Goal: Task Accomplishment & Management: Manage account settings

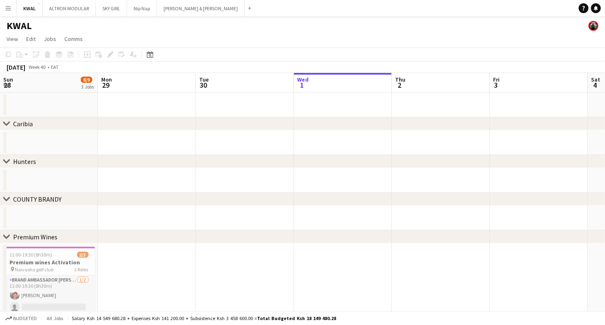
scroll to position [0, 196]
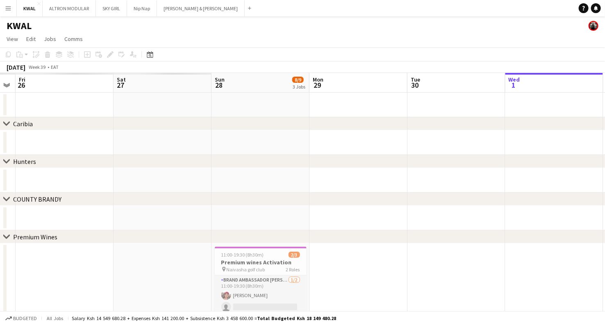
drag, startPoint x: 72, startPoint y: 280, endPoint x: 475, endPoint y: 242, distance: 404.6
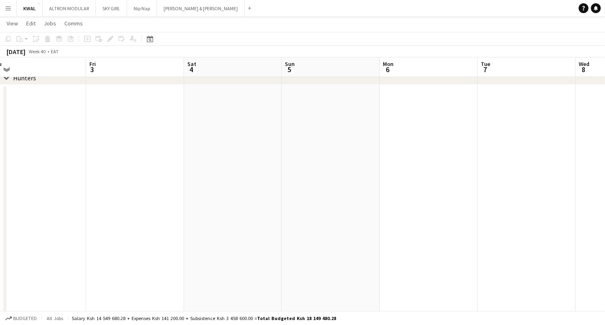
scroll to position [0, 210]
drag, startPoint x: 430, startPoint y: 189, endPoint x: 27, endPoint y: 207, distance: 403.7
drag, startPoint x: 363, startPoint y: 202, endPoint x: 157, endPoint y: 215, distance: 207.0
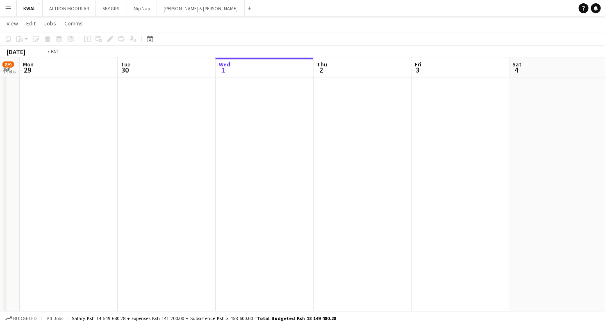
scroll to position [0, 253]
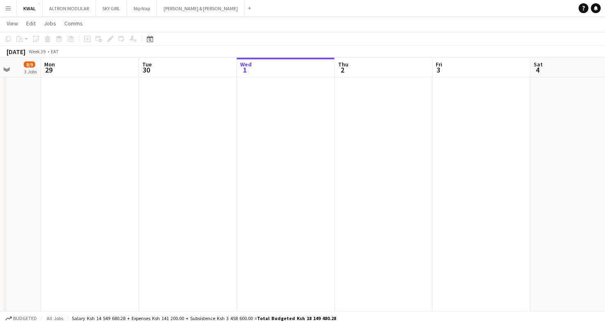
drag, startPoint x: 60, startPoint y: 236, endPoint x: 420, endPoint y: 242, distance: 359.9
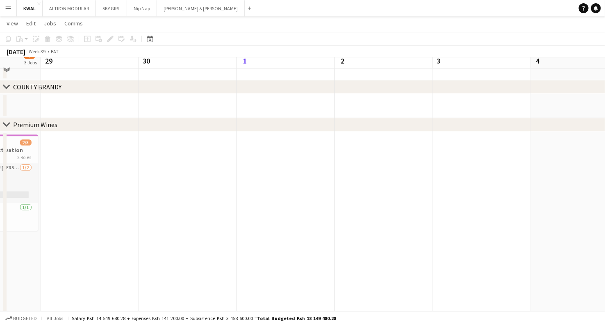
scroll to position [956, 0]
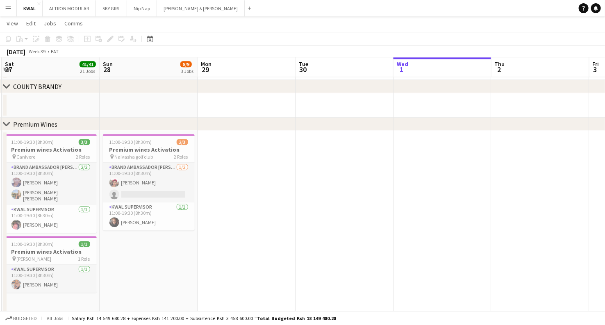
drag, startPoint x: 200, startPoint y: 233, endPoint x: 326, endPoint y: 225, distance: 126.4
click at [356, 228] on app-calendar-viewport "Thu 25 5/5 3 Jobs Fri 26 38/38 19 Jobs Sat 27 41/41 21 Jobs Sun 28 8/9 3 Jobs M…" at bounding box center [302, 240] width 605 height 2328
drag, startPoint x: 128, startPoint y: 145, endPoint x: 122, endPoint y: 148, distance: 6.6
click at [128, 145] on app-job-card "11:00-19:30 (8h30m) 2/3 Premium wines Activation pin Naivasha golf club 2 Roles…" at bounding box center [148, 182] width 92 height 96
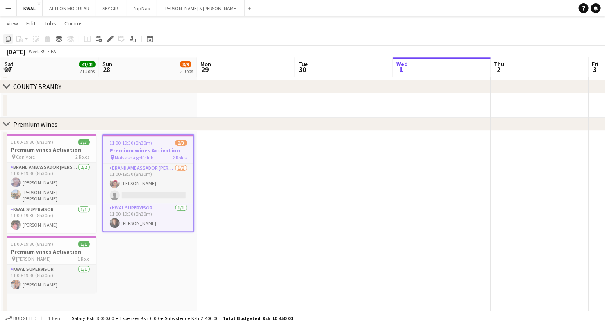
click at [7, 40] on icon "Copy" at bounding box center [8, 39] width 7 height 7
click at [9, 38] on icon "Copy" at bounding box center [8, 39] width 7 height 7
drag, startPoint x: 216, startPoint y: 210, endPoint x: 321, endPoint y: 212, distance: 104.5
click at [216, 209] on app-date-cell at bounding box center [246, 227] width 98 height 192
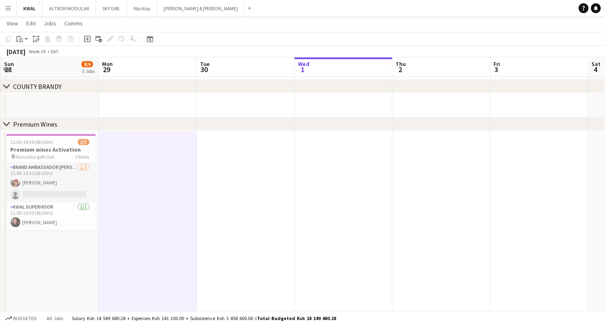
scroll to position [0, 301]
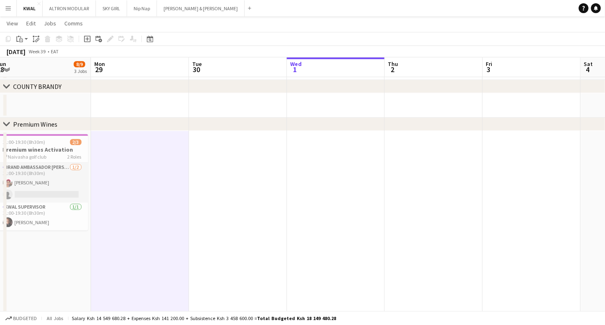
drag, startPoint x: 440, startPoint y: 205, endPoint x: 334, endPoint y: 196, distance: 106.1
click at [334, 205] on app-calendar-viewport "Thu 25 5/5 3 Jobs Fri 26 38/38 19 Jobs Sat 27 41/41 21 Jobs Sun 28 8/9 3 Jobs M…" at bounding box center [302, 240] width 605 height 2328
click at [336, 141] on app-date-cell at bounding box center [336, 227] width 98 height 192
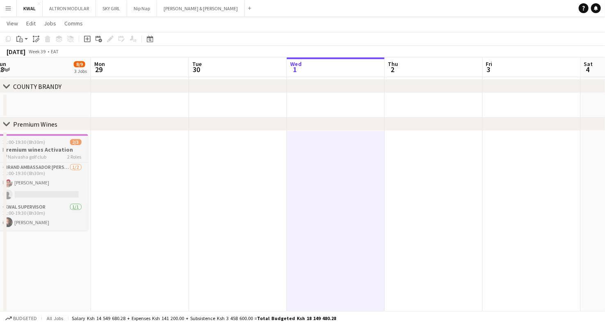
click at [20, 148] on h3 "Premium wines Activation" at bounding box center [42, 149] width 92 height 7
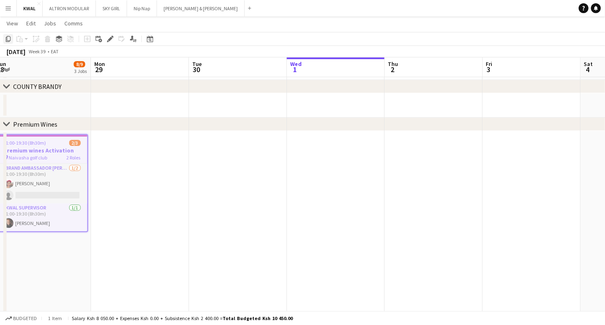
click at [8, 40] on icon at bounding box center [8, 39] width 5 height 6
drag, startPoint x: 315, startPoint y: 159, endPoint x: 297, endPoint y: 154, distance: 18.4
click at [315, 159] on app-date-cell at bounding box center [336, 227] width 98 height 192
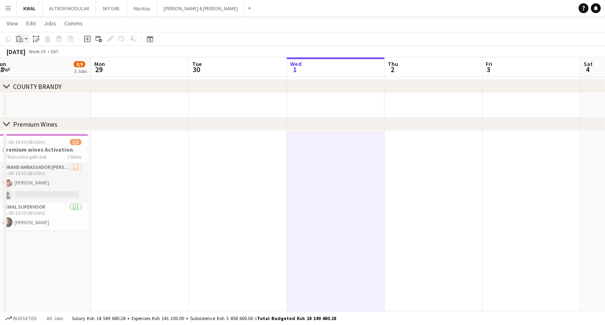
click at [23, 40] on div "Paste" at bounding box center [20, 39] width 10 height 10
click at [31, 66] on link "Paste with crew Ctrl+Shift+V" at bounding box center [60, 68] width 77 height 7
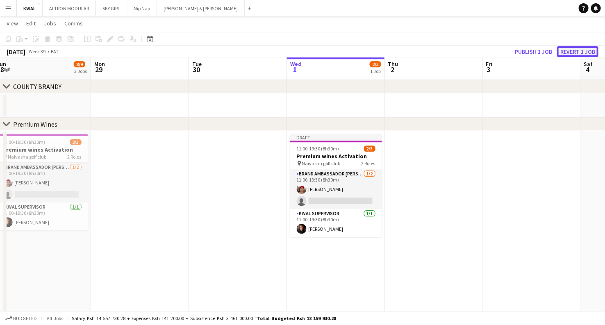
click at [570, 50] on button "Revert 1 job" at bounding box center [577, 51] width 41 height 11
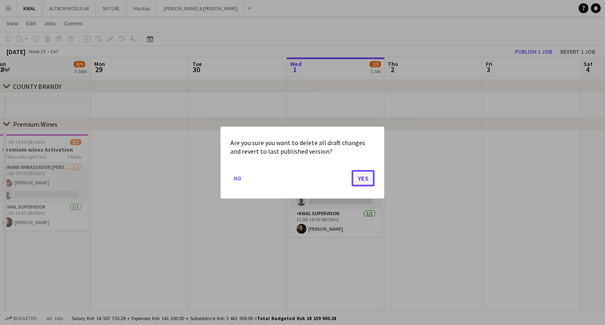
click at [360, 175] on button "Yes" at bounding box center [363, 178] width 23 height 16
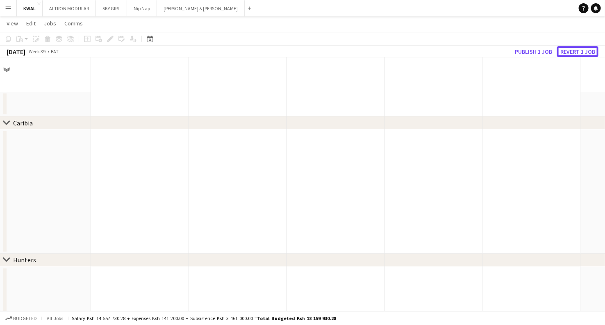
scroll to position [956, 0]
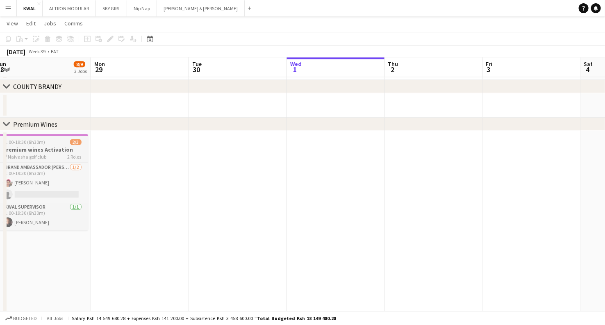
click at [49, 148] on h3 "Premium wines Activation" at bounding box center [42, 149] width 92 height 7
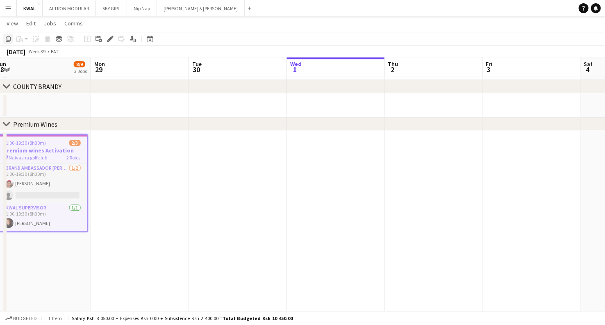
click at [8, 38] on icon "Copy" at bounding box center [8, 39] width 7 height 7
click at [320, 145] on app-date-cell at bounding box center [336, 227] width 98 height 192
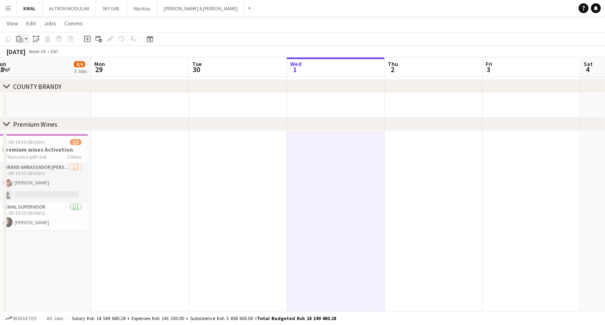
click at [26, 36] on app-action-btn "Paste" at bounding box center [22, 39] width 15 height 10
click at [30, 53] on link "Paste Ctrl+V" at bounding box center [60, 54] width 77 height 7
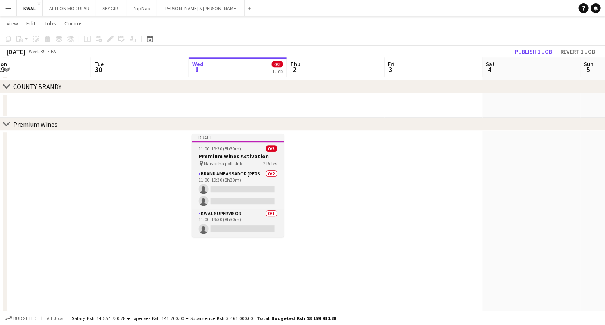
click at [236, 161] on span "Naivasha golf club" at bounding box center [223, 163] width 39 height 6
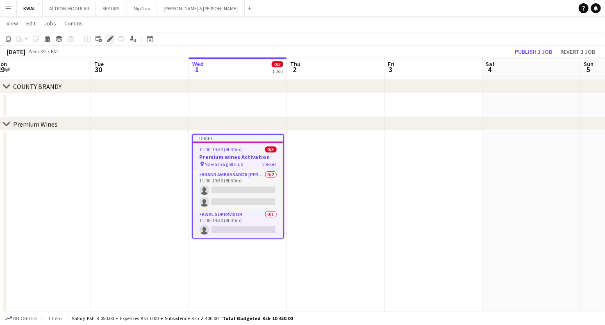
click at [111, 39] on icon at bounding box center [110, 39] width 5 height 5
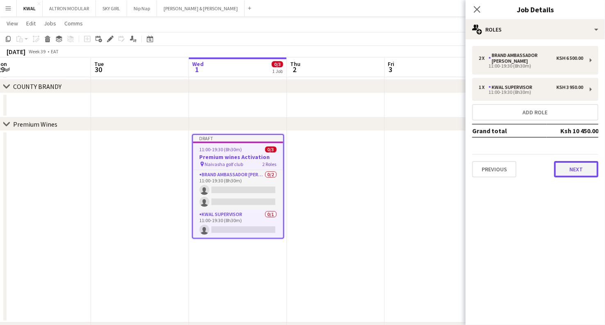
click at [571, 164] on button "Next" at bounding box center [576, 169] width 44 height 16
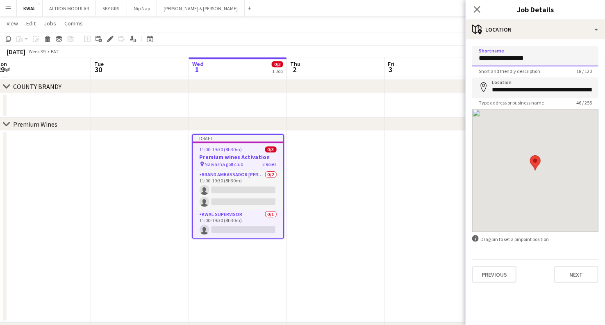
drag, startPoint x: 543, startPoint y: 60, endPoint x: 443, endPoint y: 68, distance: 101.2
click at [443, 68] on body "Menu Boards Boards Boards All jobs Status Workforce Workforce My Workforce Recr…" at bounding box center [302, 231] width 605 height 2374
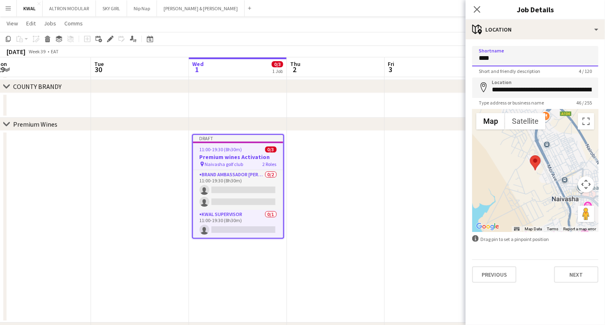
type input "**********"
drag, startPoint x: 539, startPoint y: 58, endPoint x: 456, endPoint y: 59, distance: 83.2
click at [456, 59] on body "Menu Boards Boards Boards All jobs Status Workforce Workforce My Workforce Recr…" at bounding box center [302, 231] width 605 height 2374
drag, startPoint x: 491, startPoint y: 91, endPoint x: 611, endPoint y: 46, distance: 128.1
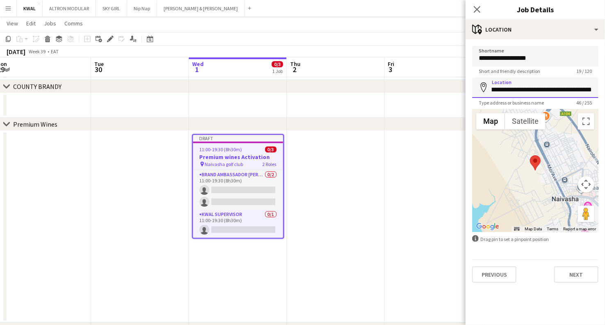
click at [605, 46] on html "Menu Boards Boards Boards All jobs Status Workforce Workforce My Workforce Recr…" at bounding box center [302, 231] width 605 height 2374
paste input
type input "**********"
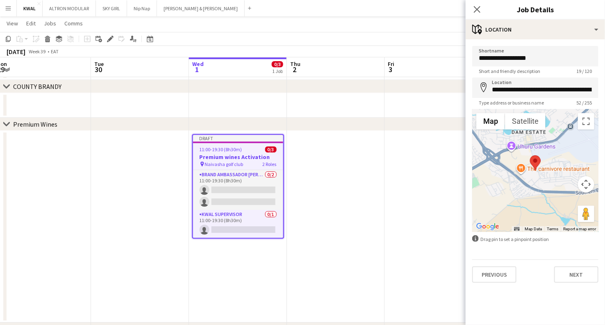
click at [402, 217] on app-date-cell at bounding box center [434, 227] width 98 height 192
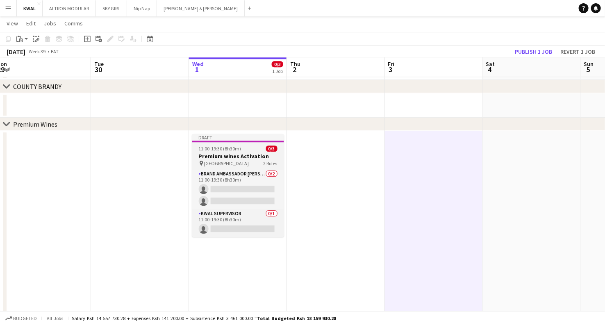
click at [229, 157] on h3 "Premium wines Activation" at bounding box center [238, 155] width 92 height 7
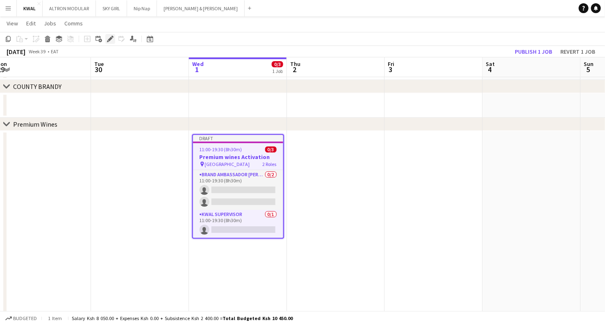
click at [110, 36] on icon "Edit" at bounding box center [110, 39] width 7 height 7
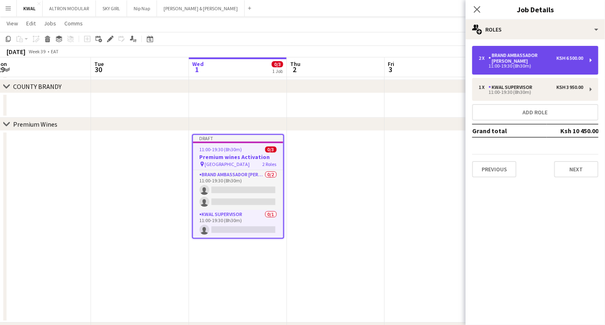
click at [523, 57] on div "Brand Ambassador [PERSON_NAME]" at bounding box center [523, 57] width 68 height 11
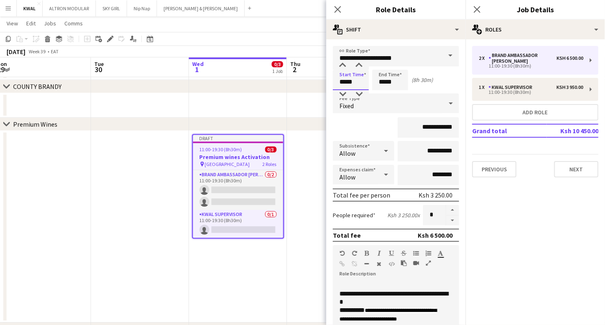
drag, startPoint x: 345, startPoint y: 83, endPoint x: 336, endPoint y: 84, distance: 8.2
click at [336, 84] on input "*****" at bounding box center [351, 80] width 36 height 20
type input "*****"
drag, startPoint x: 384, startPoint y: 82, endPoint x: 376, endPoint y: 82, distance: 8.2
click at [376, 82] on input "*****" at bounding box center [390, 80] width 36 height 20
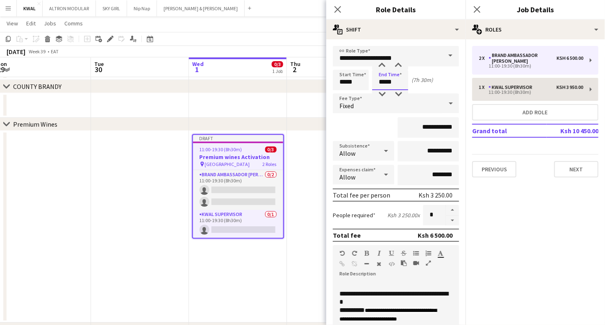
type input "*****"
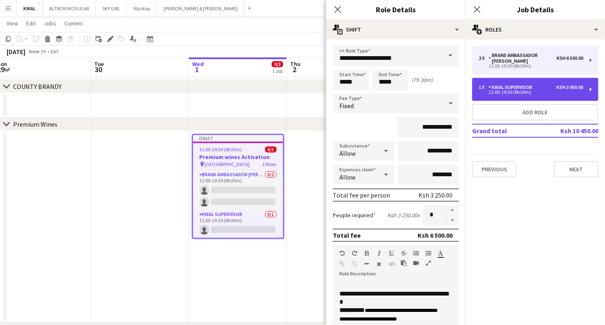
click at [518, 84] on div "KWAL SUPERVISOR" at bounding box center [512, 87] width 47 height 6
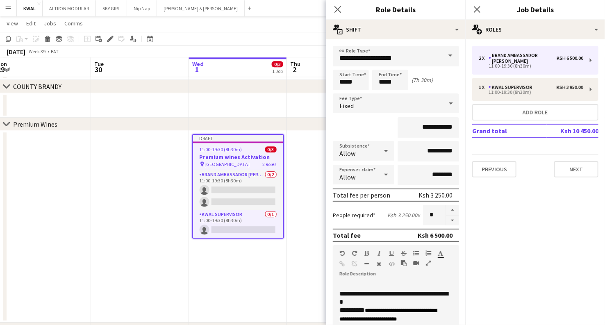
type input "**********"
type input "*****"
type input "**********"
type input "*"
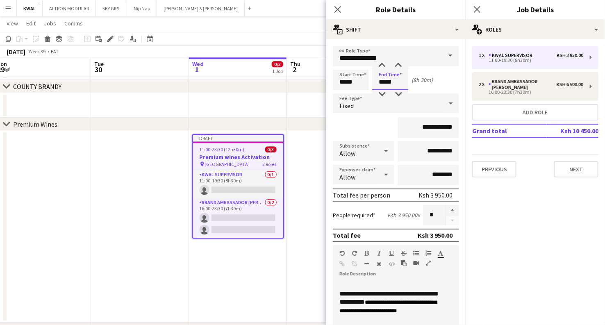
drag, startPoint x: 384, startPoint y: 83, endPoint x: 375, endPoint y: 84, distance: 8.6
click at [375, 84] on input "*****" at bounding box center [390, 80] width 36 height 20
type input "*****"
drag, startPoint x: 346, startPoint y: 82, endPoint x: 332, endPoint y: 83, distance: 14.4
click at [332, 83] on form "**********" at bounding box center [395, 280] width 139 height 469
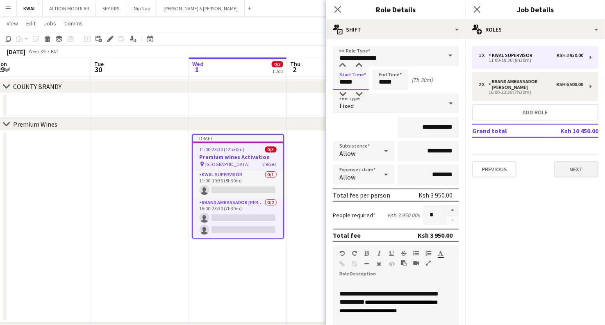
type input "*****"
click at [566, 165] on button "Next" at bounding box center [576, 169] width 44 height 16
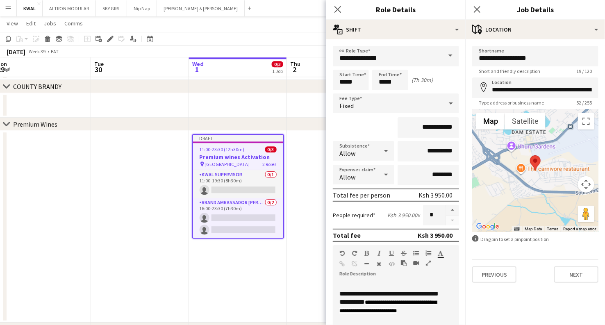
scroll to position [0, 300]
click at [291, 248] on app-date-cell at bounding box center [336, 227] width 98 height 192
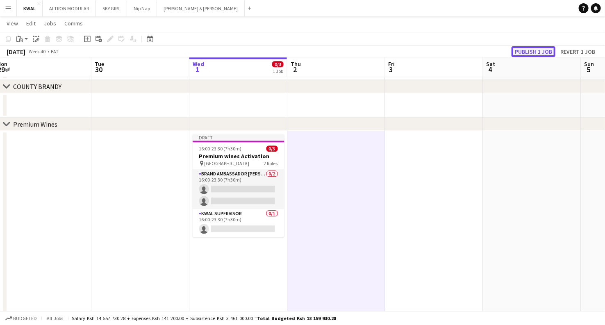
click at [543, 49] on button "Publish 1 job" at bounding box center [533, 51] width 44 height 11
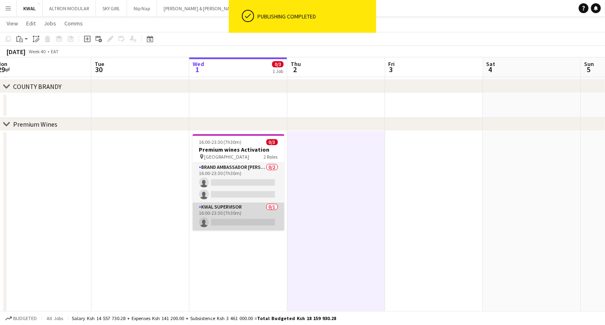
click at [233, 222] on app-card-role "KWAL SUPERVISOR 0/1 16:00-23:30 (7h30m) single-neutral-actions" at bounding box center [239, 216] width 92 height 28
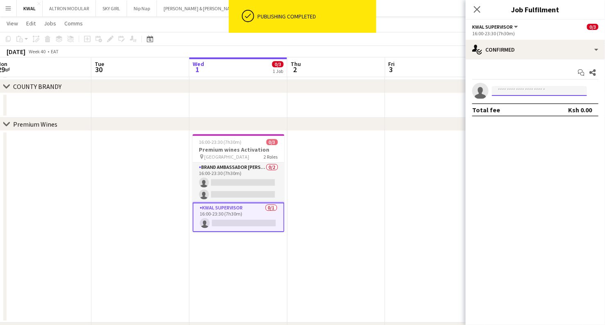
click at [555, 91] on input at bounding box center [539, 91] width 95 height 10
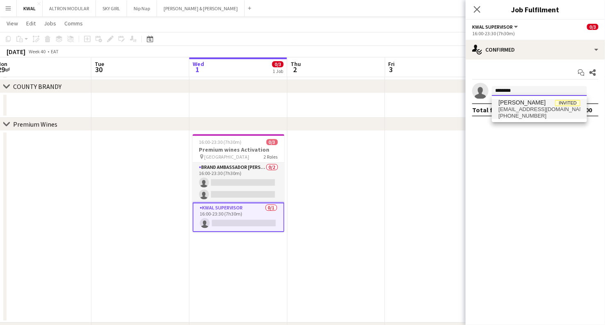
type input "********"
click at [528, 103] on span "[PERSON_NAME]" at bounding box center [521, 102] width 47 height 7
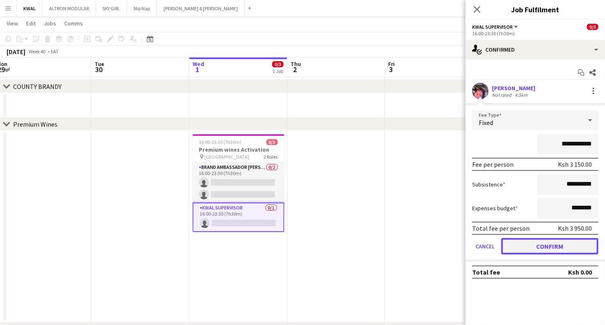
click at [550, 243] on button "Confirm" at bounding box center [549, 246] width 97 height 16
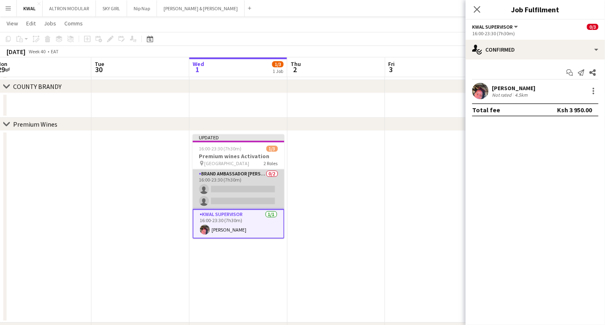
click at [222, 193] on app-card-role "Brand Ambassador [PERSON_NAME] 0/2 16:00-23:30 (7h30m) single-neutral-actions s…" at bounding box center [239, 189] width 92 height 40
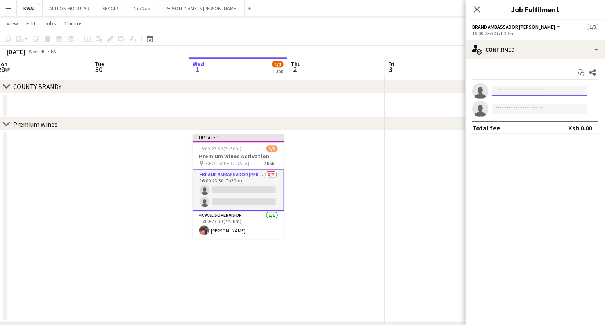
click at [509, 90] on input at bounding box center [539, 91] width 95 height 10
click at [232, 200] on app-card-role "Brand Ambassador [PERSON_NAME] 0/2 16:00-23:30 (7h30m) single-neutral-actions s…" at bounding box center [239, 189] width 92 height 41
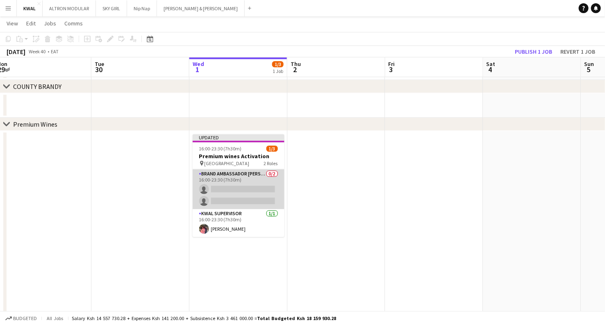
click at [263, 193] on app-card-role "Brand Ambassador [PERSON_NAME] 0/2 16:00-23:30 (7h30m) single-neutral-actions s…" at bounding box center [239, 189] width 92 height 40
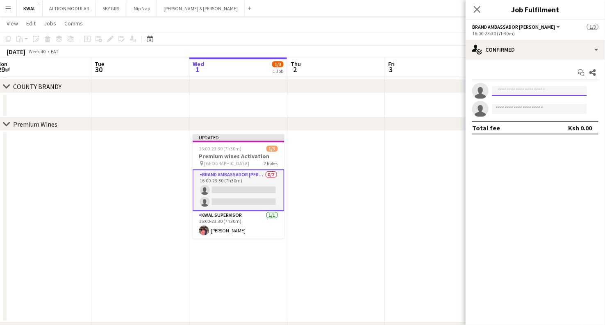
click at [505, 93] on input at bounding box center [539, 91] width 95 height 10
type input "*"
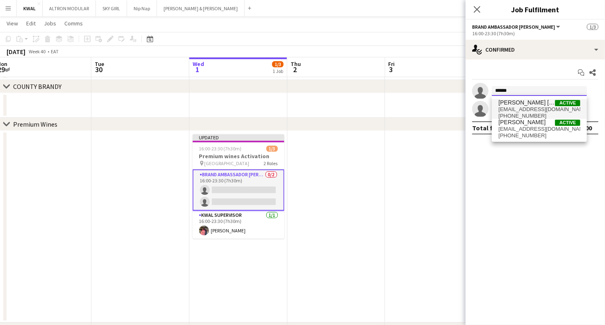
type input "******"
click at [531, 106] on span "[EMAIL_ADDRESS][DOMAIN_NAME]" at bounding box center [539, 109] width 82 height 7
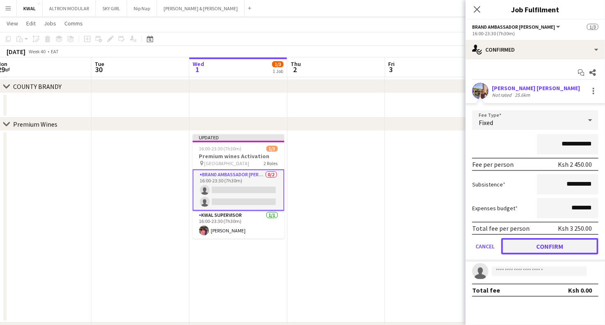
click at [554, 249] on button "Confirm" at bounding box center [549, 246] width 97 height 16
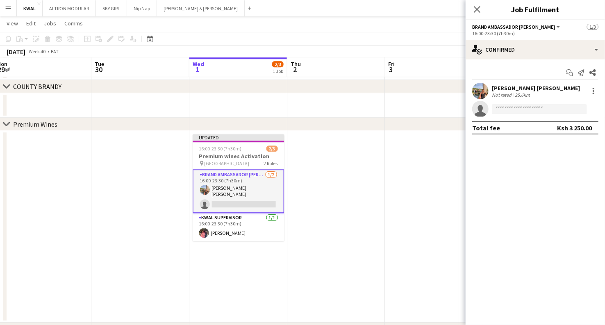
click at [395, 201] on app-date-cell at bounding box center [434, 227] width 98 height 192
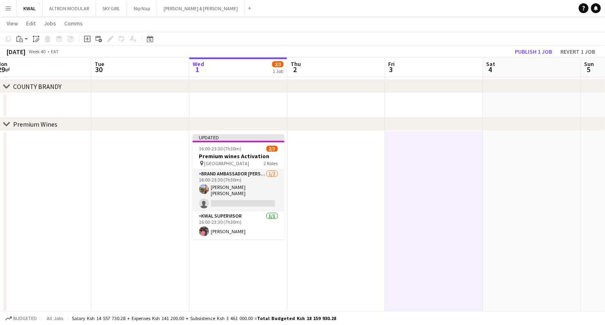
click at [405, 218] on app-date-cell at bounding box center [434, 227] width 98 height 192
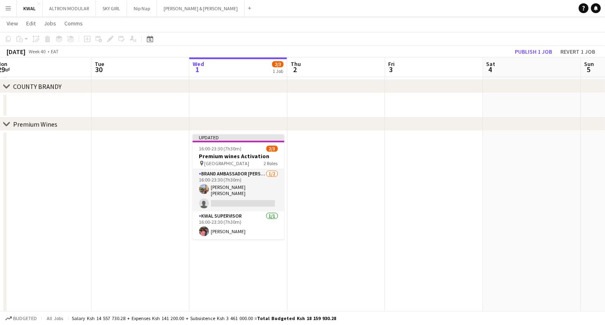
click at [514, 173] on app-date-cell at bounding box center [532, 227] width 98 height 192
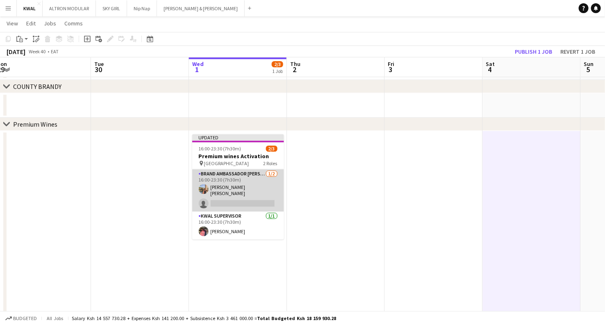
click at [240, 198] on app-card-role "Brand Ambassador [PERSON_NAME] [DATE] 16:00-23:30 (7h30m) [PERSON_NAME] [PERSON…" at bounding box center [238, 190] width 92 height 42
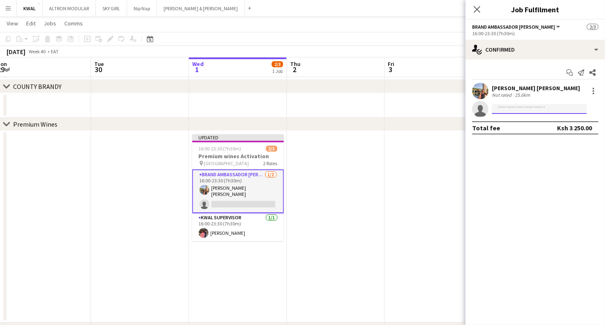
click at [506, 109] on input at bounding box center [539, 109] width 95 height 10
paste input "**********"
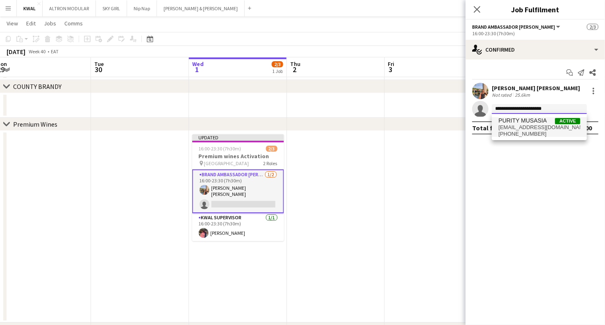
type input "**********"
click at [516, 123] on span "PURITY MUSASIA" at bounding box center [522, 120] width 48 height 7
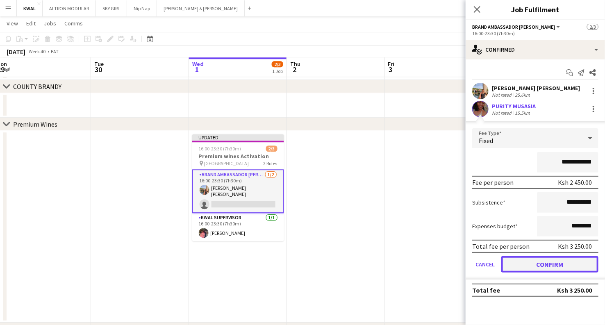
click at [532, 259] on button "Confirm" at bounding box center [549, 264] width 97 height 16
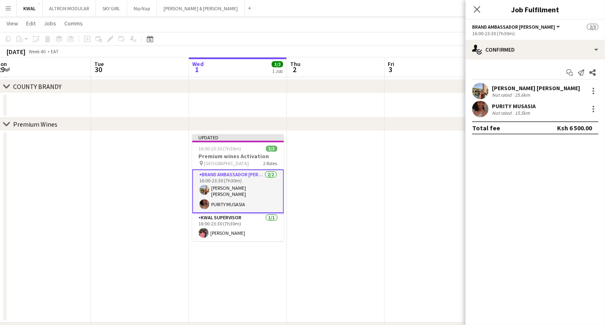
click at [410, 166] on app-date-cell at bounding box center [434, 227] width 98 height 192
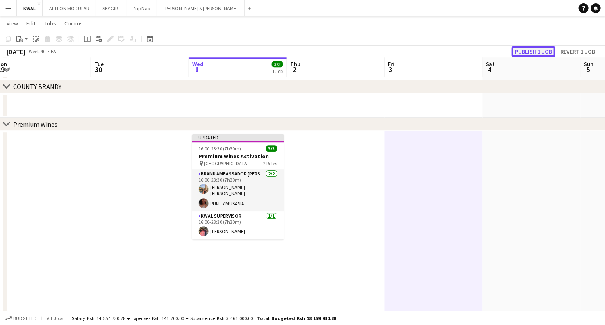
click at [544, 50] on button "Publish 1 job" at bounding box center [533, 51] width 44 height 11
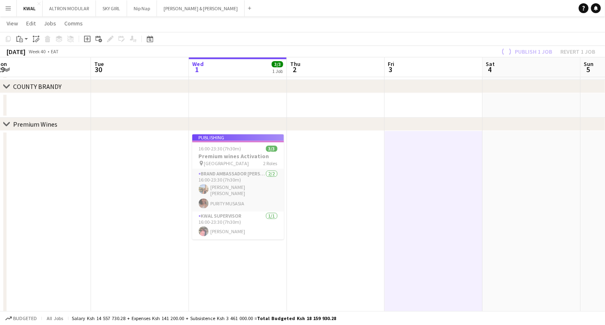
click at [200, 202] on app-job-card "Publishing 16:00-23:30 (7h30m) 3/3 Premium wines Activation pin Tamarind Tree H…" at bounding box center [238, 186] width 92 height 105
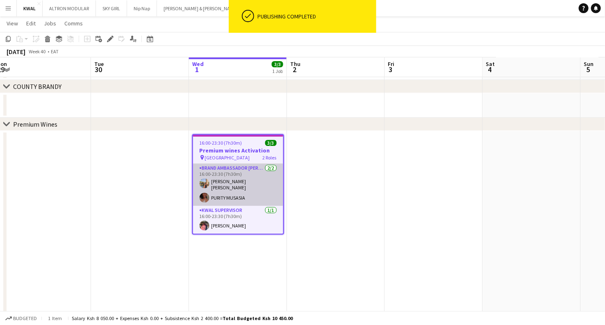
click at [205, 198] on app-user-avatar at bounding box center [205, 198] width 10 height 10
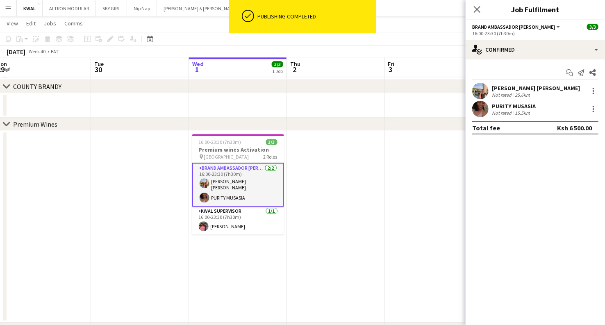
click at [482, 107] on app-user-avatar at bounding box center [480, 109] width 16 height 16
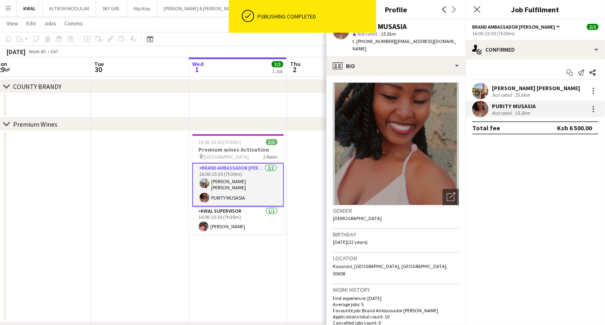
click at [243, 266] on app-date-cell "16:00-23:30 (7h30m) 3/3 Premium wines Activation pin Tamarind Tree Hotel 2 Role…" at bounding box center [238, 227] width 98 height 192
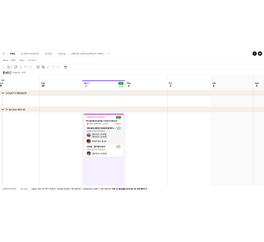
scroll to position [956, 0]
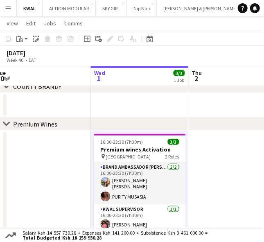
click at [220, 161] on app-date-cell at bounding box center [238, 227] width 98 height 192
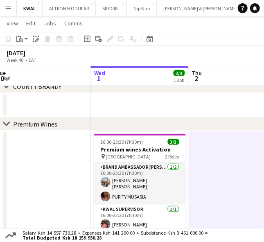
click at [207, 155] on app-date-cell at bounding box center [238, 227] width 98 height 192
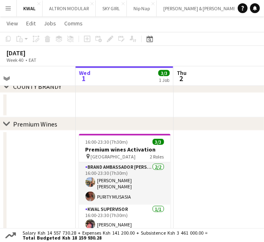
scroll to position [0, 195]
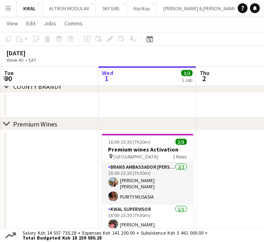
drag, startPoint x: 171, startPoint y: 182, endPoint x: 179, endPoint y: 177, distance: 9.4
click at [179, 177] on app-calendar-viewport "Sun 28 8/9 3 Jobs Mon 29 Tue 30 Wed 1 3/3 1 Job Thu 2 Fri 3 Sat 4 Sun 5 11:00-1…" at bounding box center [132, 240] width 264 height 2328
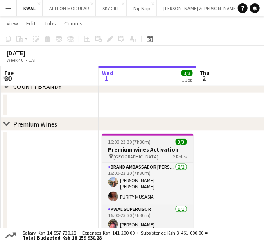
click at [145, 145] on app-job-card "16:00-23:30 (7h30m) 3/3 Premium wines Activation pin Tamarind Tree Hotel 2 Role…" at bounding box center [148, 183] width 92 height 99
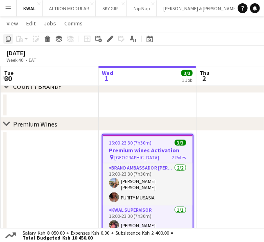
click at [5, 40] on icon "Copy" at bounding box center [8, 39] width 7 height 7
click at [151, 142] on div "16:00-23:30 (7h30m) 3/3" at bounding box center [148, 143] width 90 height 6
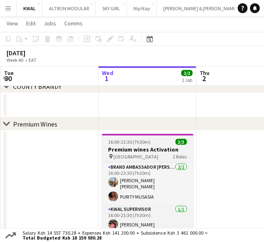
click at [148, 150] on h3 "Premium wines Activation" at bounding box center [148, 149] width 92 height 7
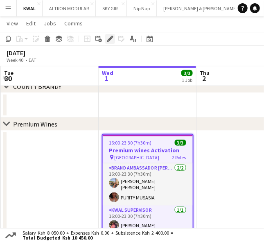
click at [108, 40] on icon at bounding box center [110, 39] width 5 height 5
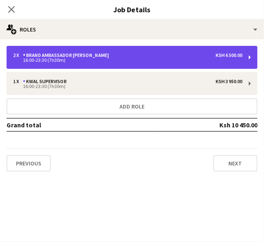
click at [160, 63] on div "2 x Brand Ambassador [PERSON_NAME] 6 500.00 16:00-23:30 (7h30m)" at bounding box center [132, 57] width 251 height 23
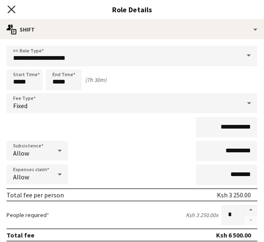
click at [12, 8] on icon at bounding box center [11, 9] width 8 height 8
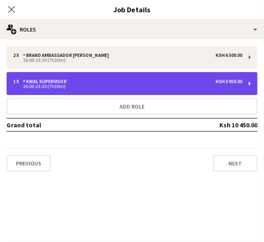
click at [148, 94] on div "1 x KWAL SUPERVISOR Ksh 3 950.00 16:00-23:30 (7h30m)" at bounding box center [132, 83] width 251 height 23
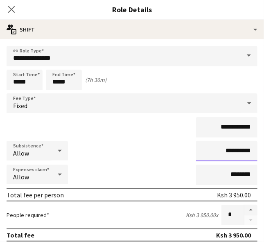
drag, startPoint x: 230, startPoint y: 150, endPoint x: 224, endPoint y: 151, distance: 5.4
click at [225, 151] on input "**********" at bounding box center [226, 151] width 61 height 20
type input "**********"
click at [9, 11] on icon "Close pop-in" at bounding box center [11, 9] width 8 height 8
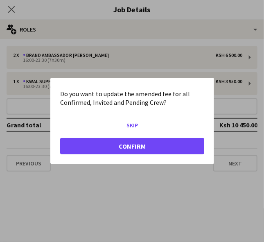
scroll to position [0, 0]
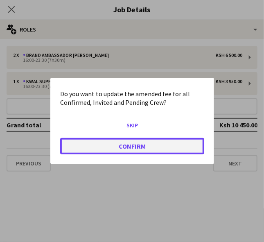
click at [148, 145] on button "Confirm" at bounding box center [132, 146] width 144 height 16
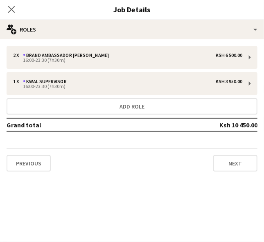
scroll to position [956, 0]
click at [165, 212] on mat-expansion-panel "pencil3 General details 2 x Brand Ambassador [PERSON_NAME] 6 500.00 16:00-23:30…" at bounding box center [132, 140] width 264 height 203
click at [14, 12] on icon at bounding box center [11, 9] width 8 height 8
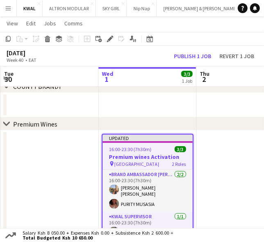
scroll to position [1002, 0]
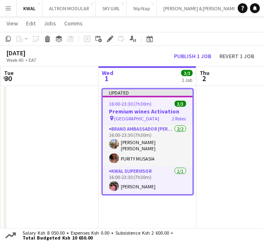
click at [142, 106] on span "16:00-23:30 (7h30m)" at bounding box center [130, 104] width 43 height 6
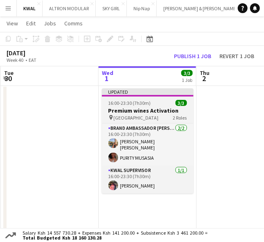
click at [114, 106] on app-job-card "Updated 16:00-23:30 (7h30m) 3/3 Premium wines Activation pin Tamarind Tree Hote…" at bounding box center [148, 141] width 92 height 105
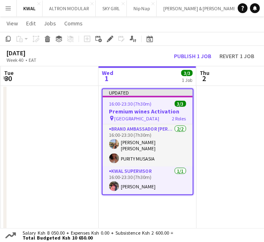
scroll to position [0, 195]
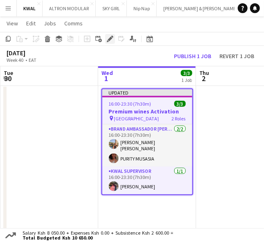
click at [111, 37] on icon "Edit" at bounding box center [110, 39] width 7 height 7
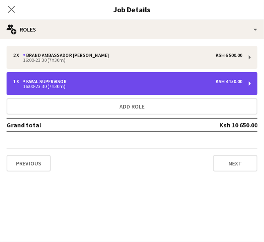
click at [109, 82] on div "1 x KWAL SUPERVISOR Ksh 4 150.00" at bounding box center [128, 82] width 230 height 6
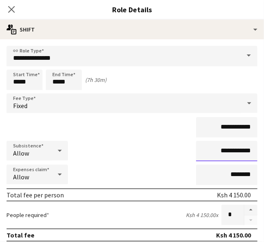
drag, startPoint x: 230, startPoint y: 152, endPoint x: 222, endPoint y: 154, distance: 7.7
click at [222, 154] on input "**********" at bounding box center [226, 151] width 61 height 20
type input "**********"
drag, startPoint x: 18, startPoint y: 82, endPoint x: 8, endPoint y: 83, distance: 10.3
click at [8, 83] on input "*****" at bounding box center [25, 80] width 36 height 20
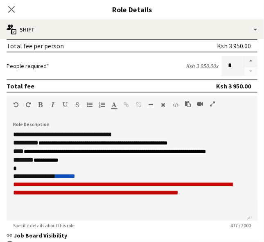
scroll to position [255, 0]
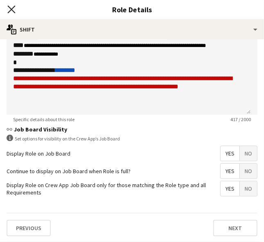
type input "*****"
click at [14, 11] on icon "Close pop-in" at bounding box center [11, 9] width 8 height 8
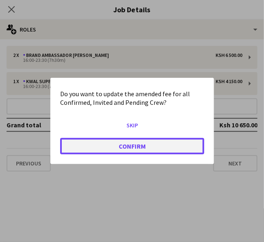
drag, startPoint x: 143, startPoint y: 143, endPoint x: 134, endPoint y: 144, distance: 9.1
click at [141, 144] on button "Confirm" at bounding box center [132, 146] width 144 height 16
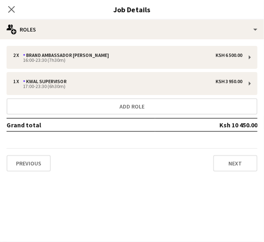
scroll to position [1002, 0]
click at [172, 170] on div "Previous Next" at bounding box center [132, 159] width 251 height 23
click at [9, 12] on icon at bounding box center [11, 9] width 8 height 8
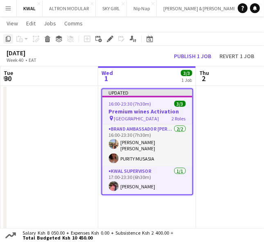
click at [5, 36] on icon "Copy" at bounding box center [8, 39] width 7 height 7
click at [216, 102] on app-date-cell at bounding box center [245, 181] width 98 height 192
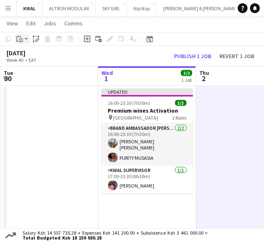
click at [27, 39] on app-action-btn "Paste" at bounding box center [22, 39] width 15 height 10
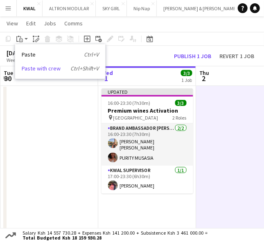
click at [24, 70] on link "Paste with crew Ctrl+Shift+V" at bounding box center [60, 68] width 77 height 7
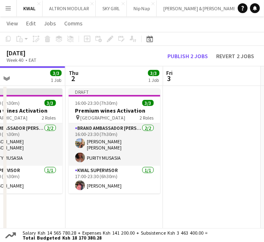
scroll to position [0, 326]
drag, startPoint x: 241, startPoint y: 165, endPoint x: 117, endPoint y: 157, distance: 124.5
click at [117, 157] on app-calendar-viewport "Sun 28 8/9 3 Jobs Mon 29 Tue 30 Wed 1 3/3 1 Job Thu 2 3/3 1 Job Fri 3 Sat 4 Sun…" at bounding box center [132, 194] width 264 height 2328
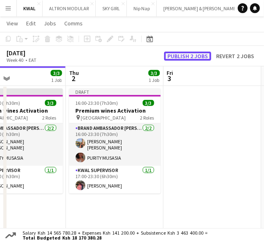
click at [202, 54] on button "Publish 2 jobs" at bounding box center [187, 56] width 47 height 9
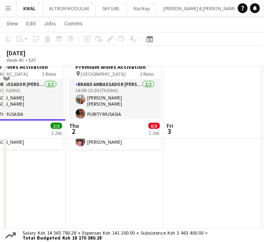
scroll to position [1093, 0]
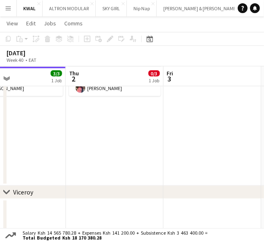
click at [218, 167] on app-date-cell at bounding box center [213, 90] width 98 height 192
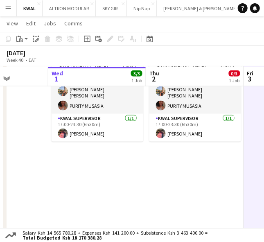
scroll to position [0, 245]
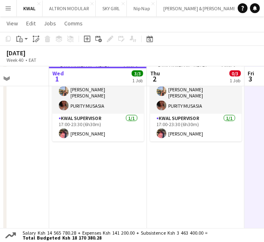
drag, startPoint x: 57, startPoint y: 181, endPoint x: 138, endPoint y: 191, distance: 81.3
click at [138, 191] on app-calendar-viewport "Sun 28 8/9 3 Jobs Mon 29 Tue 30 Wed 1 3/3 1 Job Thu 2 0/3 1 Job Fri 3 Sat 4 Sun…" at bounding box center [132, 149] width 264 height 2328
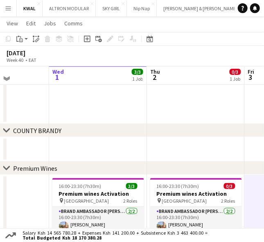
scroll to position [911, 0]
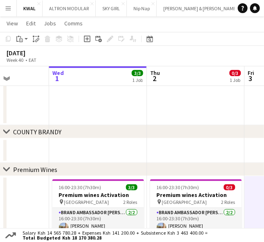
click at [5, 168] on icon "chevron-right" at bounding box center [6, 169] width 7 height 7
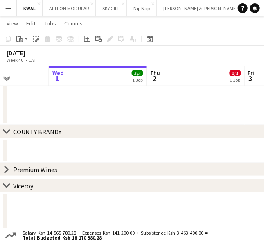
click at [6, 132] on icon at bounding box center [6, 131] width 6 height 3
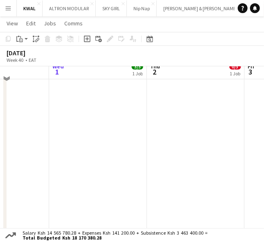
scroll to position [1047, 0]
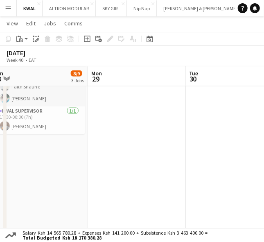
drag, startPoint x: 27, startPoint y: 164, endPoint x: 260, endPoint y: 158, distance: 232.9
click at [262, 158] on app-calendar-viewport "Fri 26 38/38 19 Jobs Sat 27 41/41 21 Jobs Sun 28 8/9 3 Jobs Mon 29 Tue 30 Wed 1…" at bounding box center [132, 44] width 264 height 2118
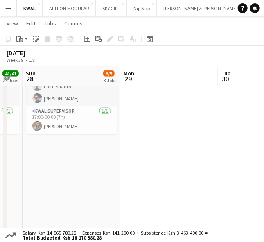
scroll to position [0, 172]
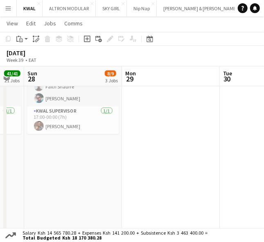
drag, startPoint x: 86, startPoint y: 164, endPoint x: 120, endPoint y: 175, distance: 35.8
click at [120, 175] on app-calendar-viewport "Fri 26 38/38 19 Jobs Sat 27 41/41 21 Jobs Sun 28 8/9 3 Jobs Mon 29 Tue 30 Wed 1…" at bounding box center [132, 44] width 264 height 2118
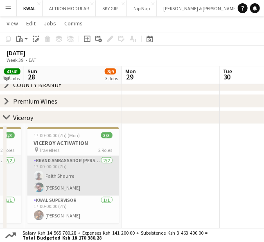
scroll to position [956, 0]
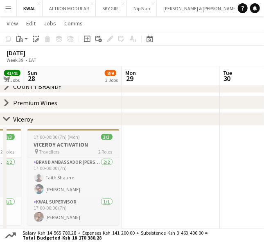
click at [55, 152] on span "Travellers" at bounding box center [49, 152] width 20 height 6
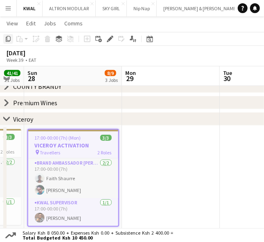
click at [7, 37] on icon "Copy" at bounding box center [8, 39] width 7 height 7
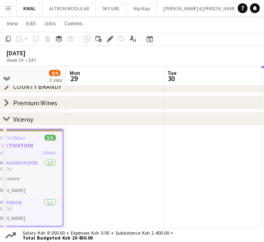
scroll to position [0, 279]
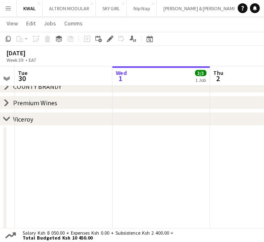
drag, startPoint x: 207, startPoint y: 177, endPoint x: -62, endPoint y: 152, distance: 270.5
click at [0, 152] on html "Menu Boards Boards Boards All jobs Status Workforce Workforce My Workforce Recr…" at bounding box center [132, 126] width 264 height 2164
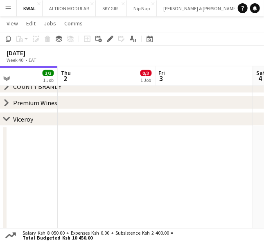
scroll to position [0, 267]
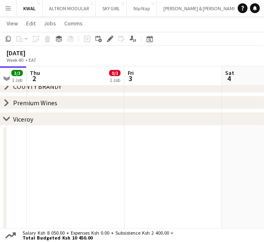
drag, startPoint x: 186, startPoint y: 162, endPoint x: -56, endPoint y: 147, distance: 242.3
click at [0, 147] on html "Menu Boards Boards Boards All jobs Status Workforce Workforce My Workforce Recr…" at bounding box center [132, 126] width 264 height 2164
click at [203, 132] on app-date-cell at bounding box center [174, 240] width 98 height 229
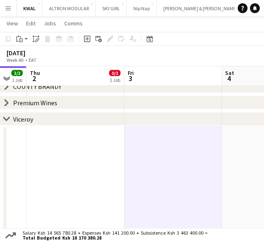
click at [168, 159] on app-date-cell at bounding box center [174, 240] width 98 height 229
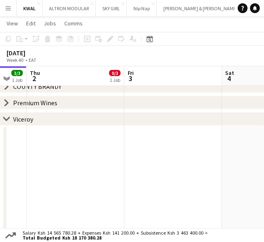
click at [170, 158] on app-date-cell at bounding box center [174, 240] width 98 height 229
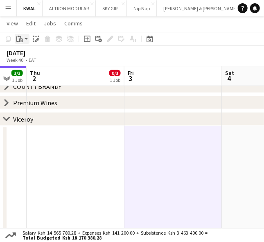
click at [26, 38] on app-action-btn "Paste" at bounding box center [22, 39] width 15 height 10
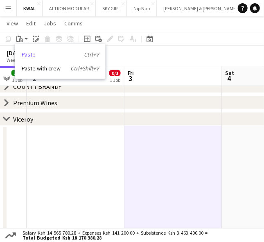
click at [27, 53] on link "Paste Ctrl+V" at bounding box center [60, 54] width 77 height 7
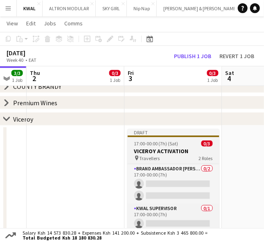
click at [146, 148] on h3 "VICEROY ACTIVATION" at bounding box center [174, 151] width 92 height 7
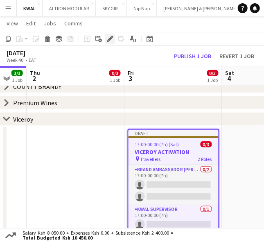
click at [111, 36] on icon at bounding box center [112, 37] width 2 height 2
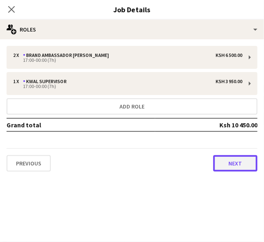
click at [243, 166] on button "Next" at bounding box center [236, 163] width 44 height 16
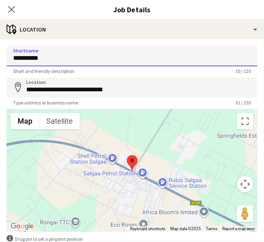
drag, startPoint x: 56, startPoint y: 63, endPoint x: -2, endPoint y: 60, distance: 57.9
click at [0, 60] on html "Menu Boards Boards Boards All jobs Status Workforce Workforce My Workforce Recr…" at bounding box center [132, 126] width 264 height 2164
paste input "*****"
type input "**********"
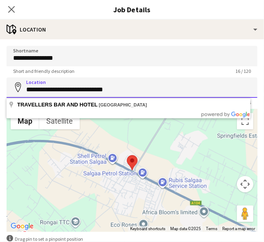
drag, startPoint x: 136, startPoint y: 85, endPoint x: -16, endPoint y: 88, distance: 152.9
click at [0, 88] on html "Menu Boards Boards Boards All jobs Status Workforce Workforce My Workforce Recr…" at bounding box center [132, 126] width 264 height 2164
paste input
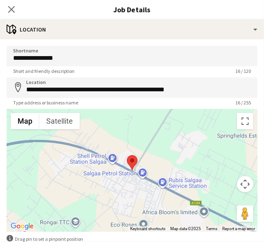
type input "**********"
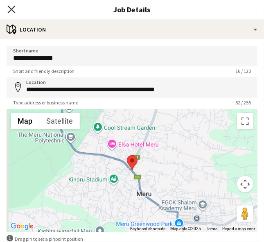
click at [9, 11] on icon "Close pop-in" at bounding box center [11, 9] width 8 height 8
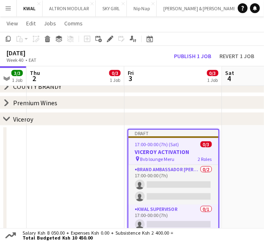
click at [175, 156] on div "pin Bvb lounge Meru 2 Roles" at bounding box center [174, 159] width 90 height 7
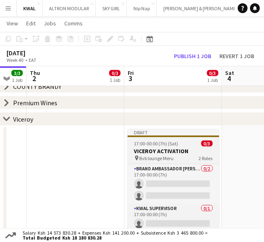
click at [175, 155] on div "pin Bvb lounge Meru 2 Roles" at bounding box center [174, 158] width 92 height 7
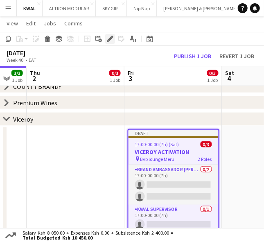
click at [108, 40] on icon "Edit" at bounding box center [110, 39] width 7 height 7
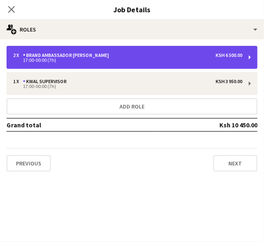
click at [87, 64] on div "2 x Brand Ambassador [PERSON_NAME] 6 500.00 17:00-00:00 (7h)" at bounding box center [132, 57] width 251 height 23
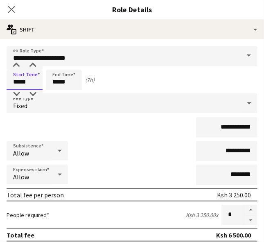
drag, startPoint x: 18, startPoint y: 83, endPoint x: -3, endPoint y: 79, distance: 21.6
click at [0, 79] on html "Menu Boards Boards Boards All jobs Status Workforce Workforce My Workforce Recr…" at bounding box center [132, 126] width 264 height 2164
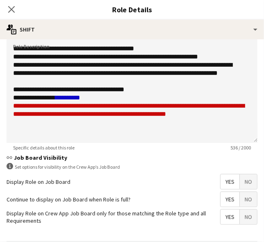
scroll to position [227, 0]
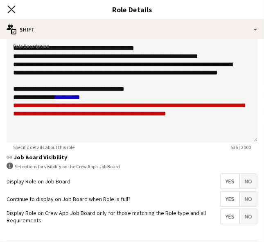
type input "*****"
click at [11, 10] on icon at bounding box center [11, 9] width 8 height 8
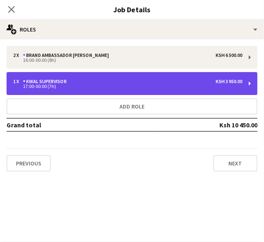
click at [64, 80] on div "KWAL SUPERVISOR" at bounding box center [46, 82] width 47 height 6
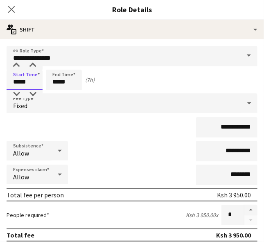
drag, startPoint x: 18, startPoint y: 83, endPoint x: 8, endPoint y: 82, distance: 9.9
click at [8, 82] on input "*****" at bounding box center [25, 80] width 36 height 20
type input "*****"
click at [14, 10] on icon "Close pop-in" at bounding box center [11, 9] width 8 height 8
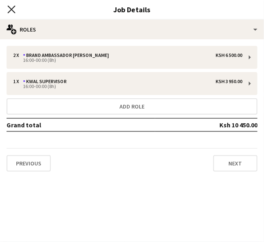
click at [11, 11] on icon "Close pop-in" at bounding box center [11, 9] width 8 height 8
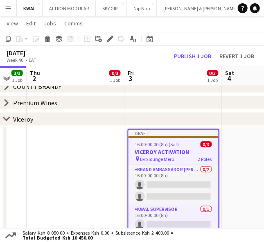
click at [160, 138] on app-job-card "Draft 16:00-00:00 (8h) (Sat) 0/3 VICEROY ACTIVATION pin Bvb lounge Meru 2 Roles…" at bounding box center [174, 181] width 92 height 105
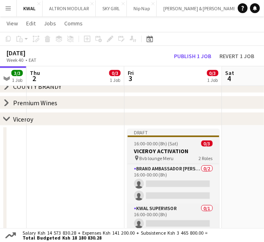
click at [161, 141] on span "16:00-00:00 (8h) (Sat)" at bounding box center [156, 144] width 44 height 6
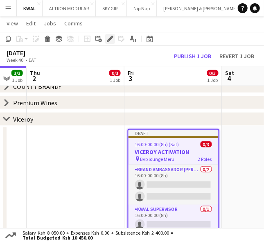
click at [110, 39] on icon at bounding box center [110, 39] width 5 height 5
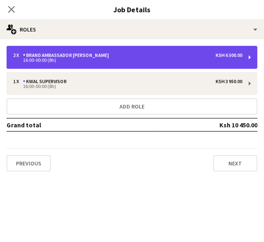
click at [191, 61] on div "16:00-00:00 (8h)" at bounding box center [128, 60] width 230 height 4
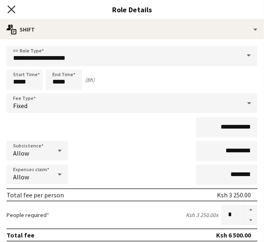
click at [12, 9] on icon at bounding box center [11, 9] width 8 height 8
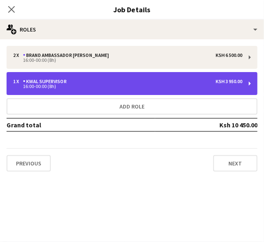
click at [151, 84] on div "16:00-00:00 (8h)" at bounding box center [128, 86] width 230 height 4
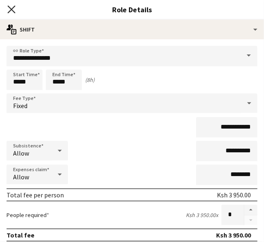
click at [12, 7] on icon "Close pop-in" at bounding box center [11, 9] width 8 height 8
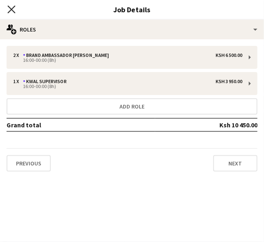
drag, startPoint x: 10, startPoint y: 9, endPoint x: 16, endPoint y: 16, distance: 9.3
click at [10, 9] on icon "Close pop-in" at bounding box center [11, 9] width 7 height 7
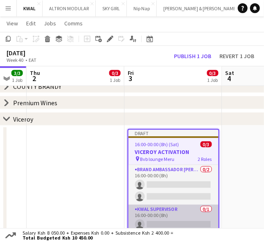
click at [175, 220] on app-card-role "KWAL SUPERVISOR 0/1 16:00-00:00 (8h) single-neutral-actions" at bounding box center [174, 219] width 90 height 28
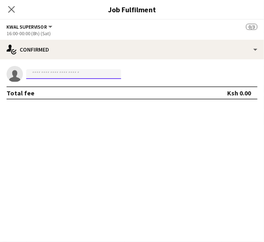
click at [72, 73] on input at bounding box center [73, 74] width 95 height 10
paste input "**********"
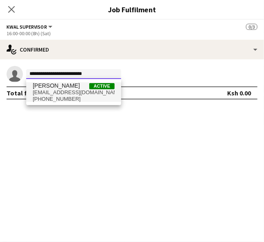
type input "**********"
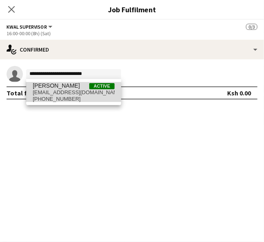
click at [69, 93] on span "[EMAIL_ADDRESS][DOMAIN_NAME]" at bounding box center [74, 92] width 82 height 7
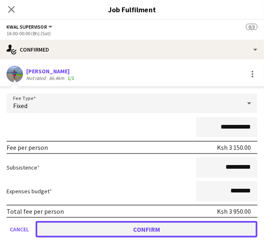
click at [170, 227] on button "Confirm" at bounding box center [147, 229] width 222 height 16
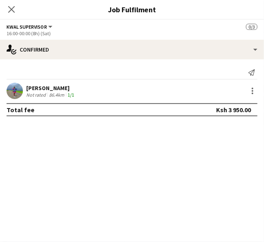
drag, startPoint x: 226, startPoint y: 152, endPoint x: 187, endPoint y: 129, distance: 45.8
click at [216, 144] on mat-expansion-panel "check Confirmed Send notification [PERSON_NAME] Not rated 86.4km 1/1 Total fee …" at bounding box center [132, 150] width 264 height 183
click at [8, 11] on icon "Close pop-in" at bounding box center [11, 9] width 8 height 8
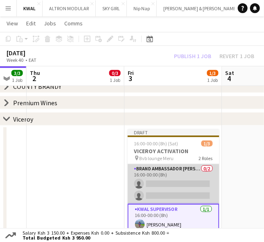
click at [180, 184] on app-card-role "Brand Ambassador [PERSON_NAME] 0/2 16:00-00:00 (8h) single-neutral-actions sing…" at bounding box center [174, 184] width 92 height 40
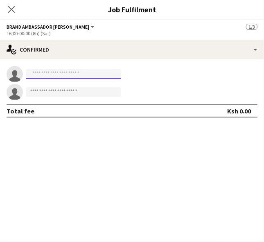
click at [63, 74] on input at bounding box center [73, 74] width 95 height 10
paste input "**********"
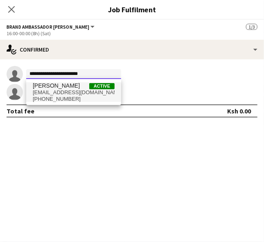
type input "**********"
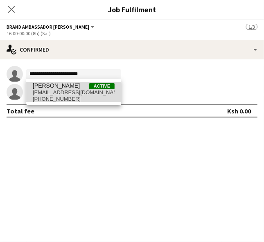
click at [57, 92] on span "[EMAIL_ADDRESS][DOMAIN_NAME]" at bounding box center [74, 92] width 82 height 7
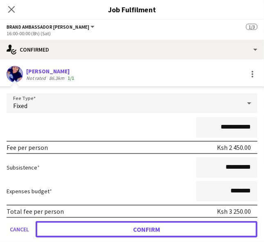
drag, startPoint x: 167, startPoint y: 232, endPoint x: 72, endPoint y: 232, distance: 94.7
click at [164, 232] on button "Confirm" at bounding box center [147, 229] width 222 height 16
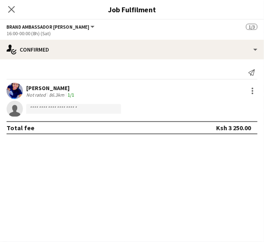
click at [166, 177] on mat-expansion-panel "check Confirmed Send notification [PERSON_NAME] Not rated 86.3km 1/1 single-neu…" at bounding box center [132, 150] width 264 height 183
click at [171, 161] on mat-expansion-panel "check Confirmed Send notification [PERSON_NAME] Not rated 86.3km 1/1 single-neu…" at bounding box center [132, 150] width 264 height 183
click at [42, 107] on input at bounding box center [73, 109] width 95 height 10
paste input "**********"
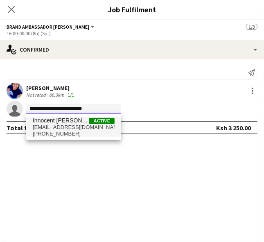
type input "**********"
click at [81, 126] on span "[EMAIL_ADDRESS][DOMAIN_NAME]" at bounding box center [74, 127] width 82 height 7
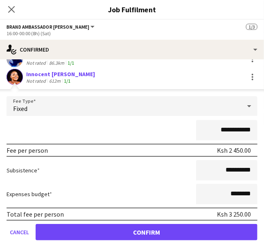
scroll to position [45, 0]
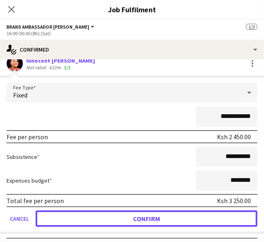
drag, startPoint x: 201, startPoint y: 216, endPoint x: 100, endPoint y: 167, distance: 112.2
click at [200, 216] on button "Confirm" at bounding box center [147, 219] width 222 height 16
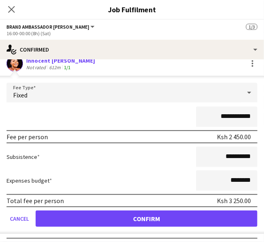
scroll to position [0, 0]
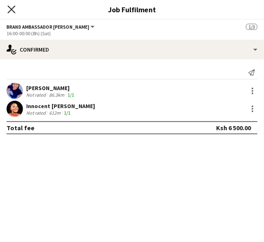
click at [9, 7] on icon "Close pop-in" at bounding box center [11, 9] width 8 height 8
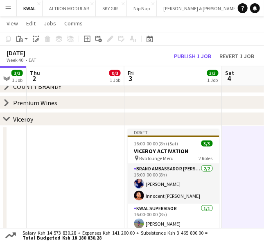
click at [3, 117] on icon at bounding box center [6, 118] width 6 height 3
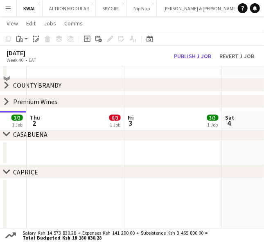
scroll to position [956, 0]
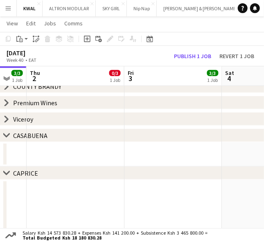
click at [7, 133] on icon "chevron-right" at bounding box center [6, 135] width 7 height 7
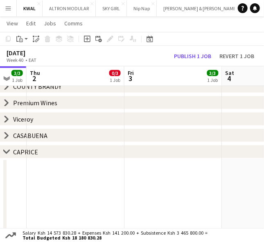
click at [6, 152] on icon at bounding box center [6, 151] width 6 height 3
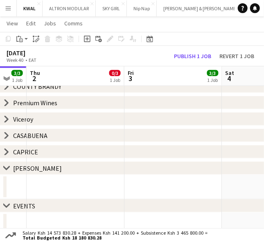
click at [5, 170] on icon "chevron-right" at bounding box center [6, 168] width 7 height 7
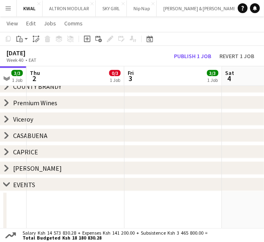
click at [8, 184] on icon at bounding box center [6, 184] width 6 height 3
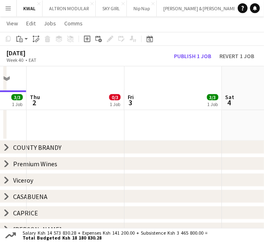
scroll to position [919, 0]
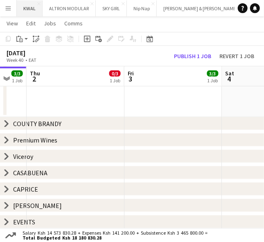
click at [28, 10] on button "KWAL Close" at bounding box center [30, 8] width 26 height 16
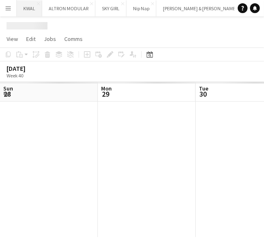
scroll to position [0, 196]
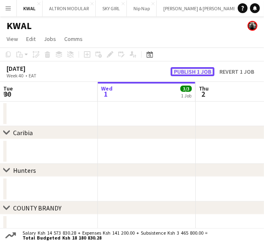
click at [204, 71] on button "Publish 1 job" at bounding box center [193, 71] width 44 height 9
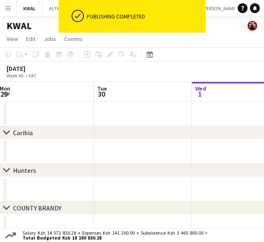
drag, startPoint x: 15, startPoint y: 187, endPoint x: 208, endPoint y: 180, distance: 192.7
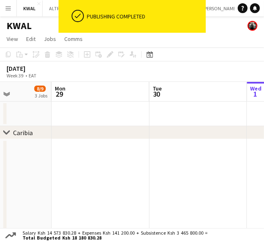
drag, startPoint x: 28, startPoint y: 188, endPoint x: 96, endPoint y: 183, distance: 68.2
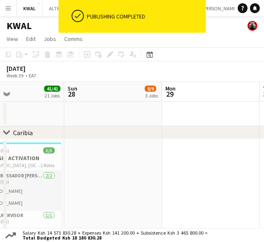
click at [7, 132] on icon "chevron-right" at bounding box center [6, 133] width 7 height 7
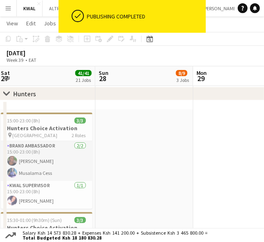
scroll to position [0, 193]
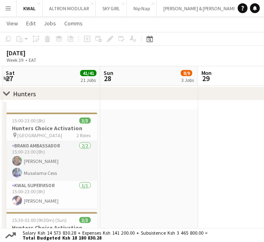
drag, startPoint x: 24, startPoint y: 187, endPoint x: 60, endPoint y: 188, distance: 36.1
click at [46, 122] on div "15:00-23:00 (8h) 3/3" at bounding box center [52, 121] width 92 height 6
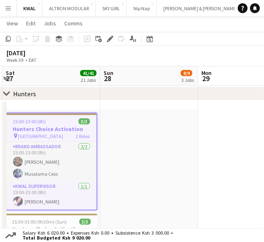
drag, startPoint x: 11, startPoint y: 43, endPoint x: 69, endPoint y: 88, distance: 73.6
click at [13, 45] on app-toolbar "Copy Paste Paste Ctrl+V Paste with crew Ctrl+Shift+V Paste linked Job [GEOGRAPH…" at bounding box center [132, 39] width 264 height 14
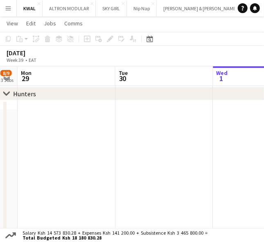
drag, startPoint x: 209, startPoint y: 180, endPoint x: -57, endPoint y: 187, distance: 266.1
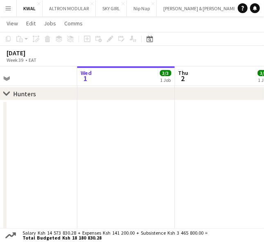
scroll to position [0, 338]
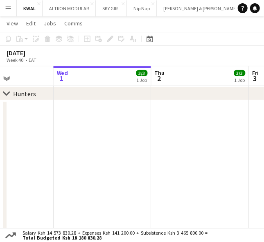
drag, startPoint x: 145, startPoint y: 160, endPoint x: -7, endPoint y: 176, distance: 153.7
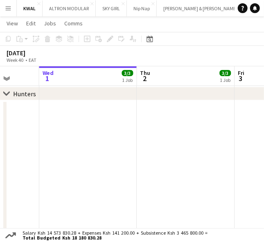
scroll to position [0, 259]
drag, startPoint x: 113, startPoint y: 166, endPoint x: 106, endPoint y: 167, distance: 7.0
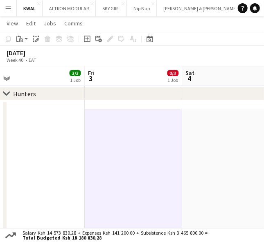
scroll to position [0, 314]
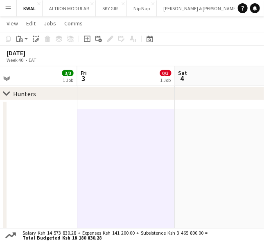
drag, startPoint x: 175, startPoint y: 179, endPoint x: 22, endPoint y: 179, distance: 152.9
click at [23, 41] on div "Paste" at bounding box center [20, 39] width 10 height 10
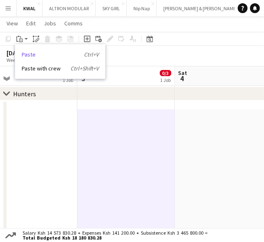
click at [27, 52] on link "Paste Ctrl+V" at bounding box center [60, 54] width 77 height 7
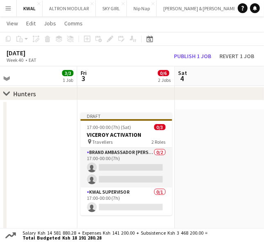
drag, startPoint x: 232, startPoint y: 158, endPoint x: 216, endPoint y: 154, distance: 16.5
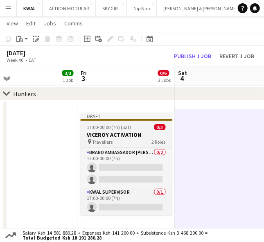
click at [122, 137] on h3 "VICEROY ACTIVATION" at bounding box center [127, 134] width 92 height 7
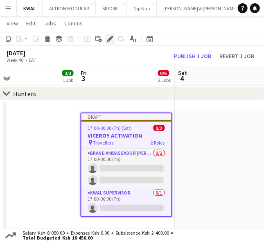
click at [111, 37] on icon at bounding box center [110, 39] width 5 height 5
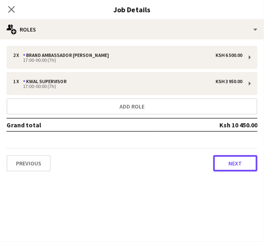
drag, startPoint x: 239, startPoint y: 160, endPoint x: 147, endPoint y: 122, distance: 99.4
click at [236, 158] on button "Next" at bounding box center [236, 163] width 44 height 16
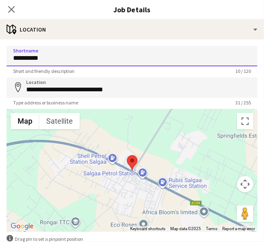
drag, startPoint x: 56, startPoint y: 53, endPoint x: -19, endPoint y: 66, distance: 76.1
paste input "********"
type input "**********"
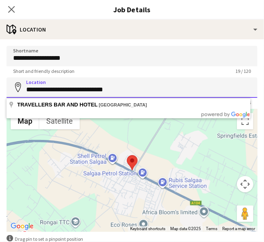
drag, startPoint x: 136, startPoint y: 89, endPoint x: 21, endPoint y: 86, distance: 115.6
click at [21, 86] on div "**********" at bounding box center [132, 87] width 251 height 20
paste input
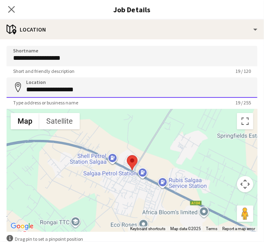
click at [148, 87] on input "**********" at bounding box center [132, 87] width 251 height 20
paste input "*********"
click at [175, 90] on input "**********" at bounding box center [132, 87] width 251 height 20
drag, startPoint x: 161, startPoint y: 86, endPoint x: 78, endPoint y: 89, distance: 82.4
click at [78, 89] on input "**********" at bounding box center [132, 87] width 251 height 20
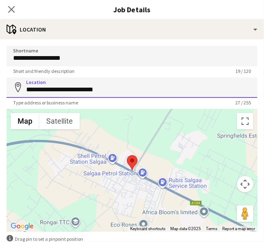
paste input
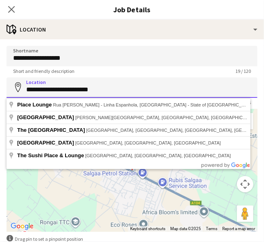
click at [76, 89] on input "**********" at bounding box center [132, 87] width 251 height 20
drag, startPoint x: 76, startPoint y: 89, endPoint x: 57, endPoint y: 89, distance: 18.4
click at [57, 89] on input "**********" at bounding box center [132, 87] width 251 height 20
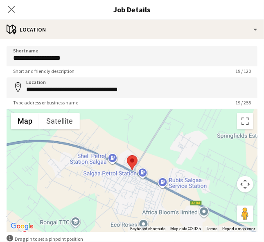
type input "**********"
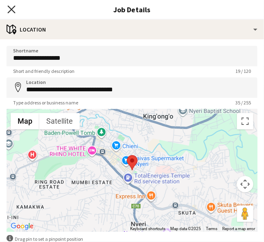
click at [11, 12] on icon "Close pop-in" at bounding box center [11, 9] width 8 height 8
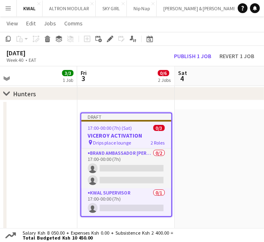
click at [138, 139] on div "pin Drips place lounge 2 Roles" at bounding box center [127, 142] width 90 height 7
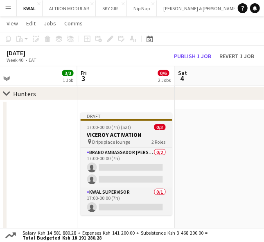
click at [129, 131] on h3 "VICEROY ACTIVATION" at bounding box center [127, 134] width 92 height 7
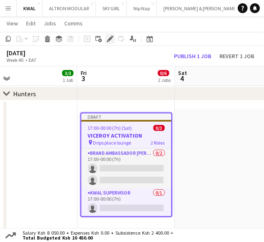
click at [109, 41] on icon at bounding box center [110, 39] width 5 height 5
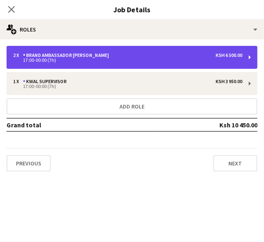
click at [166, 66] on div "2 x Brand Ambassador [PERSON_NAME] 6 500.00 17:00-00:00 (7h)" at bounding box center [132, 57] width 251 height 23
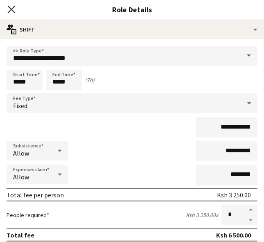
click at [14, 12] on icon at bounding box center [11, 9] width 8 height 8
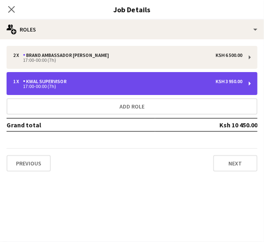
click at [154, 85] on div "17:00-00:00 (7h)" at bounding box center [128, 86] width 230 height 4
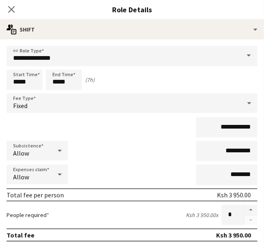
click at [170, 173] on div "Expenses claim Allow ********" at bounding box center [132, 175] width 251 height 20
click at [209, 83] on div "Start Time ***** End Time ***** (7h)" at bounding box center [132, 80] width 251 height 20
drag, startPoint x: 236, startPoint y: 127, endPoint x: 221, endPoint y: 130, distance: 15.0
click at [221, 130] on input "**********" at bounding box center [226, 127] width 61 height 20
type input "**********"
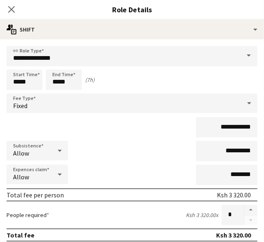
click at [173, 171] on div "Expenses claim Allow ********" at bounding box center [132, 175] width 251 height 20
click at [16, 10] on app-icon "Close pop-in" at bounding box center [12, 10] width 12 height 12
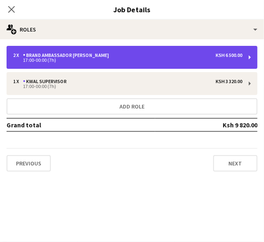
click at [179, 61] on div "17:00-00:00 (7h)" at bounding box center [128, 60] width 230 height 4
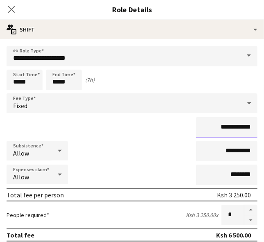
drag, startPoint x: 236, startPoint y: 126, endPoint x: 222, endPoint y: 127, distance: 14.0
click at [222, 127] on input "**********" at bounding box center [226, 127] width 61 height 20
type input "**********"
click at [9, 13] on icon "Close pop-in" at bounding box center [11, 9] width 7 height 7
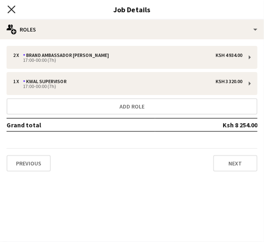
click at [14, 11] on icon "Close pop-in" at bounding box center [11, 9] width 8 height 8
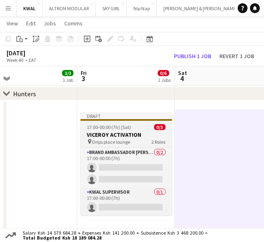
click at [119, 135] on h3 "VICEROY ACTIVATION" at bounding box center [127, 134] width 92 height 7
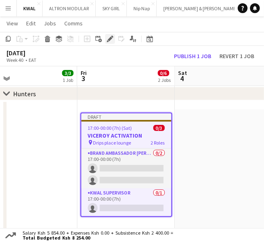
click at [109, 39] on icon at bounding box center [110, 39] width 5 height 5
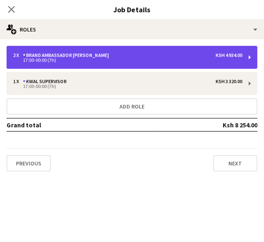
click at [148, 59] on div "17:00-00:00 (7h)" at bounding box center [128, 60] width 230 height 4
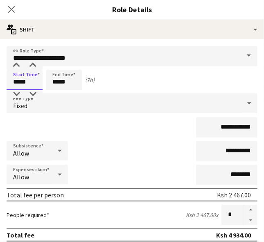
drag, startPoint x: 19, startPoint y: 82, endPoint x: 0, endPoint y: 83, distance: 19.3
type input "*****"
click at [11, 14] on div "Close pop-in" at bounding box center [11, 9] width 23 height 19
click at [10, 11] on icon at bounding box center [11, 9] width 8 height 8
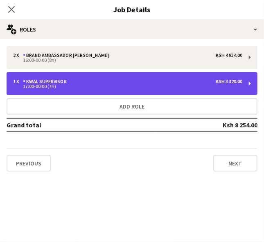
click at [94, 84] on div "17:00-00:00 (7h)" at bounding box center [128, 86] width 230 height 4
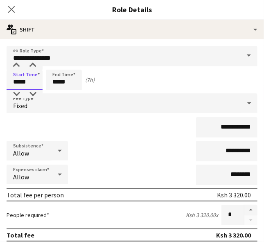
drag, startPoint x: 19, startPoint y: 82, endPoint x: 6, endPoint y: 83, distance: 13.1
type input "*****"
click at [14, 11] on icon "Close pop-in" at bounding box center [11, 9] width 8 height 8
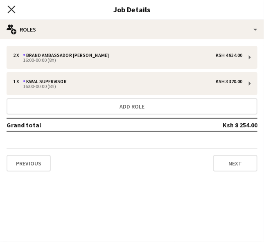
click at [10, 8] on icon at bounding box center [11, 9] width 8 height 8
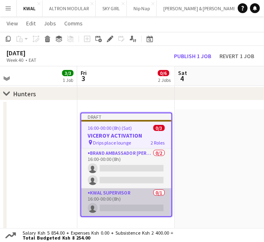
scroll to position [0, 315]
click at [153, 207] on app-card-role "KWAL SUPERVISOR 0/1 16:00-00:00 (8h) single-neutral-actions" at bounding box center [126, 203] width 90 height 28
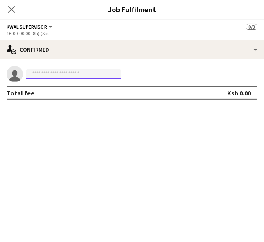
click at [59, 75] on input at bounding box center [73, 74] width 95 height 10
paste input "**********"
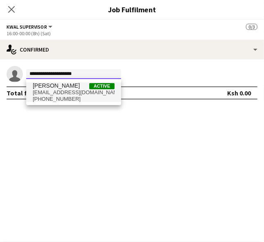
type input "**********"
click at [55, 93] on span "[EMAIL_ADDRESS][DOMAIN_NAME]" at bounding box center [74, 92] width 82 height 7
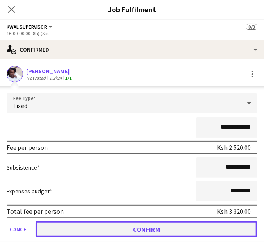
click at [135, 226] on button "Confirm" at bounding box center [147, 229] width 222 height 16
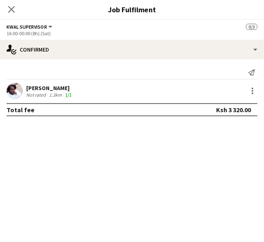
click at [225, 170] on mat-expansion-panel "check Confirmed Send notification [PERSON_NAME] Not rated 1.3km 1/1 Total fee K…" at bounding box center [132, 150] width 264 height 183
click at [9, 9] on icon "Close pop-in" at bounding box center [11, 9] width 8 height 8
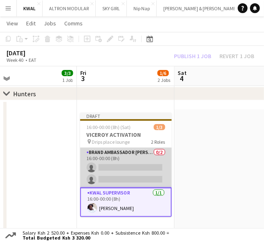
click at [114, 173] on app-card-role "Brand Ambassador [PERSON_NAME] 0/2 16:00-00:00 (8h) single-neutral-actions sing…" at bounding box center [126, 168] width 92 height 40
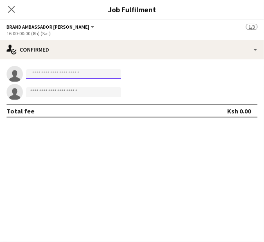
click at [68, 76] on input at bounding box center [73, 74] width 95 height 10
paste input "**********"
type input "**********"
drag, startPoint x: 186, startPoint y: 157, endPoint x: 175, endPoint y: 150, distance: 12.3
click at [182, 157] on mat-expansion-panel "**********" at bounding box center [132, 150] width 264 height 183
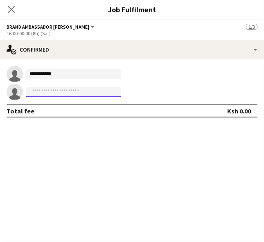
click at [55, 93] on input at bounding box center [73, 92] width 95 height 10
paste input "**********"
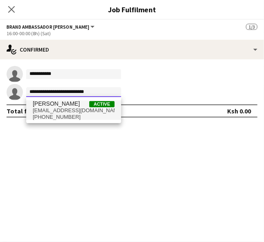
type input "**********"
click at [60, 112] on span "[EMAIL_ADDRESS][DOMAIN_NAME]" at bounding box center [74, 110] width 82 height 7
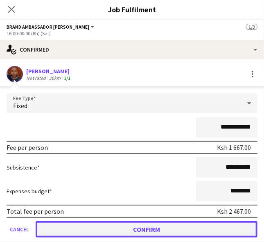
click at [154, 229] on button "Confirm" at bounding box center [147, 229] width 222 height 16
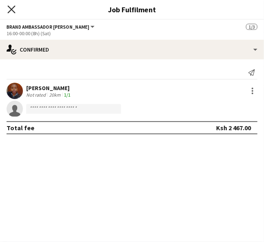
click at [12, 11] on icon "Close pop-in" at bounding box center [11, 9] width 8 height 8
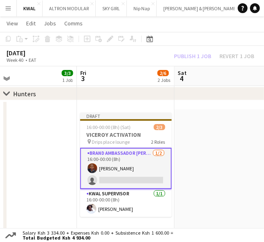
drag, startPoint x: 223, startPoint y: 137, endPoint x: 209, endPoint y: 106, distance: 33.9
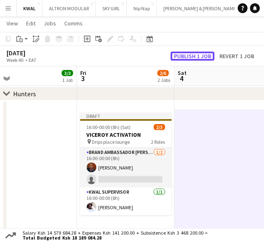
click at [200, 53] on button "Publish 1 job" at bounding box center [193, 56] width 44 height 9
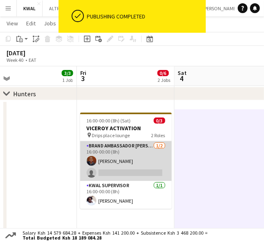
click at [94, 162] on app-user-avatar at bounding box center [92, 161] width 10 height 10
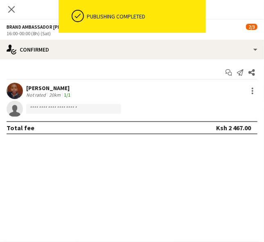
click at [14, 89] on app-user-avatar at bounding box center [15, 91] width 16 height 16
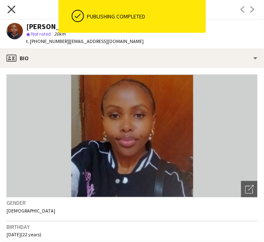
click at [9, 7] on icon at bounding box center [11, 9] width 8 height 8
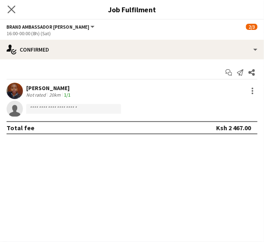
click at [13, 5] on app-icon "Close pop-in" at bounding box center [12, 10] width 12 height 12
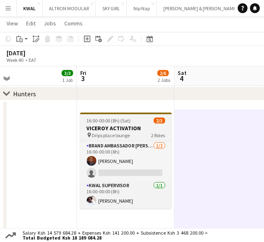
click at [102, 132] on span "Drips place lounge" at bounding box center [111, 135] width 38 height 6
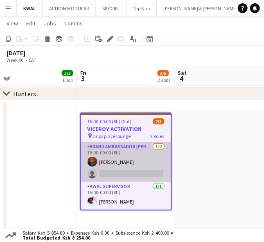
click at [120, 161] on app-card-role "Brand Ambassador kwal [DATE] 16:00-00:00 (8h) [PERSON_NAME] single-neutral-acti…" at bounding box center [126, 162] width 90 height 40
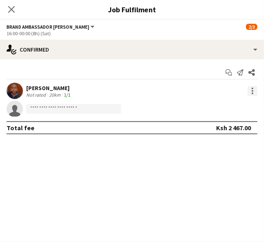
click at [251, 93] on div at bounding box center [253, 91] width 10 height 10
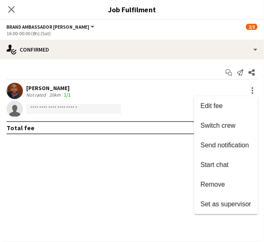
drag, startPoint x: 217, startPoint y: 184, endPoint x: 212, endPoint y: 182, distance: 5.0
click at [216, 184] on span "Remove" at bounding box center [213, 184] width 25 height 7
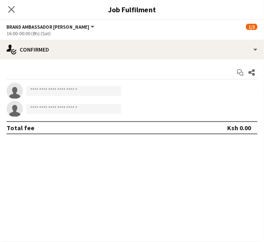
drag, startPoint x: 11, startPoint y: 6, endPoint x: 72, endPoint y: 37, distance: 69.1
click at [10, 6] on icon "Close pop-in" at bounding box center [11, 9] width 7 height 7
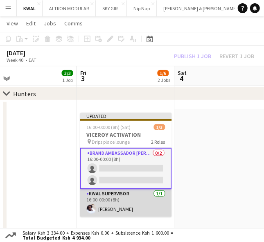
click at [132, 207] on app-card-role "KWAL SUPERVISOR [DATE] 16:00-00:00 (8h) [PERSON_NAME]" at bounding box center [126, 203] width 92 height 28
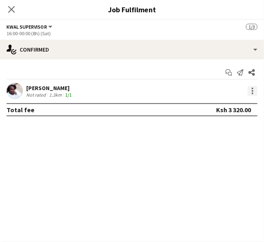
click at [250, 87] on div at bounding box center [253, 91] width 10 height 10
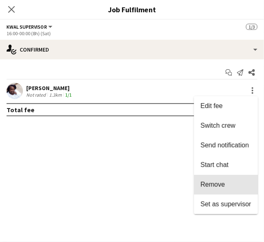
drag, startPoint x: 215, startPoint y: 184, endPoint x: 202, endPoint y: 184, distance: 13.5
click at [213, 184] on span "Remove" at bounding box center [213, 184] width 25 height 7
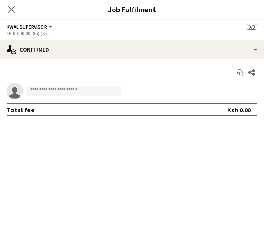
click at [174, 161] on mat-expansion-panel "check Confirmed Start chat Share single-neutral-actions Total fee Ksh 0.00" at bounding box center [132, 150] width 264 height 183
click at [10, 11] on icon "Close pop-in" at bounding box center [11, 9] width 8 height 8
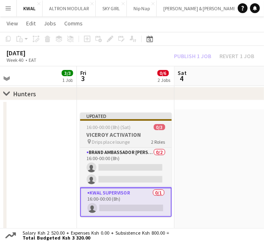
click at [115, 126] on span "16:00-00:00 (8h) (Sat)" at bounding box center [109, 127] width 44 height 6
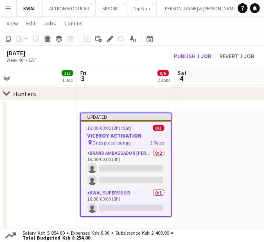
click at [48, 40] on icon at bounding box center [47, 40] width 5 height 4
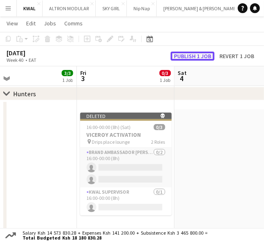
click at [209, 54] on button "Publish 1 job" at bounding box center [193, 56] width 44 height 9
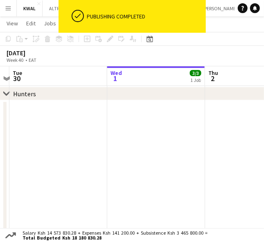
drag, startPoint x: 37, startPoint y: 198, endPoint x: 280, endPoint y: 165, distance: 245.6
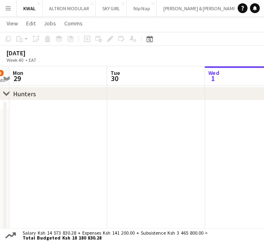
drag, startPoint x: 46, startPoint y: 194, endPoint x: 252, endPoint y: 177, distance: 206.1
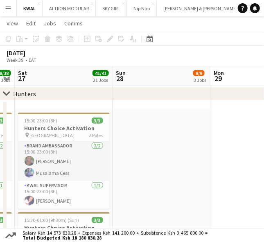
scroll to position [0, 177]
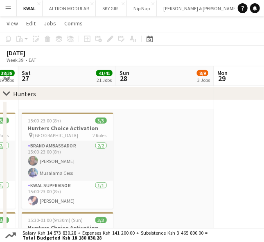
drag, startPoint x: 42, startPoint y: 182, endPoint x: 139, endPoint y: 177, distance: 96.8
click at [40, 131] on h3 "Hunters Choice Activation" at bounding box center [68, 128] width 92 height 7
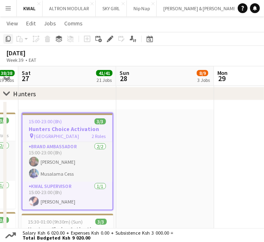
click at [7, 37] on icon "Copy" at bounding box center [8, 39] width 7 height 7
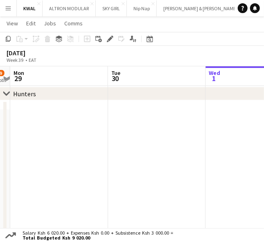
drag, startPoint x: 250, startPoint y: 163, endPoint x: -133, endPoint y: 175, distance: 383.4
drag, startPoint x: 77, startPoint y: 164, endPoint x: -135, endPoint y: 187, distance: 213.6
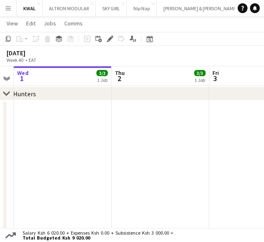
scroll to position [0, 304]
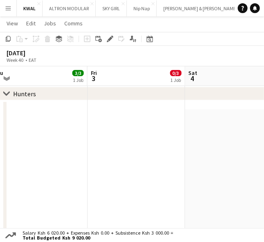
drag, startPoint x: 179, startPoint y: 162, endPoint x: -4, endPoint y: 182, distance: 183.9
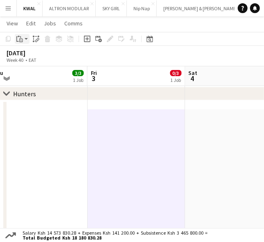
click at [28, 38] on app-action-btn "Paste" at bounding box center [22, 39] width 15 height 10
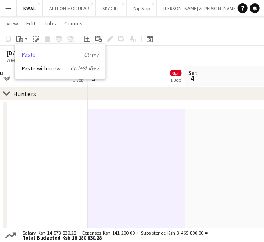
click at [30, 53] on link "Paste Ctrl+V" at bounding box center [60, 54] width 77 height 7
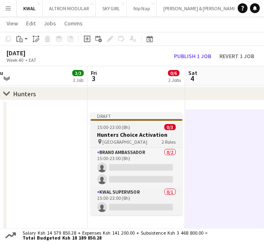
click at [136, 139] on div "pin [GEOGRAPHIC_DATA] 2 Roles" at bounding box center [137, 142] width 92 height 7
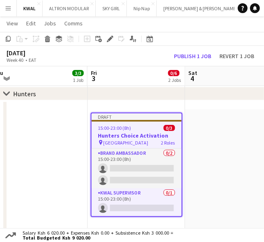
click at [148, 135] on h3 "Hunters Choice Activation" at bounding box center [137, 135] width 90 height 7
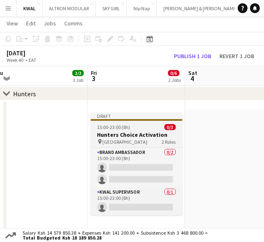
click at [128, 139] on span "[GEOGRAPHIC_DATA]" at bounding box center [125, 142] width 45 height 6
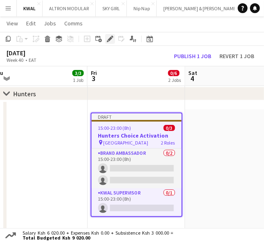
click at [109, 40] on icon at bounding box center [110, 39] width 5 height 5
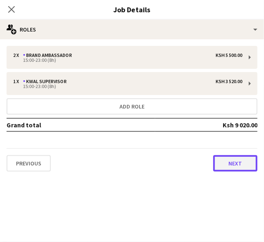
click at [238, 166] on button "Next" at bounding box center [236, 163] width 44 height 16
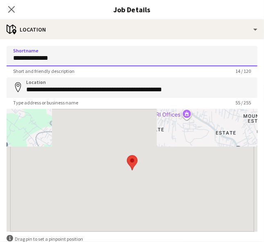
drag, startPoint x: 68, startPoint y: 57, endPoint x: -32, endPoint y: 67, distance: 101.0
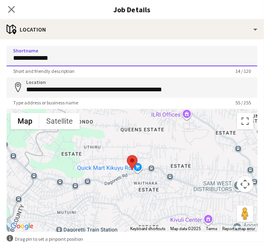
paste input "*****"
type input "**********"
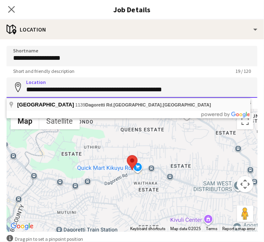
drag, startPoint x: 25, startPoint y: 91, endPoint x: 187, endPoint y: 105, distance: 162.1
paste input
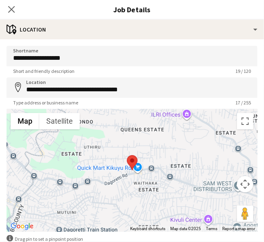
type input "**********"
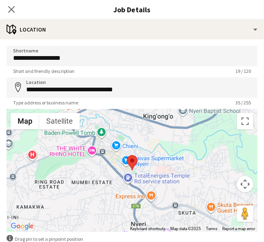
scroll to position [257, 0]
drag, startPoint x: 11, startPoint y: 10, endPoint x: 18, endPoint y: 15, distance: 9.2
click at [12, 11] on icon "Close pop-in" at bounding box center [11, 9] width 7 height 7
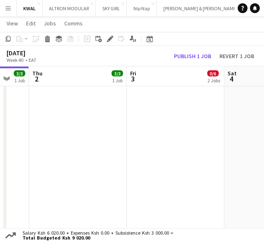
drag, startPoint x: 91, startPoint y: 168, endPoint x: 137, endPoint y: 156, distance: 46.9
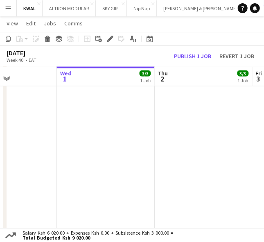
drag, startPoint x: 62, startPoint y: 168, endPoint x: 135, endPoint y: 161, distance: 73.7
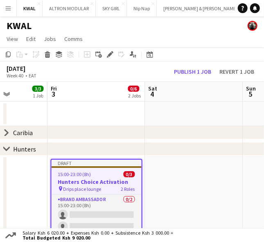
scroll to position [0, 288]
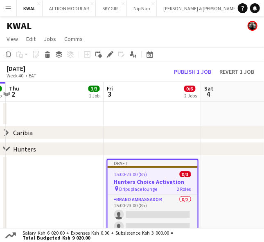
drag, startPoint x: 152, startPoint y: 175, endPoint x: -5, endPoint y: 205, distance: 159.1
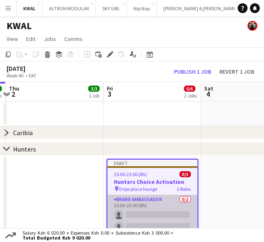
scroll to position [0, 289]
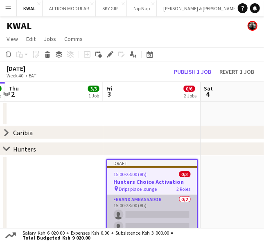
click at [141, 215] on app-card-role "Brand Ambassador 0/2 15:00-23:00 (8h) single-neutral-actions single-neutral-act…" at bounding box center [152, 215] width 90 height 40
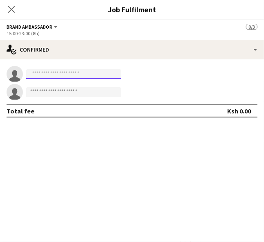
click at [79, 73] on input at bounding box center [73, 74] width 95 height 10
paste input "**********"
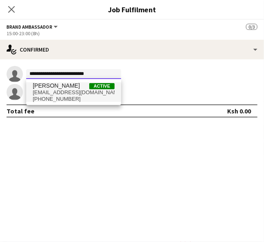
type input "**********"
click at [61, 97] on span "[PHONE_NUMBER]" at bounding box center [74, 99] width 82 height 7
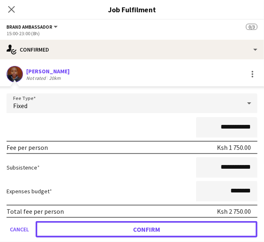
drag, startPoint x: 145, startPoint y: 230, endPoint x: 119, endPoint y: 227, distance: 26.4
click at [144, 230] on button "Confirm" at bounding box center [147, 229] width 222 height 16
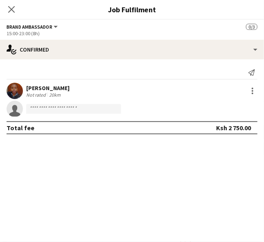
drag, startPoint x: 187, startPoint y: 175, endPoint x: 178, endPoint y: 167, distance: 11.6
click at [186, 173] on mat-expansion-panel "check Confirmed Send notification [PERSON_NAME] Not rated 20km single-neutral-a…" at bounding box center [132, 150] width 264 height 183
click at [57, 109] on input at bounding box center [73, 109] width 95 height 10
paste input "**********"
type input "*"
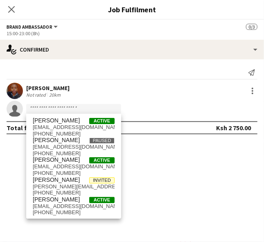
drag, startPoint x: 186, startPoint y: 175, endPoint x: 182, endPoint y: 169, distance: 7.6
click at [186, 174] on mat-expansion-panel "check Confirmed Send notification [PERSON_NAME] Not rated 20km single-neutral-a…" at bounding box center [132, 150] width 264 height 183
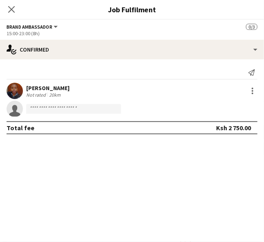
click at [9, 7] on app-icon "Close pop-in" at bounding box center [12, 10] width 10 height 10
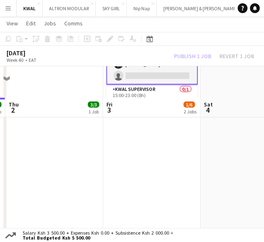
scroll to position [136, 0]
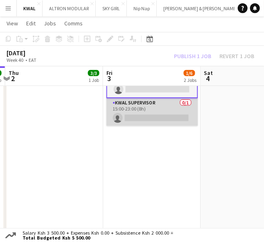
click at [138, 111] on app-card-role "KWAL SUPERVISOR 0/1 15:00-23:00 (8h) single-neutral-actions" at bounding box center [153, 112] width 92 height 28
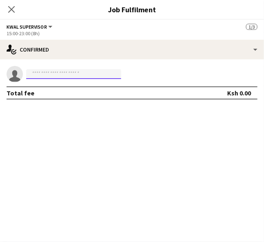
click at [42, 73] on input at bounding box center [73, 74] width 95 height 10
paste input "**********"
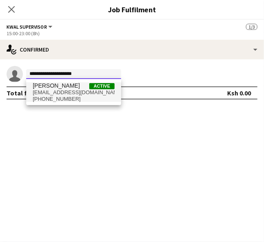
type input "**********"
click at [64, 89] on span "[PERSON_NAME]" at bounding box center [56, 85] width 47 height 7
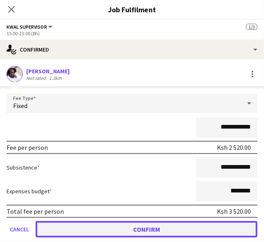
drag, startPoint x: 159, startPoint y: 224, endPoint x: 147, endPoint y: 216, distance: 15.3
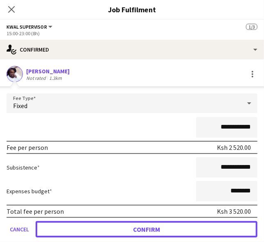
click at [159, 225] on button "Confirm" at bounding box center [147, 229] width 222 height 16
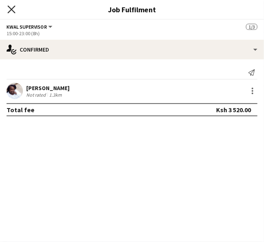
click at [9, 11] on icon at bounding box center [11, 9] width 8 height 8
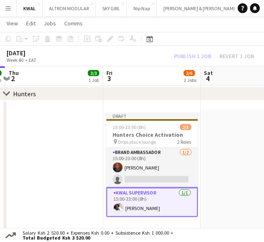
scroll to position [0, 288]
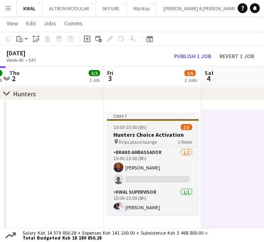
click at [145, 143] on span "Drips place lounge" at bounding box center [138, 142] width 38 height 6
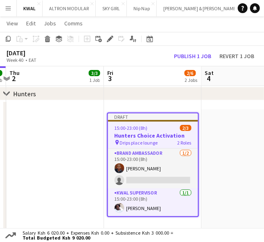
click at [113, 32] on app-toolbar "Copy Paste Paste Ctrl+V Paste with crew Ctrl+Shift+V Paste linked Job [GEOGRAPH…" at bounding box center [132, 39] width 264 height 14
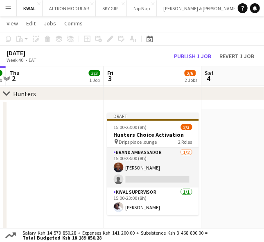
drag, startPoint x: 142, startPoint y: 132, endPoint x: 134, endPoint y: 125, distance: 11.3
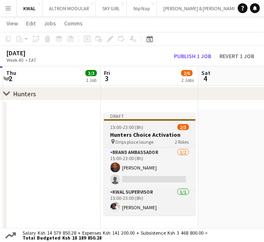
drag, startPoint x: 131, startPoint y: 132, endPoint x: 128, endPoint y: 127, distance: 5.9
click at [130, 129] on app-job-card "Draft 15:00-23:00 (8h) 2/3 Hunters Choice Activation pin Drips place lounge 2 R…" at bounding box center [150, 164] width 92 height 103
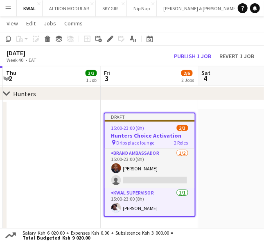
scroll to position [0, 293]
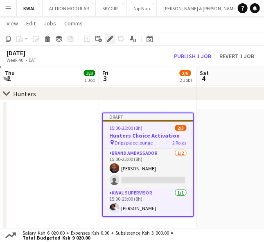
click at [108, 40] on icon at bounding box center [110, 39] width 5 height 5
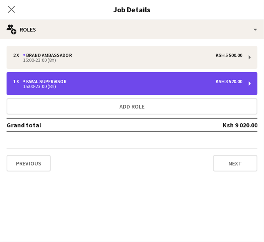
click at [122, 88] on div "15:00-23:00 (8h)" at bounding box center [128, 86] width 230 height 4
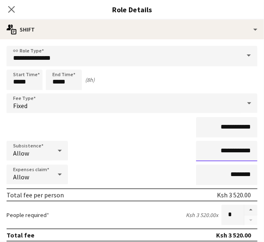
drag, startPoint x: 229, startPoint y: 152, endPoint x: 221, endPoint y: 152, distance: 8.2
click at [221, 152] on input "**********" at bounding box center [226, 151] width 61 height 20
type input "**********"
click at [13, 10] on icon "Close pop-in" at bounding box center [11, 9] width 8 height 8
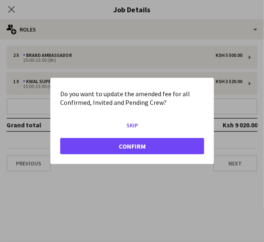
scroll to position [0, 0]
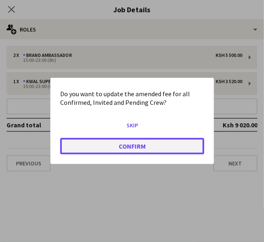
drag, startPoint x: 131, startPoint y: 142, endPoint x: 119, endPoint y: 150, distance: 14.4
click at [127, 147] on button "Confirm" at bounding box center [132, 146] width 144 height 16
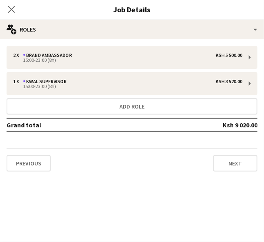
scroll to position [45, 0]
click at [197, 214] on mat-expansion-panel "pencil3 General details 2 x Brand Ambassador Ksh 5 500.00 15:00-23:00 (8h) 1 x …" at bounding box center [132, 140] width 264 height 203
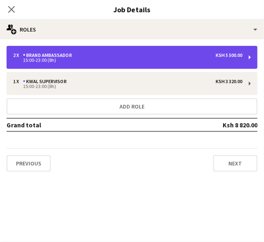
click at [79, 57] on div "2 x Brand Ambassador Ksh 5 500.00" at bounding box center [128, 55] width 230 height 6
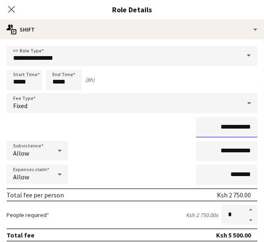
drag, startPoint x: 236, startPoint y: 126, endPoint x: 223, endPoint y: 129, distance: 13.0
click at [223, 129] on input "**********" at bounding box center [226, 127] width 61 height 20
type input "**********"
drag, startPoint x: 236, startPoint y: 152, endPoint x: 223, endPoint y: 152, distance: 13.5
click at [223, 152] on input "**********" at bounding box center [226, 151] width 61 height 20
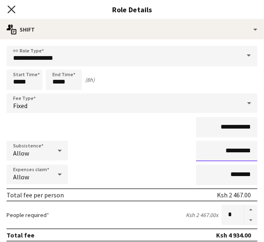
type input "**********"
click at [11, 11] on icon "Close pop-in" at bounding box center [11, 9] width 8 height 8
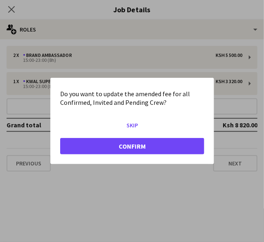
scroll to position [0, 0]
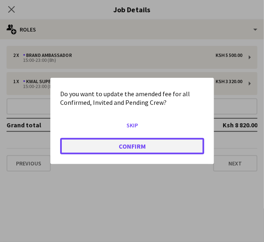
click at [156, 149] on button "Confirm" at bounding box center [132, 146] width 144 height 16
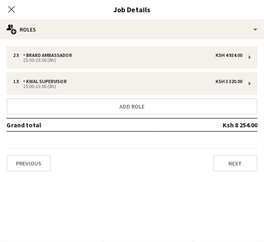
scroll to position [45, 0]
click at [7, 13] on app-icon "Close pop-in" at bounding box center [12, 10] width 12 height 12
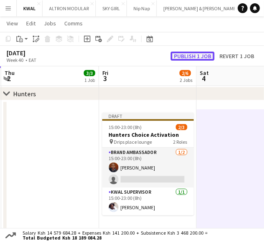
click at [201, 52] on button "Publish 1 job" at bounding box center [193, 56] width 44 height 9
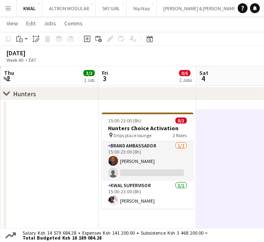
click at [4, 93] on icon at bounding box center [6, 93] width 6 height 3
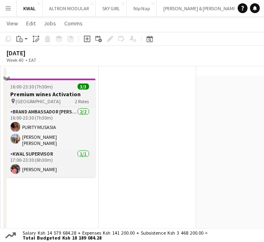
scroll to position [91, 0]
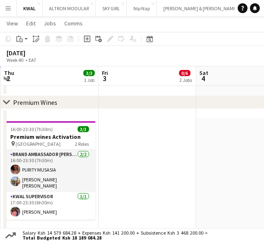
click at [6, 102] on icon "chevron-right" at bounding box center [6, 102] width 7 height 7
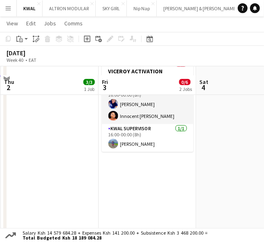
scroll to position [182, 0]
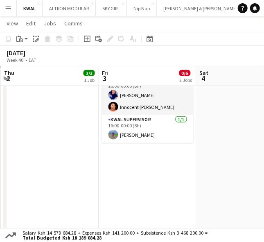
click at [174, 195] on app-date-cell "16:00-00:00 (8h) (Sat) 0/3 VICEROY ACTIVATION pin Bvb lounge Meru 2 Roles Brand…" at bounding box center [148, 157] width 98 height 229
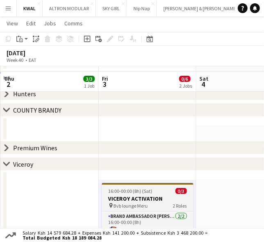
scroll to position [91, 0]
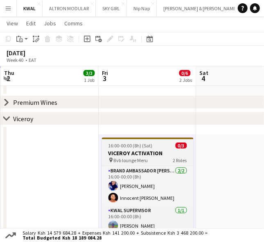
click at [128, 152] on h3 "VICEROY ACTIVATION" at bounding box center [148, 153] width 92 height 7
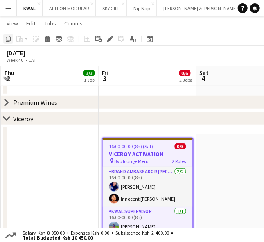
click at [7, 39] on icon "Copy" at bounding box center [8, 39] width 7 height 7
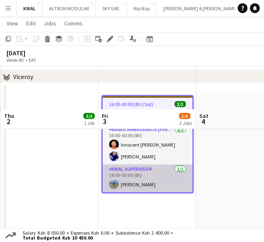
scroll to position [182, 0]
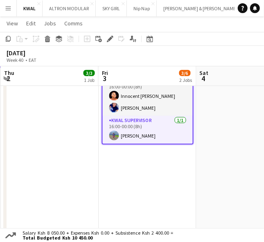
click at [134, 182] on app-date-cell "16:00-00:00 (8h) (Sat) 3/3 VICEROY ACTIVATION pin Bvb lounge Meru 2 Roles Brand…" at bounding box center [148, 157] width 98 height 229
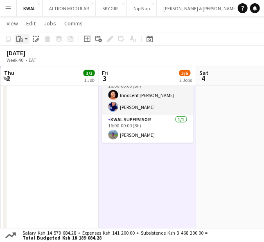
click at [25, 40] on app-action-btn "Paste" at bounding box center [22, 39] width 15 height 10
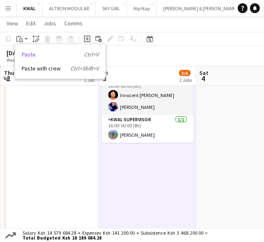
click at [27, 56] on link "Paste Ctrl+V" at bounding box center [60, 54] width 77 height 7
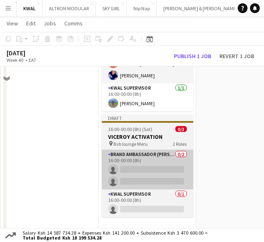
scroll to position [273, 0]
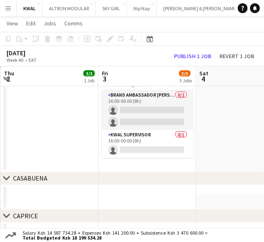
click at [210, 193] on div at bounding box center [99, 187] width 784 height 13
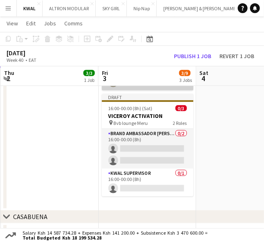
scroll to position [182, 0]
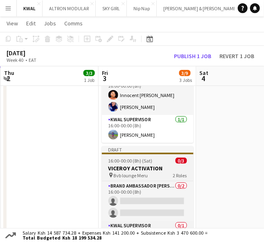
click at [131, 173] on span "Bvb lounge Meru" at bounding box center [131, 176] width 34 height 6
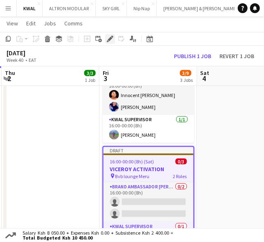
click at [110, 40] on icon "Edit" at bounding box center [110, 39] width 7 height 7
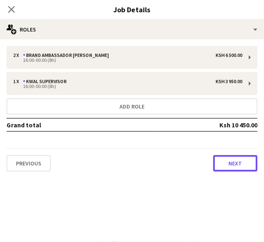
click at [238, 161] on button "Next" at bounding box center [236, 163] width 44 height 16
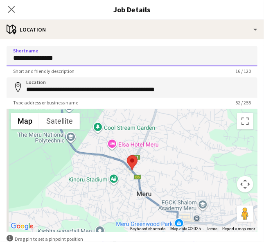
drag, startPoint x: 69, startPoint y: 61, endPoint x: 23, endPoint y: 64, distance: 46.4
click at [9, 60] on input "**********" at bounding box center [132, 56] width 251 height 20
paste input
type input "**********"
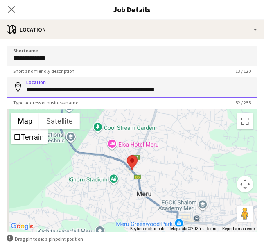
drag, startPoint x: 189, startPoint y: 91, endPoint x: 0, endPoint y: 115, distance: 190.5
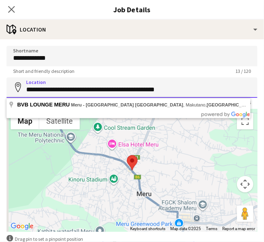
paste input
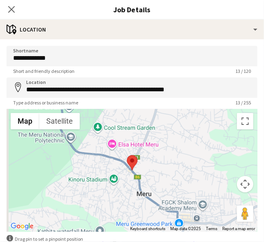
type input "**********"
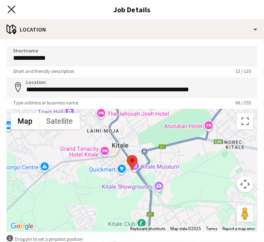
click at [13, 6] on icon "Close pop-in" at bounding box center [11, 9] width 8 height 8
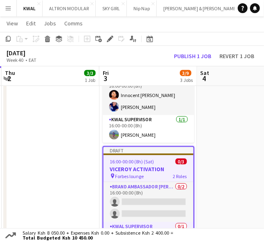
scroll to position [0, 293]
click at [125, 169] on h3 "VICEROY ACTIVATION" at bounding box center [148, 169] width 90 height 7
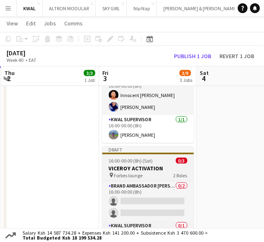
scroll to position [0, 293]
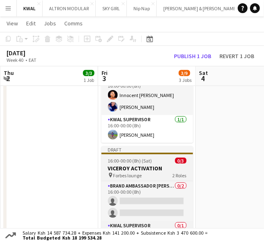
click at [127, 161] on span "16:00-00:00 (8h) (Sat)" at bounding box center [130, 161] width 44 height 6
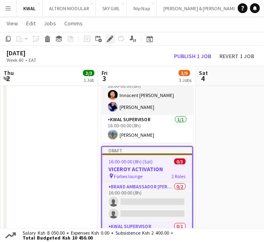
click at [112, 37] on icon at bounding box center [112, 37] width 2 height 2
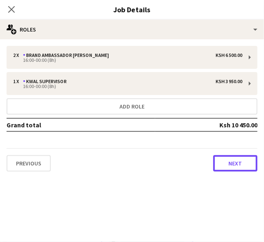
click at [236, 168] on button "Next" at bounding box center [236, 163] width 44 height 16
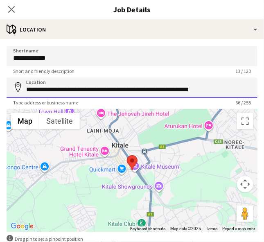
click at [98, 91] on input "**********" at bounding box center [132, 87] width 251 height 20
click at [11, 5] on icon "Close pop-in" at bounding box center [11, 9] width 8 height 8
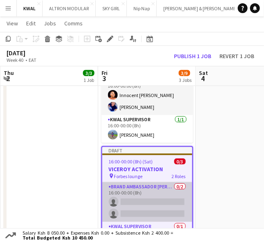
click at [153, 213] on app-card-role "Brand Ambassador [PERSON_NAME] 0/2 16:00-00:00 (8h) single-neutral-actions sing…" at bounding box center [147, 202] width 90 height 40
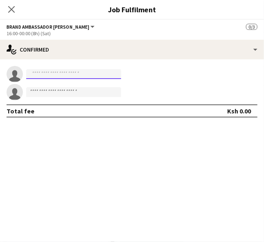
click at [71, 77] on input at bounding box center [73, 74] width 95 height 10
paste input "**********"
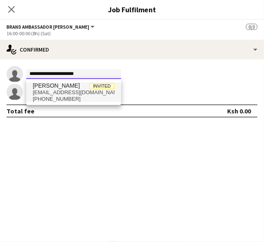
type input "**********"
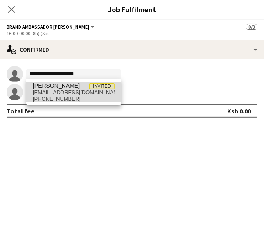
click at [58, 96] on span "[PHONE_NUMBER]" at bounding box center [74, 99] width 82 height 7
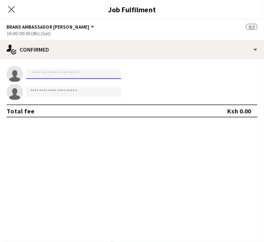
scroll to position [0, 0]
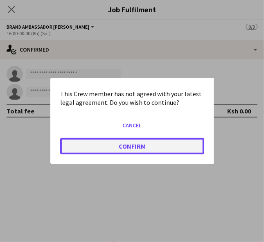
click at [134, 148] on button "Confirm" at bounding box center [132, 146] width 144 height 16
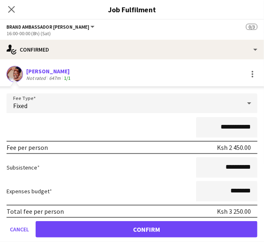
scroll to position [182, 0]
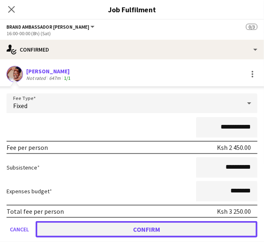
drag, startPoint x: 173, startPoint y: 233, endPoint x: 0, endPoint y: 238, distance: 173.0
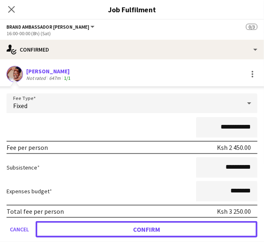
click at [172, 233] on button "Confirm" at bounding box center [147, 229] width 222 height 16
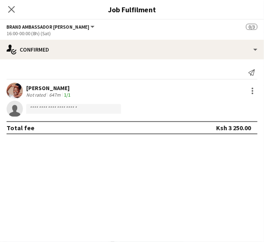
drag, startPoint x: 167, startPoint y: 178, endPoint x: 159, endPoint y: 168, distance: 12.5
click at [166, 174] on mat-expansion-panel "check Confirmed Send notification [PERSON_NAME] Not rated 647m 1/1 single-neutr…" at bounding box center [132, 150] width 264 height 183
paste input "**********"
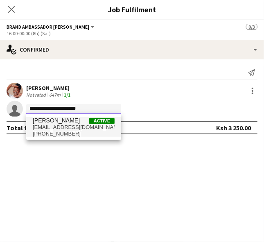
type input "**********"
click at [62, 127] on span "[EMAIL_ADDRESS][DOMAIN_NAME]" at bounding box center [74, 127] width 82 height 7
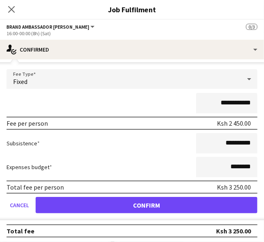
scroll to position [60, 0]
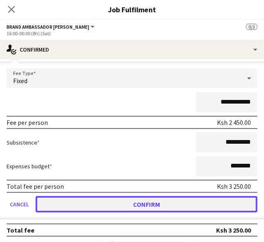
click at [152, 206] on button "Confirm" at bounding box center [147, 204] width 222 height 16
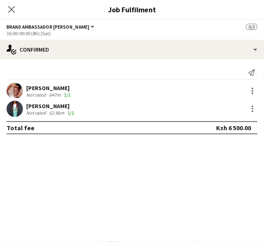
scroll to position [136, 0]
click at [17, 109] on app-user-avatar at bounding box center [15, 109] width 16 height 16
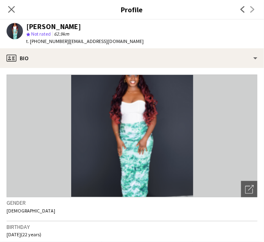
click at [14, 7] on icon "Close pop-in" at bounding box center [11, 9] width 7 height 7
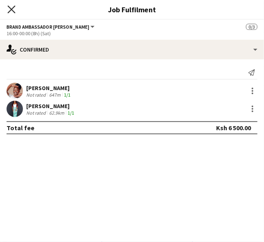
click at [15, 8] on icon "Close pop-in" at bounding box center [11, 9] width 8 height 8
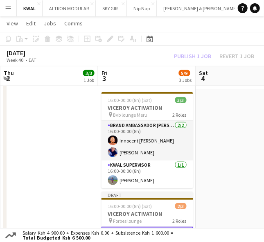
click at [211, 184] on app-date-cell at bounding box center [245, 203] width 98 height 229
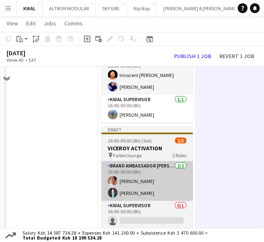
scroll to position [227, 0]
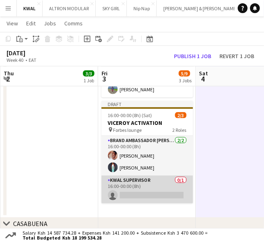
click at [130, 196] on app-card-role "KWAL SUPERVISOR 0/1 16:00-00:00 (8h) single-neutral-actions" at bounding box center [148, 190] width 92 height 28
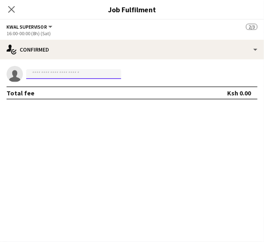
click at [57, 74] on input at bounding box center [73, 74] width 95 height 10
paste input "**********"
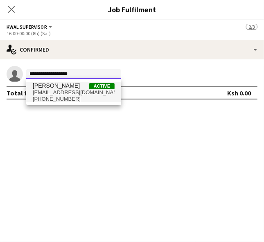
type input "**********"
click at [62, 91] on span "[EMAIL_ADDRESS][DOMAIN_NAME]" at bounding box center [74, 92] width 82 height 7
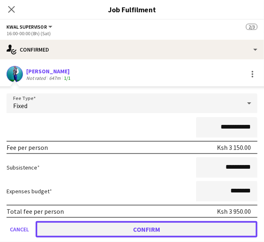
click at [125, 226] on button "Confirm" at bounding box center [147, 229] width 222 height 16
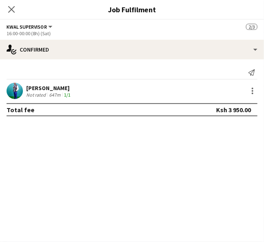
drag, startPoint x: 226, startPoint y: 191, endPoint x: 224, endPoint y: 183, distance: 8.8
click at [225, 189] on mat-expansion-panel "check Confirmed Send notification [PERSON_NAME] Not rated 647m 1/1 Total fee Ks…" at bounding box center [132, 150] width 264 height 183
click at [9, 9] on icon "Close pop-in" at bounding box center [11, 9] width 8 height 8
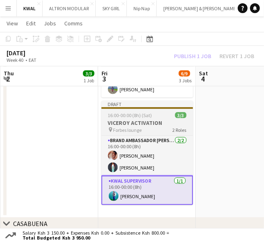
click at [128, 118] on span "16:00-00:00 (8h) (Sat)" at bounding box center [130, 115] width 44 height 6
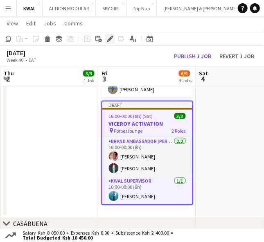
click at [110, 40] on icon at bounding box center [110, 39] width 5 height 5
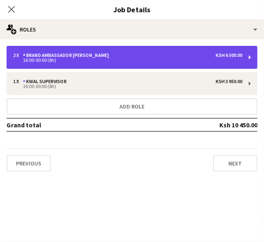
click at [86, 58] on div "16:00-00:00 (8h)" at bounding box center [128, 60] width 230 height 4
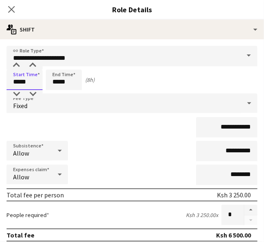
drag, startPoint x: 18, startPoint y: 82, endPoint x: 10, endPoint y: 81, distance: 8.7
click at [10, 81] on input "*****" at bounding box center [25, 80] width 36 height 20
type input "*****"
click at [161, 81] on div "Start Time ***** End Time ***** (7h)" at bounding box center [132, 80] width 251 height 20
click at [11, 11] on icon "Close pop-in" at bounding box center [11, 9] width 8 height 8
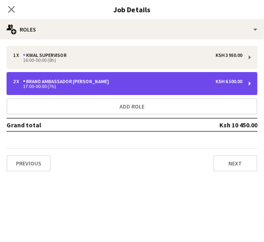
click at [58, 83] on div "Brand Ambassador [PERSON_NAME]" at bounding box center [67, 82] width 89 height 6
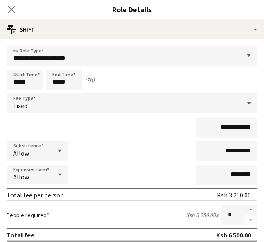
drag, startPoint x: 11, startPoint y: 8, endPoint x: 23, endPoint y: 34, distance: 29.0
click at [12, 9] on icon "Close pop-in" at bounding box center [11, 9] width 7 height 7
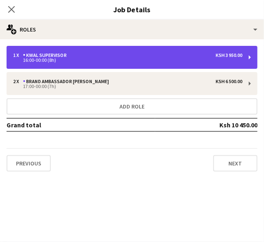
click at [36, 59] on div "16:00-00:00 (8h)" at bounding box center [128, 60] width 230 height 4
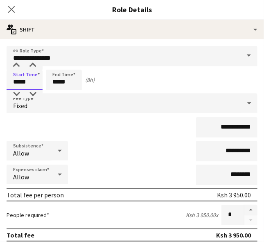
drag, startPoint x: 18, startPoint y: 83, endPoint x: 7, endPoint y: 82, distance: 10.7
click at [7, 82] on input "*****" at bounding box center [25, 80] width 36 height 20
type input "*****"
click at [11, 9] on icon at bounding box center [11, 9] width 8 height 8
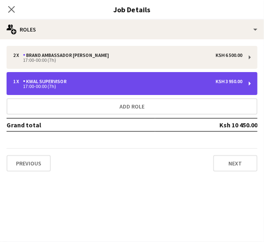
click at [196, 72] on div "1 x KWAL SUPERVISOR Ksh 3 950.00 17:00-00:00 (7h)" at bounding box center [132, 83] width 251 height 23
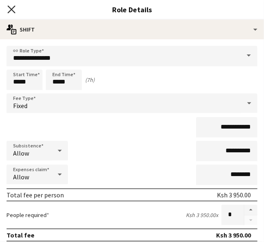
click at [11, 6] on icon "Close pop-in" at bounding box center [11, 9] width 8 height 8
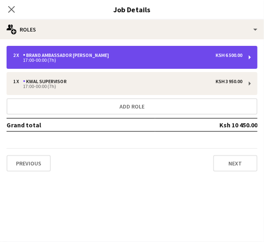
click at [131, 50] on div "2 x Brand Ambassador [PERSON_NAME] 6 500.00 17:00-00:00 (7h)" at bounding box center [132, 57] width 251 height 23
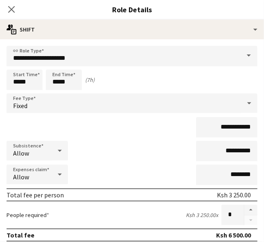
click at [223, 80] on div "Start Time ***** End Time ***** (7h)" at bounding box center [132, 80] width 251 height 20
click at [11, 8] on icon "Close pop-in" at bounding box center [11, 9] width 8 height 8
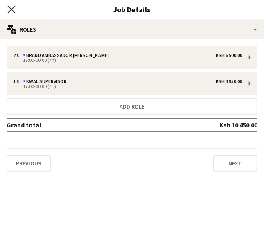
click at [8, 6] on icon at bounding box center [11, 9] width 8 height 8
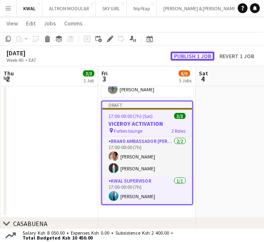
click at [200, 53] on button "Publish 1 job" at bounding box center [193, 56] width 44 height 9
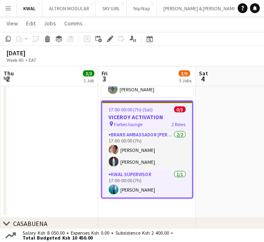
click at [233, 168] on app-date-cell at bounding box center [245, 112] width 98 height 229
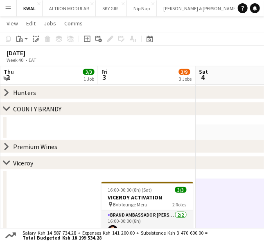
scroll to position [45, 0]
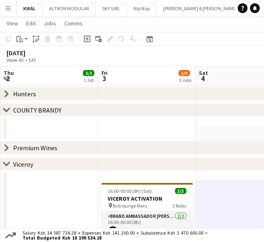
click at [7, 164] on icon at bounding box center [6, 163] width 6 height 3
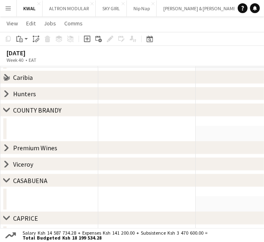
scroll to position [0, 0]
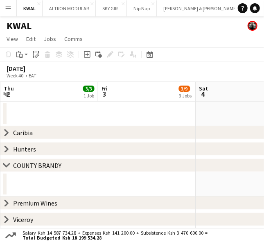
click at [8, 164] on icon at bounding box center [6, 165] width 6 height 3
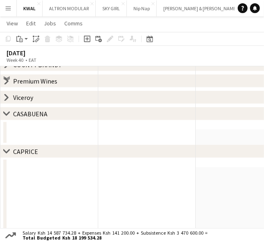
scroll to position [45, 0]
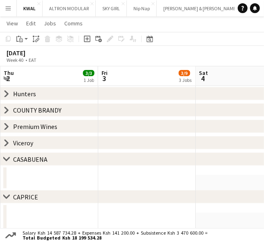
click at [6, 157] on icon "chevron-right" at bounding box center [6, 159] width 7 height 7
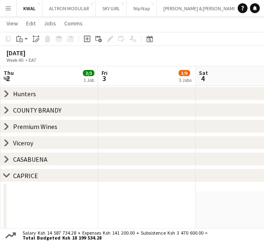
click at [6, 176] on icon at bounding box center [6, 175] width 6 height 3
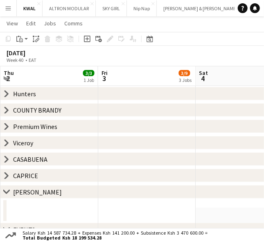
click at [207, 213] on app-date-cell at bounding box center [245, 220] width 98 height 25
click at [8, 93] on icon "chevron-right" at bounding box center [6, 94] width 7 height 7
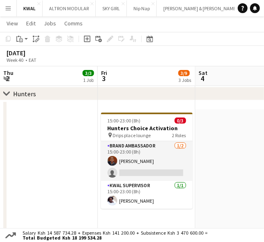
scroll to position [0, 302]
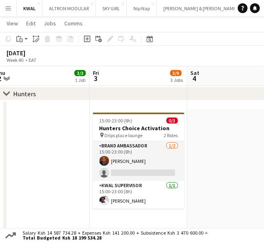
drag, startPoint x: 175, startPoint y: 190, endPoint x: 166, endPoint y: 190, distance: 8.2
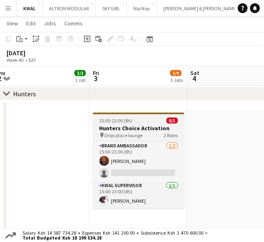
drag, startPoint x: 144, startPoint y: 123, endPoint x: 140, endPoint y: 123, distance: 4.6
click at [144, 123] on div "15:00-23:00 (8h) 0/3" at bounding box center [139, 121] width 92 height 6
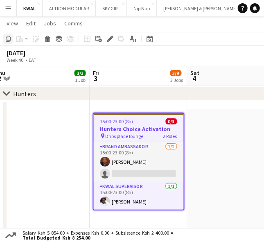
drag, startPoint x: 7, startPoint y: 37, endPoint x: 48, endPoint y: 80, distance: 59.1
click at [7, 37] on icon at bounding box center [8, 39] width 5 height 6
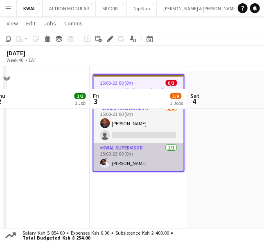
scroll to position [136, 0]
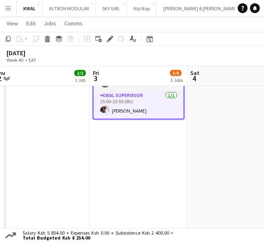
drag, startPoint x: 144, startPoint y: 166, endPoint x: 137, endPoint y: 165, distance: 6.7
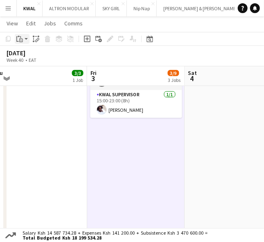
click at [26, 40] on app-action-btn "Paste" at bounding box center [22, 39] width 15 height 10
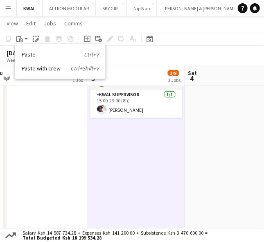
drag, startPoint x: 25, startPoint y: 55, endPoint x: 30, endPoint y: 58, distance: 5.2
click at [26, 56] on link "Paste Ctrl+V" at bounding box center [60, 54] width 77 height 7
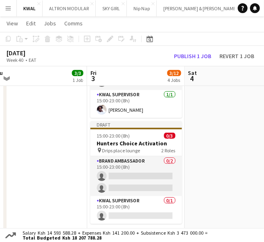
drag, startPoint x: 210, startPoint y: 207, endPoint x: 194, endPoint y: 194, distance: 20.2
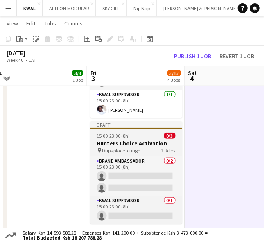
scroll to position [0, 305]
click at [125, 148] on span "Drips place lounge" at bounding box center [121, 151] width 38 height 6
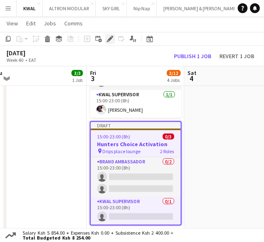
click at [108, 40] on icon at bounding box center [110, 39] width 5 height 5
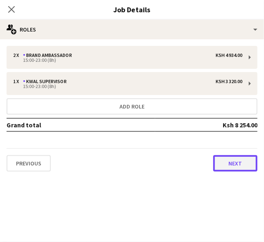
click at [240, 170] on button "Next" at bounding box center [236, 163] width 44 height 16
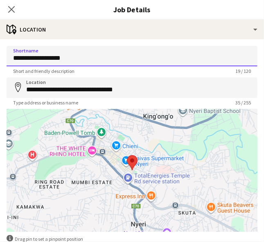
drag, startPoint x: 79, startPoint y: 60, endPoint x: -40, endPoint y: 65, distance: 119.4
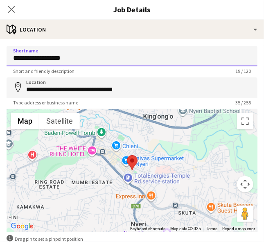
paste input
type input "*******"
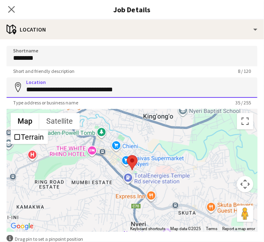
drag, startPoint x: 137, startPoint y: 90, endPoint x: 54, endPoint y: 85, distance: 83.3
click at [6, 97] on form "**********" at bounding box center [132, 164] width 264 height 237
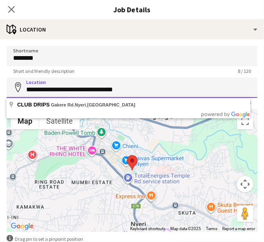
paste input
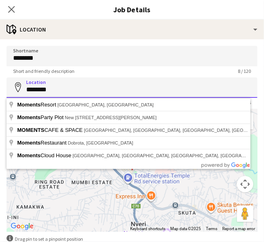
click at [149, 86] on input "*******" at bounding box center [132, 87] width 251 height 20
paste input "*********"
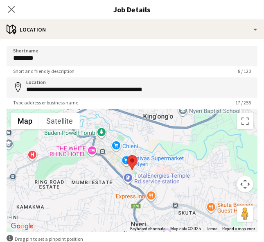
type input "**********"
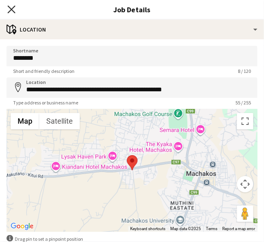
click at [11, 7] on icon "Close pop-in" at bounding box center [11, 9] width 8 height 8
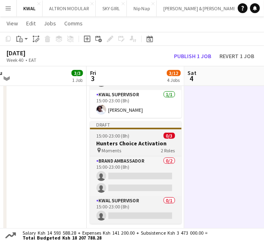
click at [118, 144] on h3 "Hunters Choice Activation" at bounding box center [136, 143] width 92 height 7
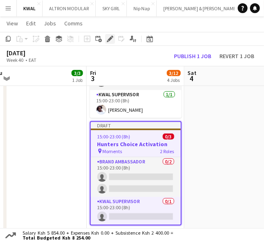
click at [108, 39] on icon at bounding box center [110, 39] width 5 height 5
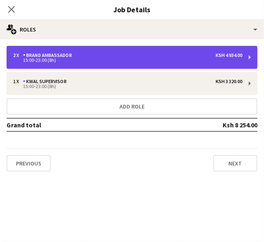
click at [198, 62] on div "15:00-23:00 (8h)" at bounding box center [128, 60] width 230 height 4
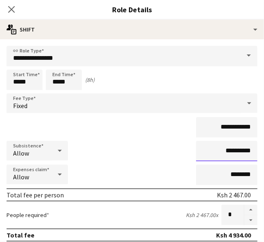
drag, startPoint x: 236, startPoint y: 152, endPoint x: 227, endPoint y: 151, distance: 8.3
click at [227, 151] on input "**********" at bounding box center [226, 151] width 61 height 20
type input "**********"
drag, startPoint x: 237, startPoint y: 125, endPoint x: 221, endPoint y: 128, distance: 16.2
click at [221, 128] on input "**********" at bounding box center [226, 127] width 61 height 20
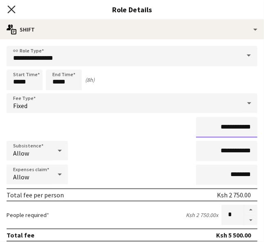
type input "**********"
click at [11, 10] on icon at bounding box center [11, 9] width 8 height 8
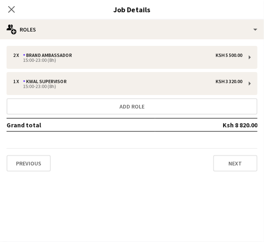
click at [219, 197] on mat-expansion-panel "pencil3 General details 2 x Brand Ambassador Ksh 5 500.00 15:00-23:00 (8h) 1 x …" at bounding box center [132, 140] width 264 height 203
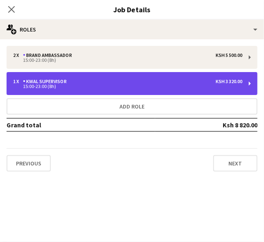
click at [166, 86] on div "15:00-23:00 (8h)" at bounding box center [128, 86] width 230 height 4
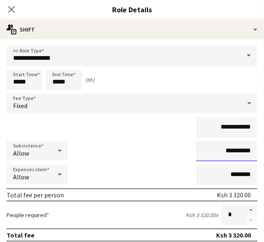
click at [227, 150] on input "**********" at bounding box center [226, 151] width 61 height 20
type input "**********"
click at [11, 10] on icon at bounding box center [11, 9] width 8 height 8
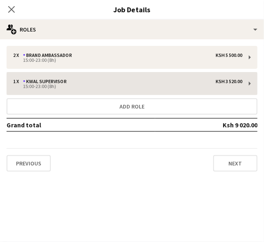
drag, startPoint x: 205, startPoint y: 185, endPoint x: 89, endPoint y: 93, distance: 148.8
click at [204, 177] on mat-expansion-panel "pencil3 General details 2 x Brand Ambassador Ksh 5 500.00 15:00-23:00 (8h) 1 x …" at bounding box center [132, 140] width 264 height 203
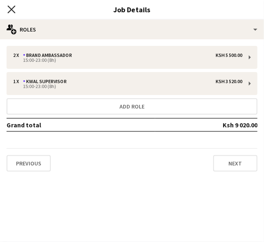
click at [13, 6] on icon "Close pop-in" at bounding box center [11, 9] width 8 height 8
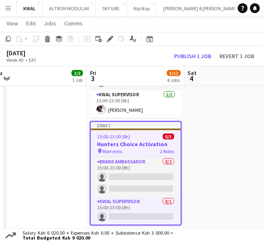
click at [120, 139] on span "15:00-23:00 (8h)" at bounding box center [114, 137] width 33 height 6
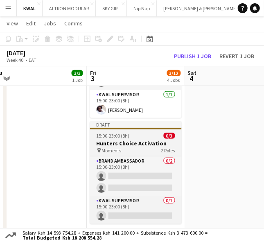
scroll to position [0, 323]
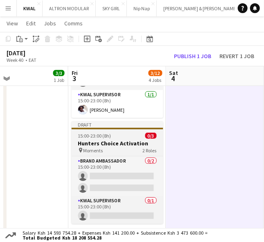
click at [104, 146] on h3 "Hunters Choice Activation" at bounding box center [118, 143] width 92 height 7
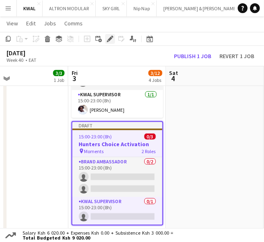
click at [112, 37] on icon at bounding box center [112, 37] width 2 height 2
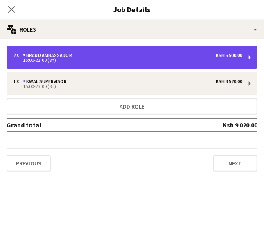
click at [63, 57] on div "Brand Ambassador" at bounding box center [49, 55] width 52 height 6
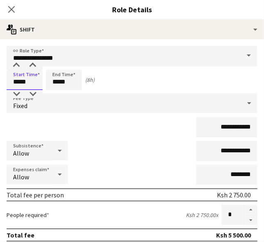
drag, startPoint x: 19, startPoint y: 82, endPoint x: 10, endPoint y: 83, distance: 9.2
click at [10, 83] on input "*****" at bounding box center [25, 80] width 36 height 20
type input "*****"
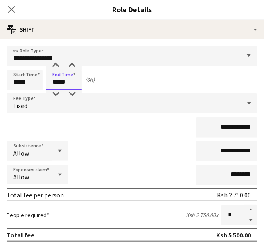
drag, startPoint x: 58, startPoint y: 83, endPoint x: 52, endPoint y: 83, distance: 5.3
click at [52, 83] on input "*****" at bounding box center [64, 80] width 36 height 20
type input "*****"
drag, startPoint x: 11, startPoint y: 11, endPoint x: 30, endPoint y: 27, distance: 25.3
click at [11, 11] on icon "Close pop-in" at bounding box center [11, 9] width 7 height 7
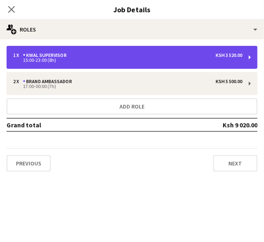
click at [77, 61] on div "15:00-23:00 (8h)" at bounding box center [128, 60] width 230 height 4
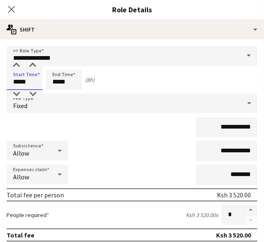
drag, startPoint x: 20, startPoint y: 80, endPoint x: 2, endPoint y: 80, distance: 18.0
type input "*****"
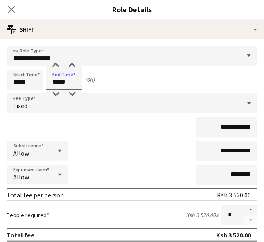
click at [57, 82] on input "*****" at bounding box center [64, 80] width 36 height 20
click at [59, 82] on input "*****" at bounding box center [64, 80] width 36 height 20
drag, startPoint x: 59, startPoint y: 82, endPoint x: 48, endPoint y: 83, distance: 10.7
click at [48, 83] on input "*****" at bounding box center [64, 80] width 36 height 20
type input "*****"
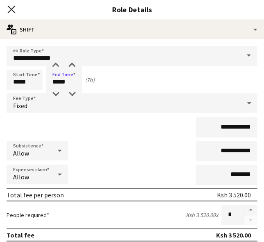
click at [12, 8] on icon at bounding box center [11, 9] width 8 height 8
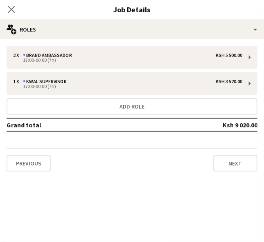
click at [14, 11] on icon at bounding box center [11, 9] width 7 height 7
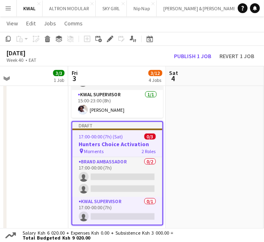
drag, startPoint x: 199, startPoint y: 168, endPoint x: 190, endPoint y: 169, distance: 8.7
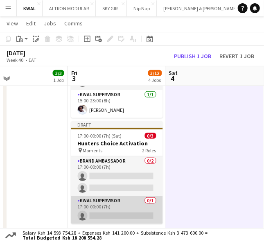
click at [124, 211] on app-card-role "KWAL SUPERVISOR 0/1 17:00-00:00 (7h) single-neutral-actions" at bounding box center [117, 210] width 92 height 28
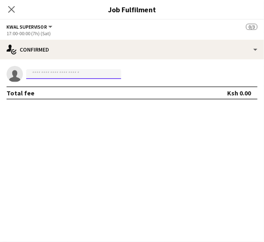
click at [61, 75] on input at bounding box center [73, 74] width 95 height 10
paste input "**********"
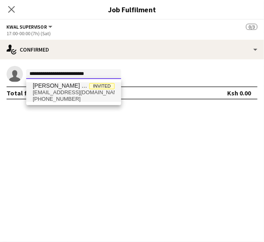
type input "**********"
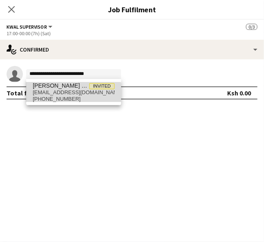
click at [52, 94] on span "[EMAIL_ADDRESS][DOMAIN_NAME]" at bounding box center [74, 92] width 82 height 7
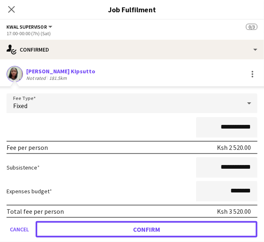
click at [137, 226] on button "Confirm" at bounding box center [147, 229] width 222 height 16
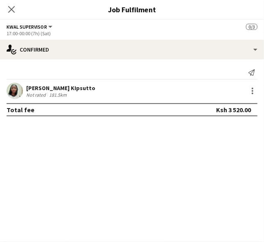
drag, startPoint x: 177, startPoint y: 172, endPoint x: 122, endPoint y: 100, distance: 90.6
click at [175, 159] on mat-expansion-panel "check Confirmed Send notification [PERSON_NAME] KIpsutto Not rated 181.5km Tota…" at bounding box center [132, 150] width 264 height 183
drag, startPoint x: 13, startPoint y: 11, endPoint x: 24, endPoint y: 14, distance: 11.1
click at [14, 11] on icon "Close pop-in" at bounding box center [11, 9] width 7 height 7
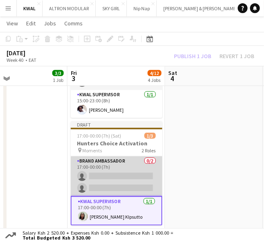
click at [116, 179] on app-card-role "Brand Ambassador 0/2 17:00-00:00 (7h) single-neutral-actions single-neutral-act…" at bounding box center [117, 177] width 92 height 40
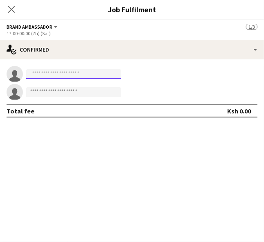
click at [68, 71] on input at bounding box center [73, 74] width 95 height 10
paste input "**********"
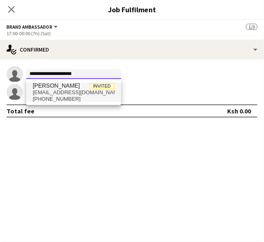
type input "**********"
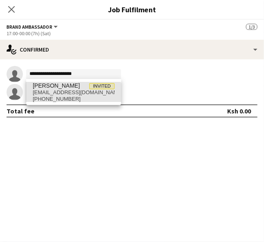
click at [66, 97] on span "[PHONE_NUMBER]" at bounding box center [74, 99] width 82 height 7
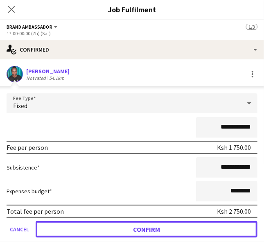
click at [150, 230] on button "Confirm" at bounding box center [147, 229] width 222 height 16
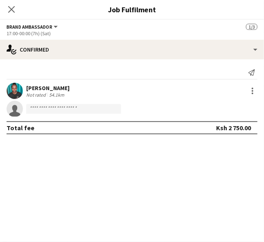
drag, startPoint x: 197, startPoint y: 187, endPoint x: 191, endPoint y: 181, distance: 8.7
click at [196, 185] on mat-expansion-panel "check Confirmed Send notification [PERSON_NAME] Not rated 54.1km single-neutral…" at bounding box center [132, 150] width 264 height 183
paste input "**********"
type input "*"
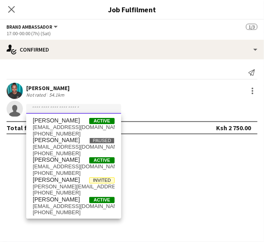
click at [49, 107] on input at bounding box center [73, 109] width 95 height 10
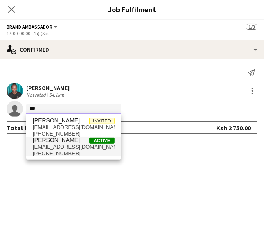
type input "***"
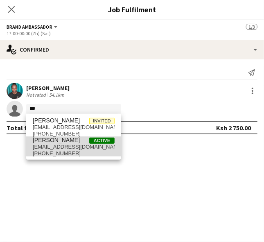
click at [70, 147] on span "[EMAIL_ADDRESS][DOMAIN_NAME]" at bounding box center [74, 147] width 82 height 7
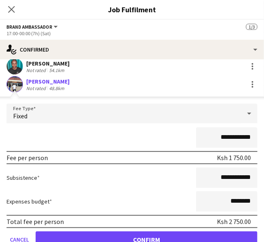
scroll to position [60, 0]
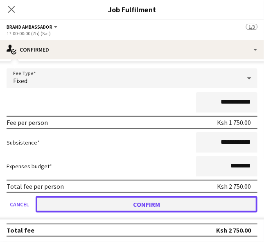
click at [167, 203] on button "Confirm" at bounding box center [147, 204] width 222 height 16
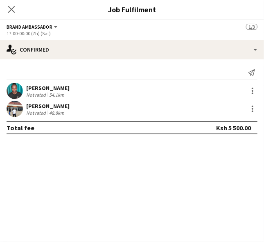
scroll to position [0, 0]
drag, startPoint x: 11, startPoint y: 11, endPoint x: 36, endPoint y: 14, distance: 25.6
click at [11, 11] on icon "Close pop-in" at bounding box center [11, 9] width 7 height 7
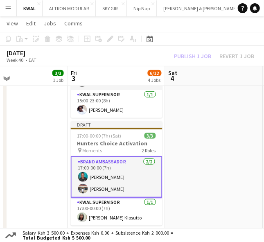
drag, startPoint x: 193, startPoint y: 127, endPoint x: 190, endPoint y: 108, distance: 19.1
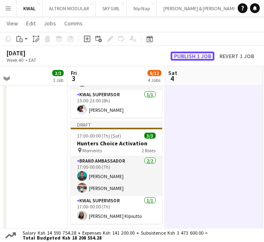
click at [195, 54] on button "Publish 1 job" at bounding box center [193, 56] width 44 height 9
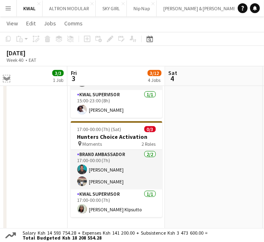
click at [5, 77] on app-icon "Expand/collapse" at bounding box center [6, 78] width 7 height 8
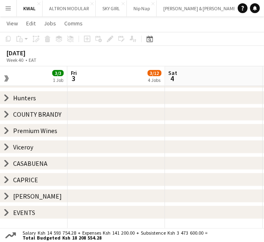
click at [6, 145] on icon at bounding box center [6, 147] width 3 height 6
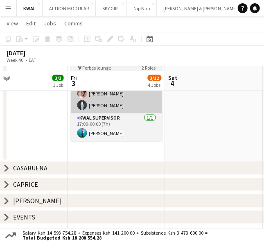
scroll to position [266, 0]
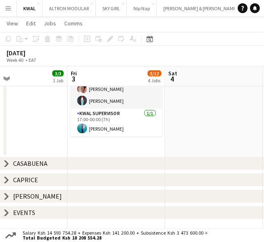
click at [221, 116] on app-date-cell at bounding box center [215, 52] width 98 height 229
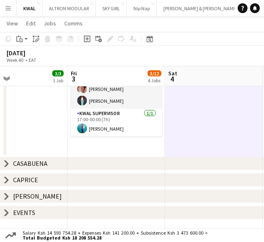
click at [226, 135] on app-date-cell at bounding box center [215, 52] width 98 height 229
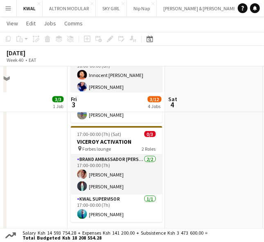
scroll to position [175, 0]
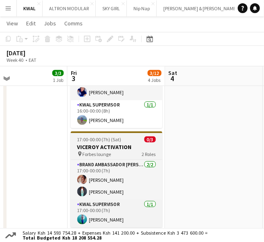
click at [105, 148] on h3 "VICEROY ACTIVATION" at bounding box center [117, 146] width 92 height 7
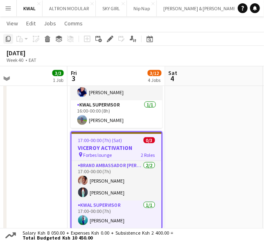
click at [7, 38] on icon "Copy" at bounding box center [8, 39] width 7 height 7
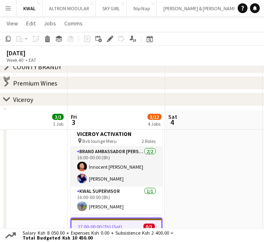
scroll to position [84, 0]
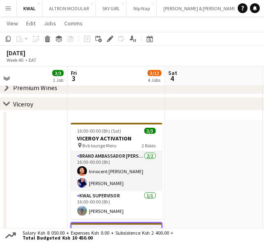
click at [203, 156] on app-date-cell at bounding box center [215, 234] width 98 height 229
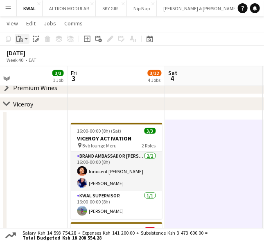
click at [23, 39] on div "Paste" at bounding box center [20, 39] width 10 height 10
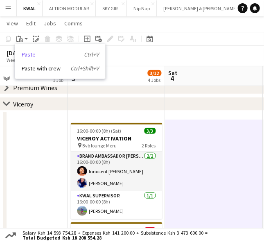
click at [26, 53] on link "Paste Ctrl+V" at bounding box center [60, 54] width 77 height 7
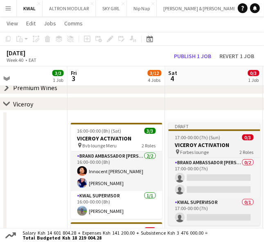
click at [220, 149] on div "pin Forbes lounge 2 Roles" at bounding box center [215, 152] width 92 height 7
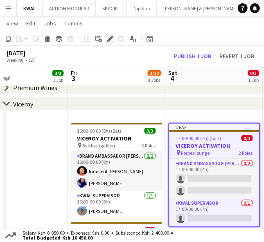
click at [108, 40] on icon at bounding box center [110, 39] width 5 height 5
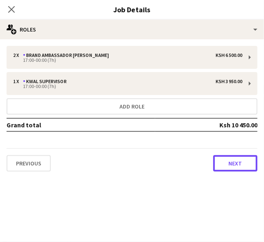
drag, startPoint x: 243, startPoint y: 161, endPoint x: 161, endPoint y: 120, distance: 91.5
click at [242, 161] on button "Next" at bounding box center [236, 163] width 44 height 16
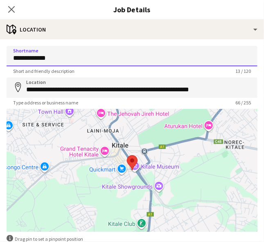
drag, startPoint x: 57, startPoint y: 59, endPoint x: -36, endPoint y: 55, distance: 94.0
click at [0, 55] on html "Menu Boards Boards Boards All jobs Status Workforce Workforce My Workforce Recr…" at bounding box center [132, 170] width 264 height 509
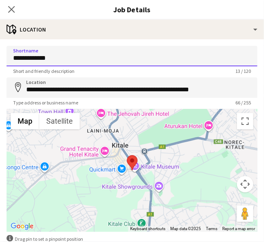
paste input
type input "********"
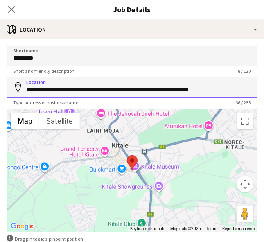
drag, startPoint x: 26, startPoint y: 89, endPoint x: 225, endPoint y: 95, distance: 198.4
click at [225, 95] on input "**********" at bounding box center [132, 87] width 251 height 20
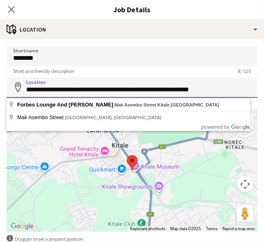
paste input
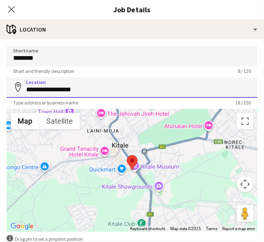
click at [51, 93] on input "**********" at bounding box center [132, 87] width 251 height 20
click at [50, 91] on input "**********" at bounding box center [132, 87] width 251 height 20
click at [51, 91] on input "**********" at bounding box center [132, 87] width 251 height 20
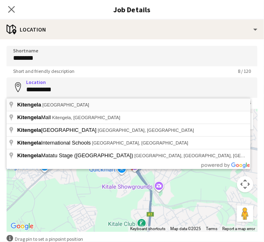
type input "**********"
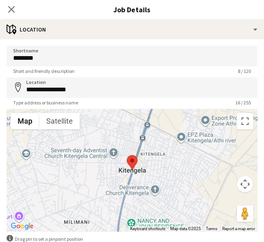
click at [189, 43] on div "**********" at bounding box center [132, 164] width 264 height 250
click at [9, 9] on icon "Close pop-in" at bounding box center [11, 9] width 8 height 8
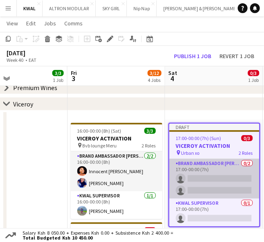
click at [204, 182] on app-card-role "Brand Ambassador [PERSON_NAME] 0/2 17:00-00:00 (7h) single-neutral-actions sing…" at bounding box center [215, 179] width 90 height 40
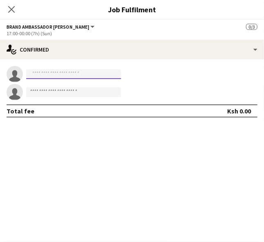
click at [57, 74] on input at bounding box center [73, 74] width 95 height 10
paste input "**********"
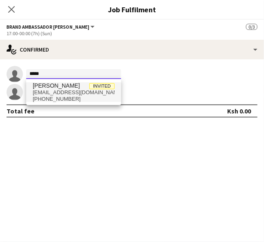
type input "*****"
click at [46, 96] on span "[PHONE_NUMBER]" at bounding box center [74, 99] width 82 height 7
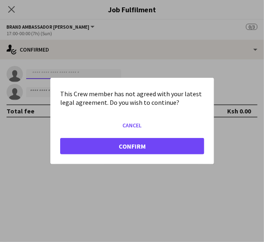
scroll to position [0, 0]
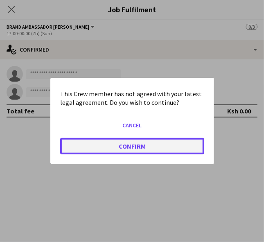
click at [119, 152] on button "Confirm" at bounding box center [132, 146] width 144 height 16
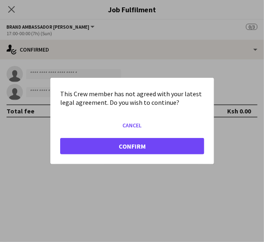
scroll to position [84, 0]
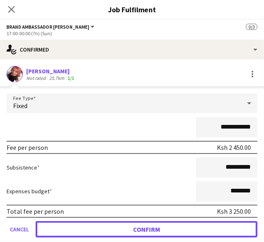
drag, startPoint x: 141, startPoint y: 231, endPoint x: 8, endPoint y: 219, distance: 133.7
click at [141, 231] on button "Confirm" at bounding box center [147, 229] width 222 height 16
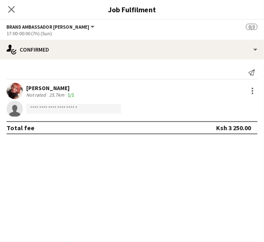
click at [145, 102] on app-invite-slot "single-neutral-actions" at bounding box center [132, 109] width 264 height 16
click at [51, 105] on input at bounding box center [73, 109] width 95 height 10
paste input "**********"
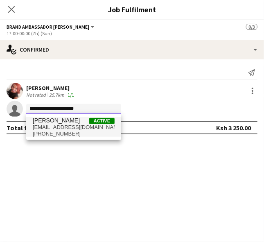
type input "**********"
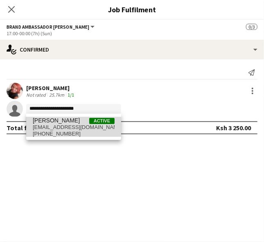
click at [76, 124] on span "[EMAIL_ADDRESS][DOMAIN_NAME]" at bounding box center [74, 127] width 82 height 7
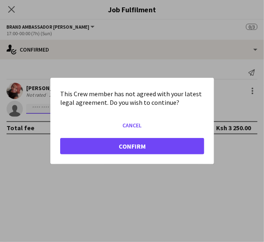
scroll to position [0, 0]
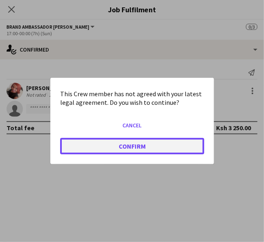
click at [150, 143] on button "Confirm" at bounding box center [132, 146] width 144 height 16
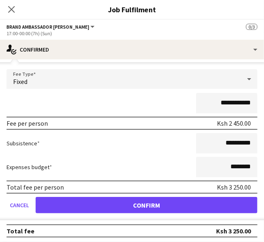
scroll to position [60, 0]
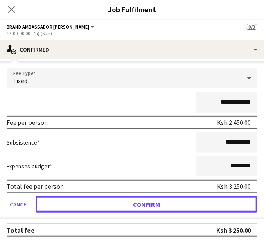
drag, startPoint x: 151, startPoint y: 210, endPoint x: 69, endPoint y: 209, distance: 82.0
click at [150, 210] on button "Confirm" at bounding box center [147, 204] width 222 height 16
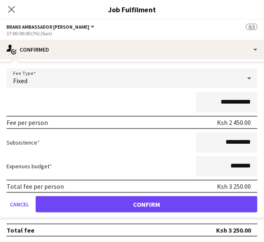
scroll to position [0, 0]
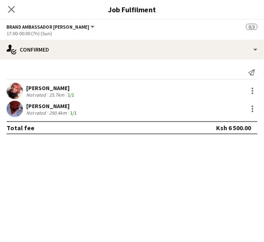
click at [186, 184] on mat-expansion-panel "check Confirmed Send notification [PERSON_NAME] Not rated 25.7km 1/1 Vinic [GEO…" at bounding box center [132, 150] width 264 height 183
click at [10, 7] on icon at bounding box center [11, 9] width 8 height 8
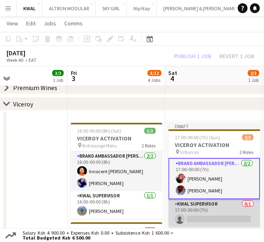
click at [206, 218] on app-card-role "KWAL SUPERVISOR 0/1 17:00-00:00 (7h) single-neutral-actions" at bounding box center [215, 214] width 92 height 28
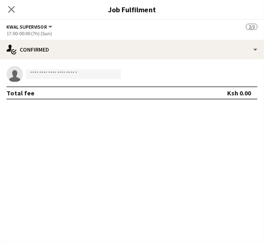
scroll to position [0, 325]
click at [48, 73] on input at bounding box center [73, 74] width 95 height 10
paste input "**********"
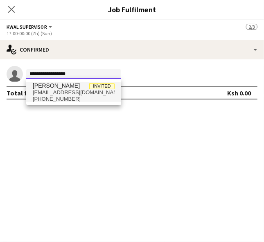
type input "**********"
click at [51, 96] on span "[PHONE_NUMBER]" at bounding box center [74, 99] width 82 height 7
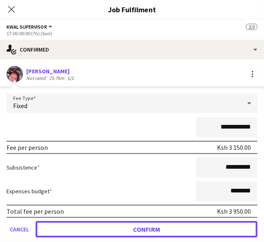
click at [168, 229] on button "Confirm" at bounding box center [147, 229] width 222 height 16
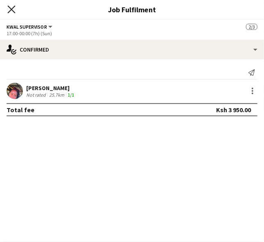
click at [7, 7] on app-icon "Close pop-in" at bounding box center [12, 10] width 12 height 12
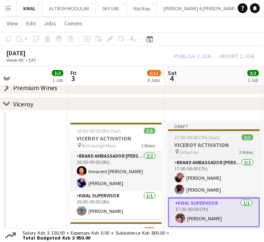
click at [194, 143] on h3 "VICEROY ACTIVATION" at bounding box center [214, 144] width 92 height 7
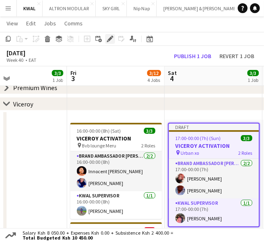
click at [111, 38] on icon at bounding box center [110, 39] width 5 height 5
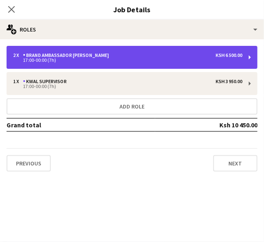
click at [154, 55] on div "2 x Brand Ambassador [PERSON_NAME] 6 500.00" at bounding box center [128, 55] width 230 height 6
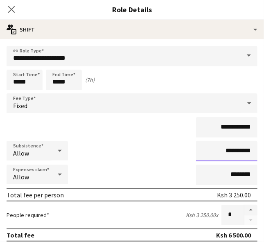
drag, startPoint x: 231, startPoint y: 152, endPoint x: 226, endPoint y: 152, distance: 4.5
click at [226, 152] on input "**********" at bounding box center [226, 151] width 61 height 20
type input "**********"
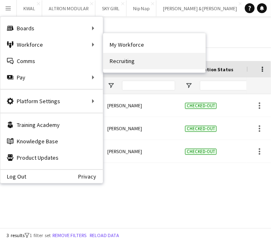
click at [114, 62] on link "Recruiting" at bounding box center [154, 61] width 102 height 16
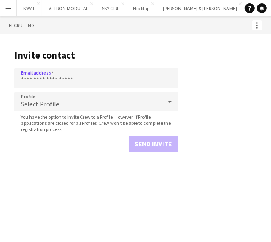
paste input "**********"
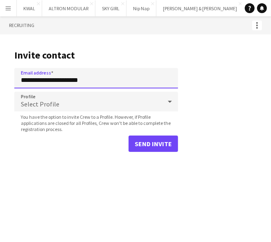
type input "**********"
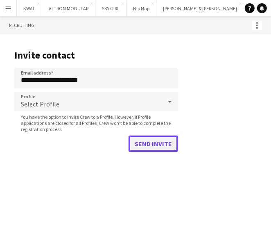
click at [157, 145] on button "Send invite" at bounding box center [154, 144] width 50 height 16
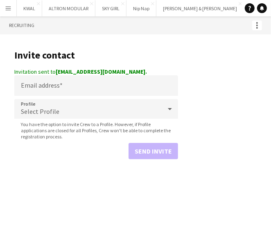
click at [189, 193] on div "Menu Boards Boards Boards All jobs Status Workforce Workforce My Workforce Recr…" at bounding box center [135, 121] width 271 height 242
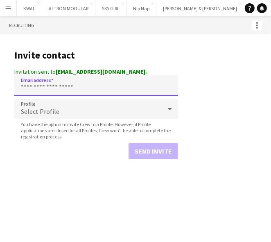
paste input "**********"
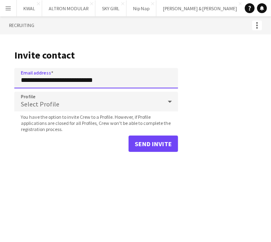
type input "**********"
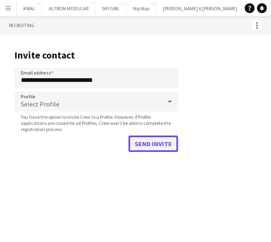
click at [159, 143] on button "Send invite" at bounding box center [154, 144] width 50 height 16
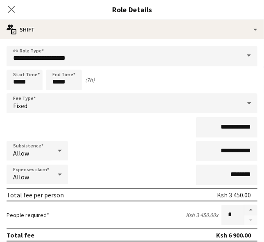
scroll to position [0, 325]
click at [154, 208] on div "People required Ksh 3 450.00 x *" at bounding box center [132, 215] width 251 height 20
click at [11, 5] on icon "Close pop-in" at bounding box center [11, 9] width 8 height 8
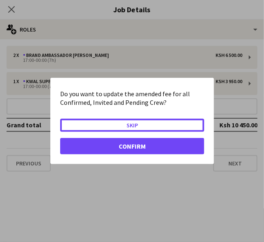
scroll to position [0, 0]
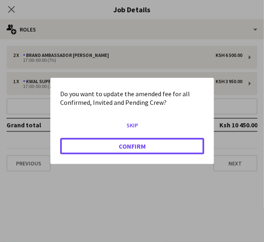
drag, startPoint x: 138, startPoint y: 144, endPoint x: 131, endPoint y: 136, distance: 10.8
click at [134, 139] on button "Confirm" at bounding box center [132, 146] width 144 height 16
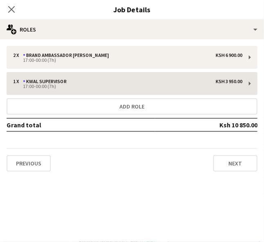
scroll to position [84, 0]
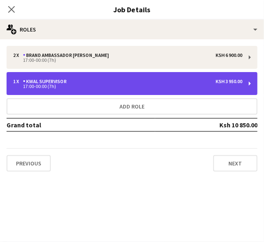
click at [78, 77] on div "1 x KWAL SUPERVISOR Ksh 3 950.00 17:00-00:00 (7h)" at bounding box center [132, 83] width 251 height 23
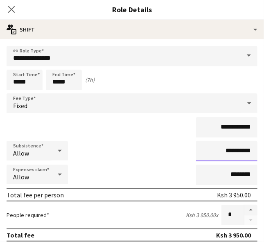
click at [226, 150] on input "**********" at bounding box center [226, 151] width 61 height 20
type input "**********"
click at [11, 9] on icon at bounding box center [11, 9] width 8 height 8
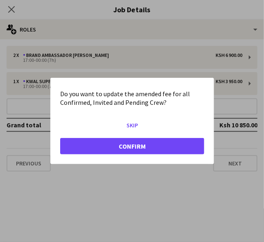
scroll to position [0, 0]
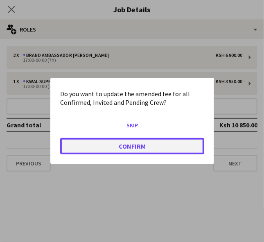
click at [145, 151] on button "Confirm" at bounding box center [132, 146] width 144 height 16
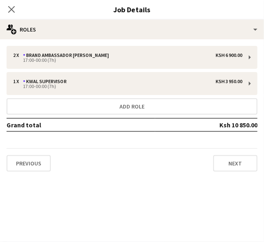
scroll to position [84, 0]
click at [154, 211] on mat-expansion-panel "pencil3 General details 2 x Brand Ambassador kwal Ksh 6 900.00 17:00-00:00 (7h)…" at bounding box center [132, 140] width 264 height 203
click at [12, 11] on icon at bounding box center [11, 9] width 8 height 8
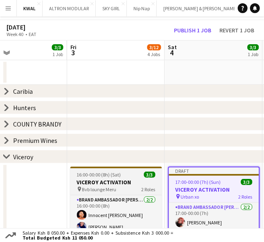
scroll to position [0, 0]
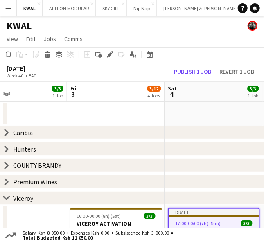
click at [8, 149] on icon at bounding box center [6, 149] width 3 height 6
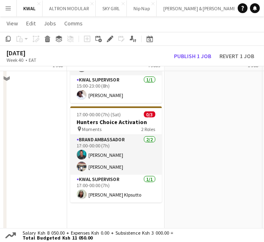
scroll to position [136, 0]
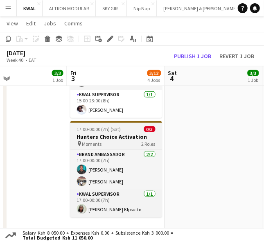
click at [116, 138] on h3 "Hunters Choice Activation" at bounding box center [116, 136] width 92 height 7
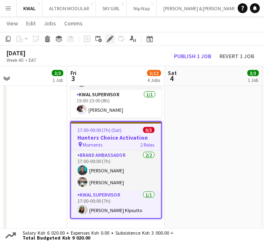
click at [109, 39] on icon at bounding box center [110, 39] width 5 height 5
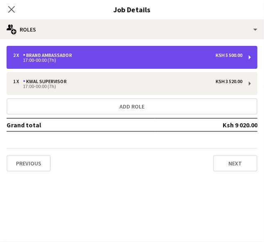
click at [168, 60] on div "17:00-00:00 (7h)" at bounding box center [128, 60] width 230 height 4
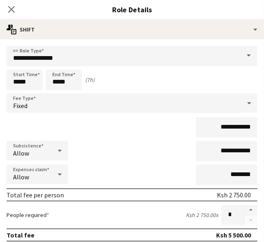
click at [201, 79] on div "Start Time ***** End Time ***** (7h)" at bounding box center [132, 80] width 251 height 20
click at [14, 13] on icon "Close pop-in" at bounding box center [11, 9] width 8 height 8
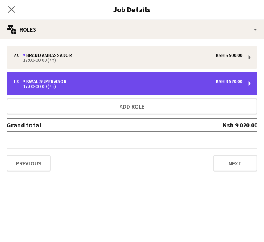
click at [136, 85] on div "17:00-00:00 (7h)" at bounding box center [128, 86] width 230 height 4
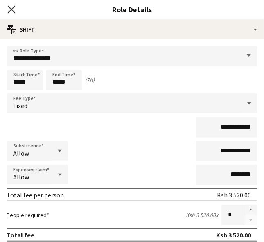
click at [15, 10] on icon "Close pop-in" at bounding box center [11, 9] width 8 height 8
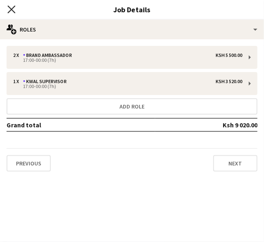
click at [11, 7] on icon "Close pop-in" at bounding box center [11, 9] width 8 height 8
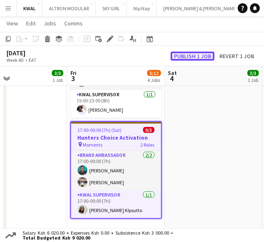
click at [198, 54] on button "Publish 1 job" at bounding box center [193, 56] width 44 height 9
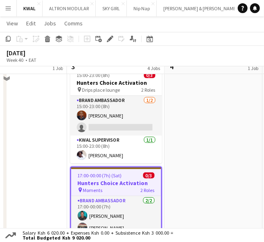
scroll to position [45, 0]
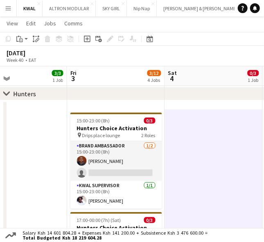
click at [8, 91] on icon "chevron-right" at bounding box center [6, 94] width 7 height 7
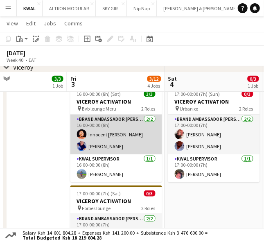
scroll to position [136, 0]
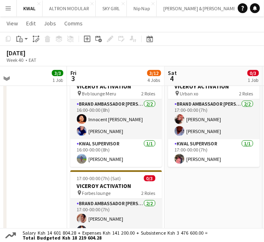
click at [216, 201] on app-date-cell "17:00-00:00 (7h) (Sun) 0/3 VICEROY ACTIVATION pin Urban xo 2 Roles Brand Ambass…" at bounding box center [214, 182] width 98 height 229
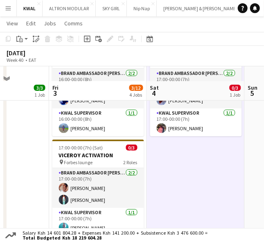
scroll to position [182, 0]
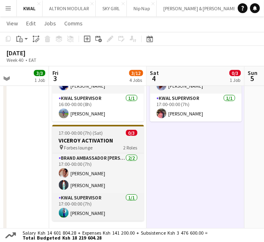
click at [71, 145] on span "Forbes lounge" at bounding box center [78, 148] width 29 height 6
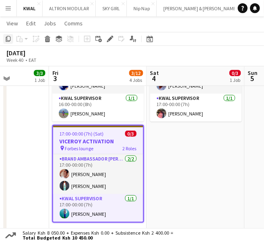
click at [7, 40] on icon "Copy" at bounding box center [8, 39] width 7 height 7
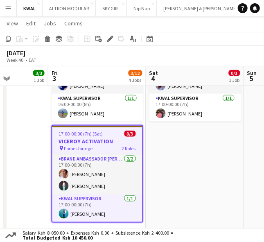
click at [232, 155] on app-date-cell "17:00-00:00 (7h) (Sun) 0/3 VICEROY ACTIVATION pin Urban xo 2 Roles Brand Ambass…" at bounding box center [195, 136] width 98 height 229
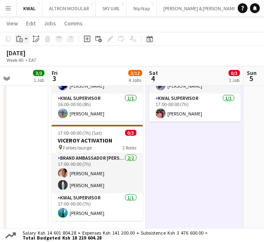
click at [25, 38] on app-action-btn "Paste" at bounding box center [22, 39] width 15 height 10
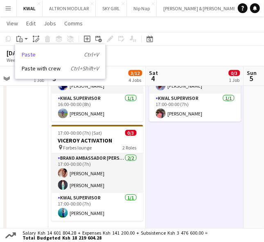
click at [30, 55] on link "Paste Ctrl+V" at bounding box center [60, 54] width 77 height 7
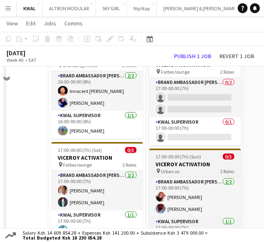
scroll to position [91, 0]
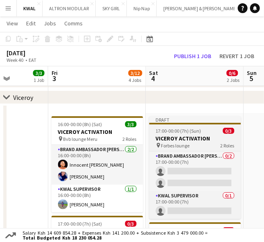
click at [190, 129] on span "17:00-00:00 (7h) (Sun)" at bounding box center [178, 131] width 45 height 6
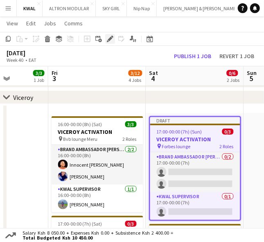
click at [109, 39] on icon at bounding box center [110, 39] width 5 height 5
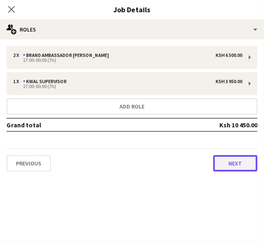
click at [232, 167] on button "Next" at bounding box center [236, 163] width 44 height 16
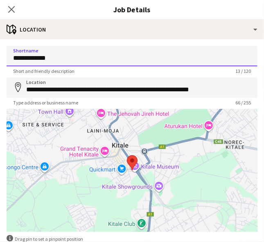
drag, startPoint x: 75, startPoint y: 59, endPoint x: -45, endPoint y: 68, distance: 120.0
click at [0, 68] on html "Menu Boards Boards Boards All jobs Status Workforce Workforce My Workforce Recr…" at bounding box center [132, 163] width 264 height 509
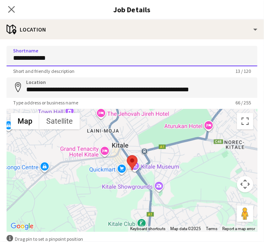
paste input
type input "**********"
drag, startPoint x: 66, startPoint y: 63, endPoint x: -10, endPoint y: 60, distance: 76.3
click at [0, 60] on html "Menu Boards Boards Boards All jobs Status Workforce Workforce My Workforce Recr…" at bounding box center [132, 163] width 264 height 509
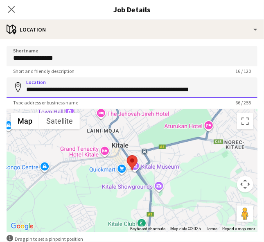
drag, startPoint x: 26, startPoint y: 91, endPoint x: 228, endPoint y: 87, distance: 202.1
click at [228, 87] on input "**********" at bounding box center [132, 87] width 251 height 20
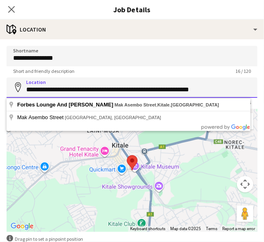
paste input
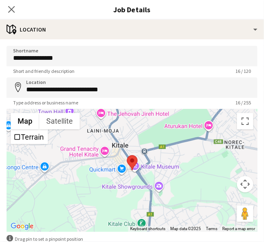
type input "**********"
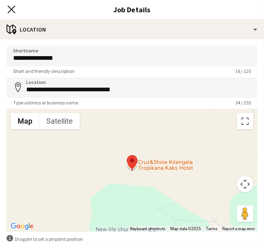
click at [9, 10] on icon "Close pop-in" at bounding box center [11, 9] width 8 height 8
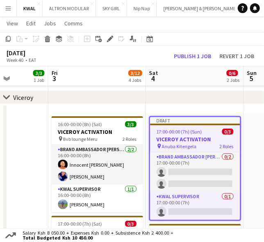
click at [187, 135] on app-job-card "Draft 17:00-00:00 (7h) (Sun) 0/3 VICEROY ACTIVATION pin Anuba Kitengela 2 Roles…" at bounding box center [196, 168] width 92 height 105
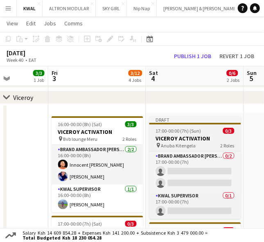
click at [187, 135] on h3 "VICEROY ACTIVATION" at bounding box center [196, 138] width 92 height 7
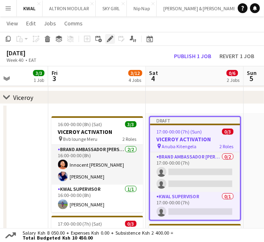
click at [112, 36] on icon "Edit" at bounding box center [110, 39] width 7 height 7
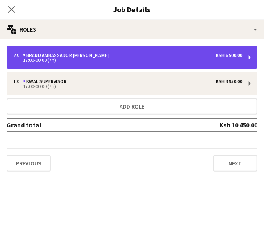
click at [157, 64] on div "2 x Brand Ambassador [PERSON_NAME] 6 500.00 17:00-00:00 (7h)" at bounding box center [132, 57] width 251 height 23
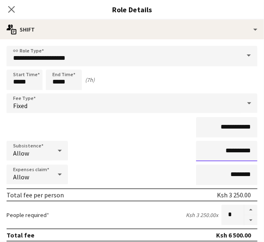
click at [227, 153] on input "**********" at bounding box center [226, 151] width 61 height 20
type input "**********"
click at [15, 11] on icon "Close pop-in" at bounding box center [11, 9] width 8 height 8
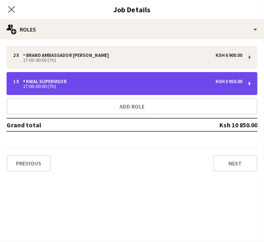
click at [198, 89] on div "1 x KWAL SUPERVISOR Ksh 3 950.00 17:00-00:00 (7h)" at bounding box center [132, 83] width 251 height 23
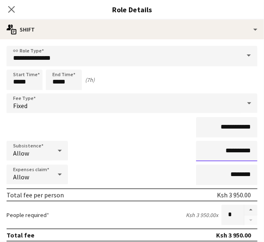
drag, startPoint x: 236, startPoint y: 152, endPoint x: 228, endPoint y: 152, distance: 7.8
click at [228, 152] on input "**********" at bounding box center [226, 151] width 61 height 20
type input "**********"
click at [11, 7] on icon "Close pop-in" at bounding box center [11, 9] width 8 height 8
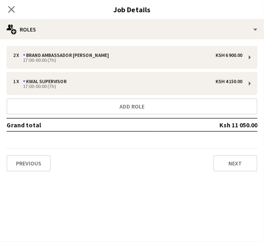
drag, startPoint x: 169, startPoint y: 195, endPoint x: 137, endPoint y: 145, distance: 59.9
click at [166, 192] on mat-expansion-panel "pencil3 General details 2 x Brand Ambassador kwal Ksh 6 900.00 17:00-00:00 (7h)…" at bounding box center [132, 140] width 264 height 203
click at [13, 9] on icon "Close pop-in" at bounding box center [11, 9] width 8 height 8
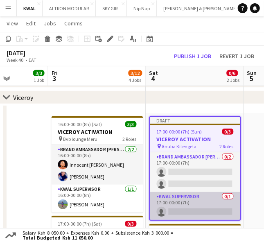
click at [184, 207] on app-card-role "KWAL SUPERVISOR 0/1 17:00-00:00 (7h) single-neutral-actions" at bounding box center [195, 206] width 90 height 28
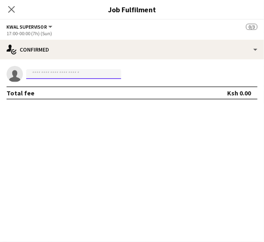
click at [75, 74] on input at bounding box center [73, 74] width 95 height 10
paste input "**********"
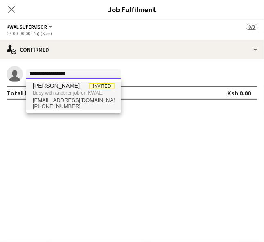
type input "**********"
click at [77, 99] on span "[EMAIL_ADDRESS][DOMAIN_NAME]" at bounding box center [74, 100] width 82 height 7
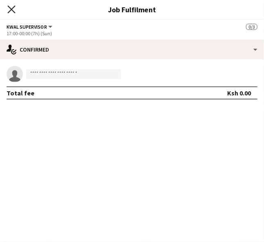
click at [12, 8] on icon "Close pop-in" at bounding box center [11, 9] width 8 height 8
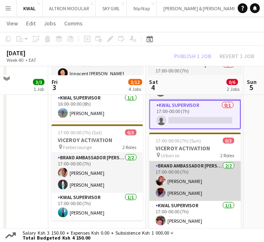
scroll to position [182, 0]
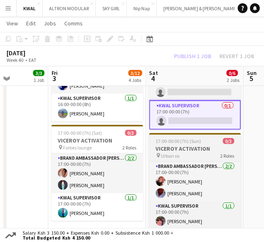
click at [175, 145] on h3 "VICEROY ACTIVATION" at bounding box center [196, 148] width 92 height 7
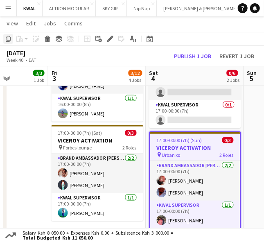
click at [9, 38] on icon "Copy" at bounding box center [8, 39] width 7 height 7
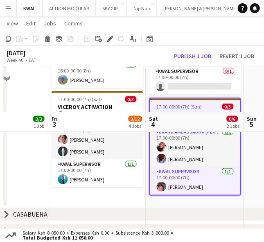
scroll to position [266, 0]
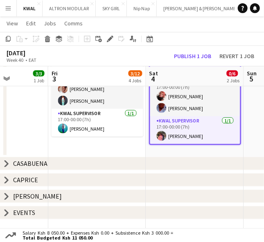
click at [74, 142] on app-date-cell "16:00-00:00 (8h) (Sat) 3/3 VICEROY ACTIVATION pin Bvb lounge Meru 2 Roles Brand…" at bounding box center [97, 52] width 98 height 229
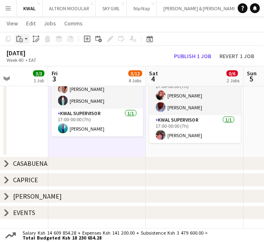
click at [26, 39] on app-action-btn "Paste" at bounding box center [22, 39] width 15 height 10
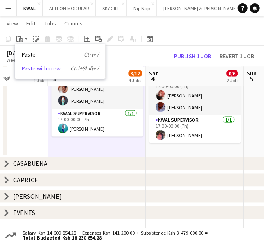
click at [33, 69] on link "Paste with crew Ctrl+Shift+V" at bounding box center [60, 68] width 77 height 7
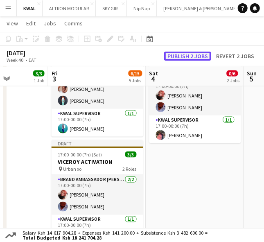
click at [191, 53] on button "Publish 2 jobs" at bounding box center [187, 56] width 47 height 9
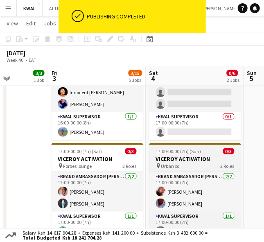
scroll to position [175, 0]
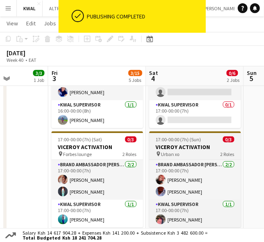
click at [180, 147] on h3 "VICEROY ACTIVATION" at bounding box center [196, 146] width 92 height 7
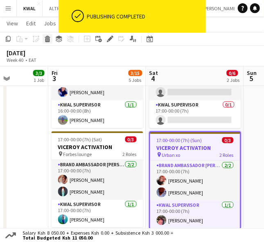
click at [46, 41] on icon at bounding box center [47, 40] width 5 height 4
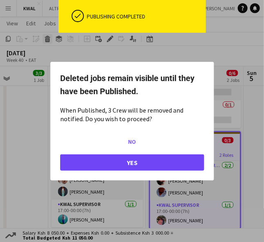
scroll to position [0, 0]
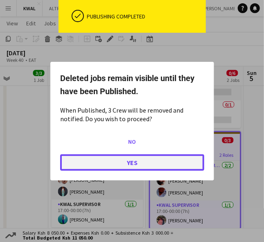
click at [130, 165] on button "Yes" at bounding box center [132, 162] width 144 height 16
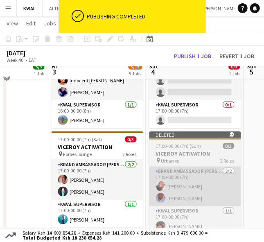
scroll to position [130, 0]
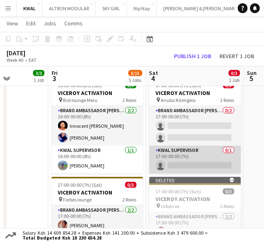
click at [187, 169] on app-card-role "KWAL SUPERVISOR 0/1 17:00-00:00 (7h) single-neutral-actions" at bounding box center [196, 160] width 92 height 28
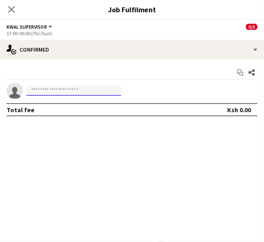
click at [56, 91] on input at bounding box center [73, 91] width 95 height 10
paste input "**********"
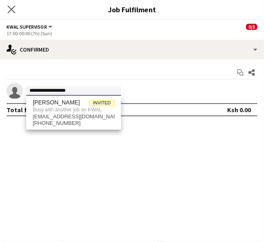
type input "**********"
click at [15, 7] on icon "Close pop-in" at bounding box center [11, 9] width 8 height 8
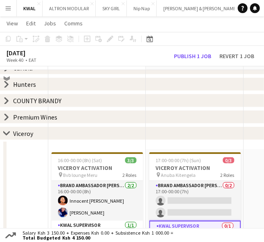
scroll to position [39, 0]
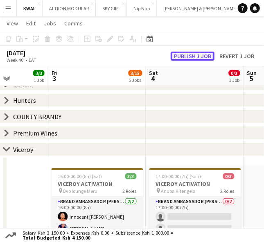
click at [203, 52] on button "Publish 1 job" at bounding box center [193, 56] width 44 height 9
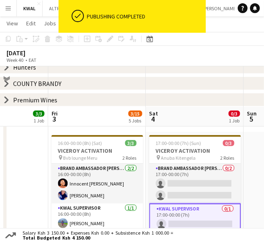
scroll to position [130, 0]
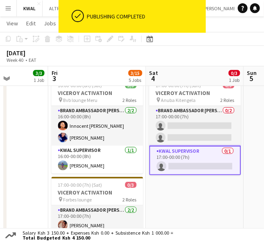
click at [196, 161] on app-card-role "KWAL SUPERVISOR 0/1 17:00-00:00 (7h) single-neutral-actions" at bounding box center [196, 161] width 92 height 30
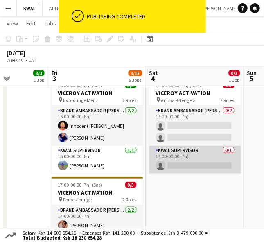
click at [187, 166] on app-card-role "KWAL SUPERVISOR 0/1 17:00-00:00 (7h) single-neutral-actions" at bounding box center [196, 160] width 92 height 28
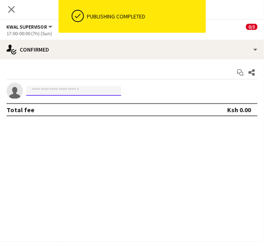
paste input "**********"
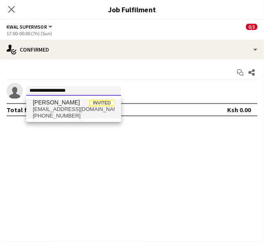
type input "**********"
click at [48, 110] on span "[EMAIL_ADDRESS][DOMAIN_NAME]" at bounding box center [74, 109] width 82 height 7
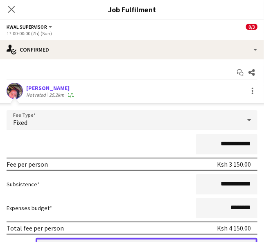
click at [155, 238] on button "Confirm" at bounding box center [147, 246] width 222 height 16
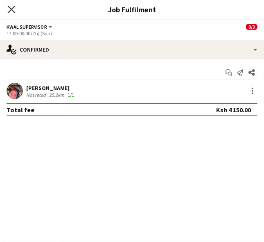
drag, startPoint x: 13, startPoint y: 3, endPoint x: 13, endPoint y: 9, distance: 6.1
click at [13, 8] on div "Close pop-in" at bounding box center [11, 9] width 23 height 19
drag, startPoint x: 13, startPoint y: 9, endPoint x: 84, endPoint y: 21, distance: 71.4
click at [14, 11] on icon "Close pop-in" at bounding box center [11, 9] width 7 height 7
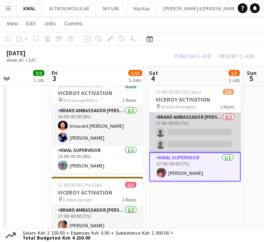
click at [200, 132] on app-card-role "Brand Ambassador [PERSON_NAME] 0/2 17:00-00:00 (7h) single-neutral-actions sing…" at bounding box center [196, 133] width 92 height 40
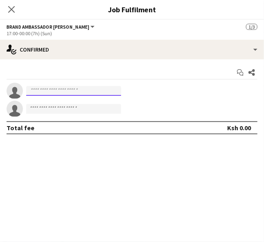
click at [64, 86] on input at bounding box center [73, 91] width 95 height 10
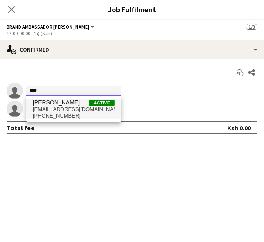
type input "****"
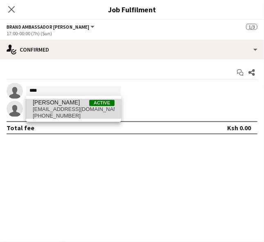
click at [62, 107] on span "[EMAIL_ADDRESS][DOMAIN_NAME]" at bounding box center [74, 109] width 82 height 7
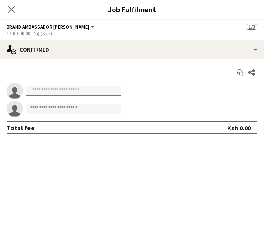
scroll to position [0, 0]
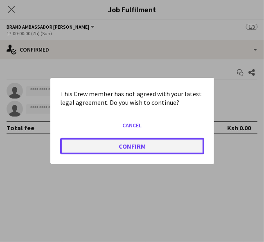
click at [150, 151] on button "Confirm" at bounding box center [132, 146] width 144 height 16
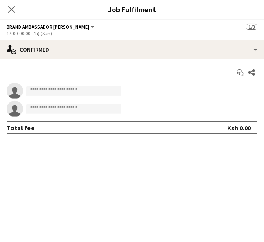
scroll to position [130, 0]
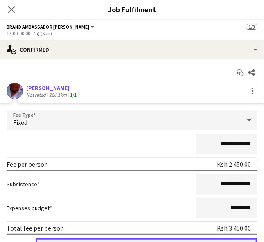
click at [192, 242] on button "Confirm" at bounding box center [147, 246] width 222 height 16
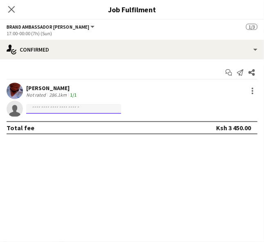
click at [54, 107] on input at bounding box center [73, 109] width 95 height 10
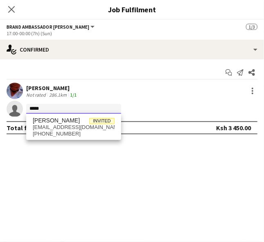
type input "*****"
click at [53, 127] on span "[EMAIL_ADDRESS][DOMAIN_NAME]" at bounding box center [74, 127] width 82 height 7
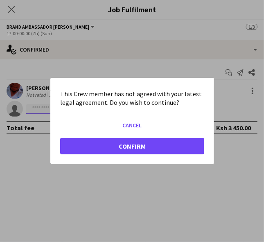
scroll to position [0, 0]
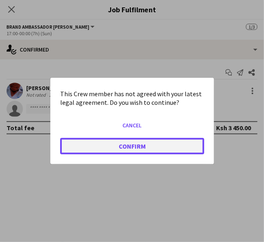
click at [159, 141] on button "Confirm" at bounding box center [132, 146] width 144 height 16
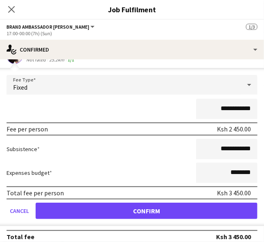
scroll to position [60, 0]
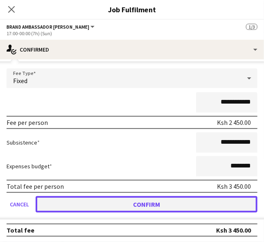
drag, startPoint x: 202, startPoint y: 207, endPoint x: 13, endPoint y: 130, distance: 204.4
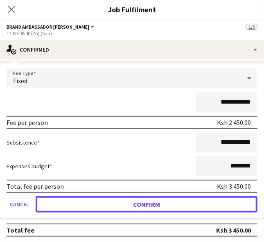
click at [201, 207] on button "Confirm" at bounding box center [147, 204] width 222 height 16
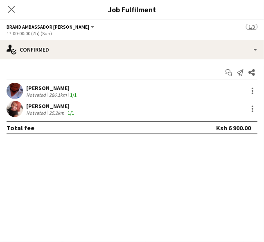
scroll to position [0, 0]
click at [11, 9] on icon at bounding box center [11, 9] width 7 height 7
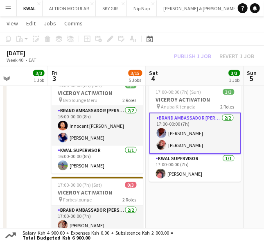
scroll to position [0, 344]
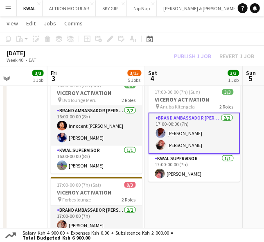
click at [217, 201] on app-date-cell "Updated 17:00-00:00 (7h) (Sun) 3/3 VICEROY ACTIVATION pin Anuba Kitengela 2 Rol…" at bounding box center [194, 232] width 98 height 317
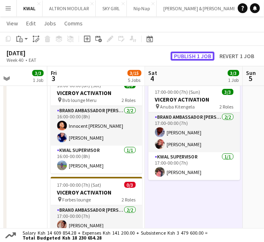
click at [189, 59] on button "Publish 1 job" at bounding box center [193, 56] width 44 height 9
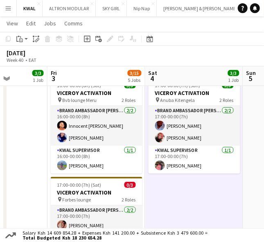
click at [165, 191] on app-date-cell "17:00-00:00 (7h) (Sun) 3/3 VICEROY ACTIVATION pin Anuba Kitengela 2 Roles Brand…" at bounding box center [194, 232] width 98 height 317
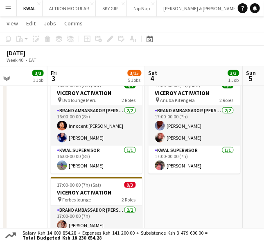
click at [225, 195] on app-date-cell "17:00-00:00 (7h) (Sun) 3/3 VICEROY ACTIVATION pin Anuba Kitengela 2 Roles Brand…" at bounding box center [194, 232] width 98 height 317
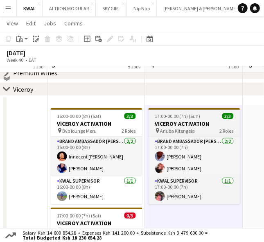
scroll to position [84, 0]
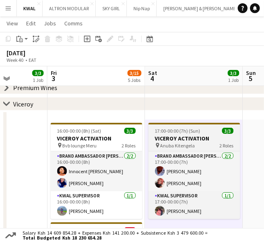
click at [189, 135] on h3 "VICEROY ACTIVATION" at bounding box center [195, 138] width 92 height 7
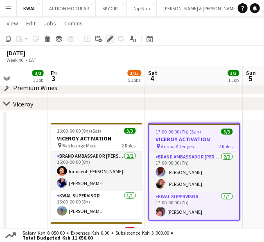
click at [108, 37] on icon "Edit" at bounding box center [110, 39] width 7 height 7
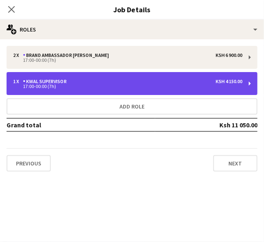
click at [200, 85] on div "17:00-00:00 (7h)" at bounding box center [128, 86] width 230 height 4
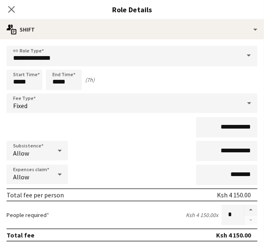
click at [9, 9] on icon "Close pop-in" at bounding box center [11, 9] width 7 height 7
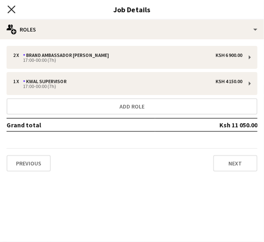
click at [15, 9] on icon "Close pop-in" at bounding box center [11, 9] width 8 height 8
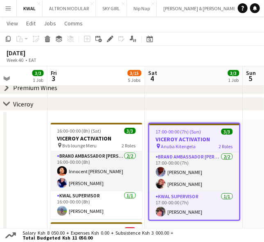
click at [194, 59] on div "October 2025 Week 40 • EAT" at bounding box center [132, 56] width 264 height 20
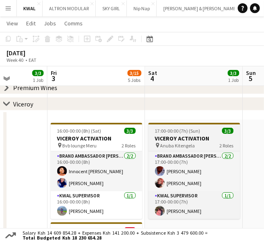
click at [170, 137] on h3 "VICEROY ACTIVATION" at bounding box center [195, 138] width 92 height 7
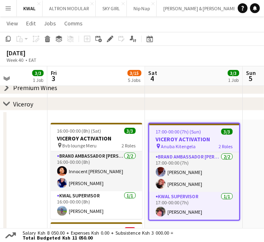
scroll to position [0, 344]
click at [6, 41] on icon at bounding box center [8, 39] width 5 height 6
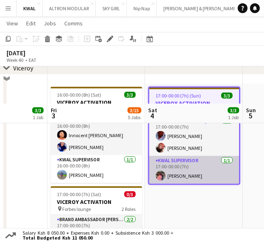
scroll to position [175, 0]
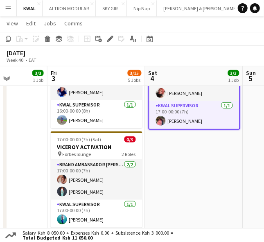
click at [176, 171] on app-date-cell "17:00-00:00 (7h) (Sun) 3/3 VICEROY ACTIVATION pin Anuba Kitengela 2 Roles Brand…" at bounding box center [194, 187] width 98 height 317
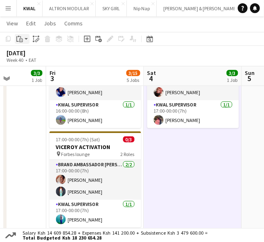
click at [26, 42] on app-action-btn "Paste" at bounding box center [22, 39] width 15 height 10
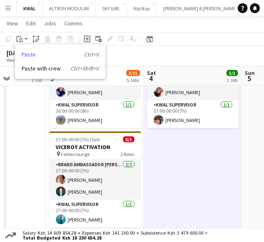
click at [27, 57] on link "Paste Ctrl+V" at bounding box center [60, 54] width 77 height 7
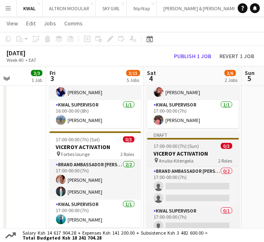
click at [169, 152] on h3 "VICEROY ACTIVATION" at bounding box center [194, 153] width 92 height 7
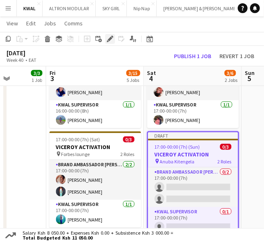
click at [109, 39] on icon at bounding box center [110, 39] width 5 height 5
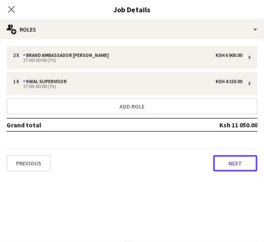
drag, startPoint x: 243, startPoint y: 164, endPoint x: 226, endPoint y: 141, distance: 27.5
click at [242, 164] on button "Next" at bounding box center [236, 163] width 44 height 16
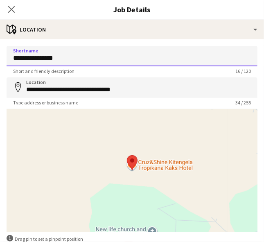
drag, startPoint x: 89, startPoint y: 53, endPoint x: -31, endPoint y: 53, distance: 120.5
click at [0, 53] on html "Menu Boards Boards Boards All jobs Status Workforce Workforce My Workforce Recr…" at bounding box center [132, 124] width 264 height 598
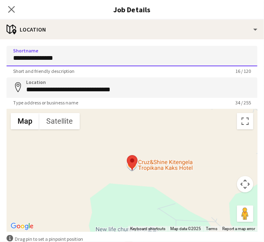
paste input
type input "**********"
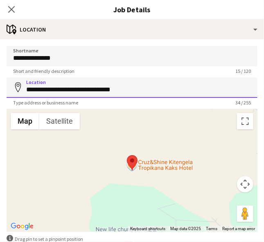
drag, startPoint x: 128, startPoint y: 90, endPoint x: -1, endPoint y: 95, distance: 129.6
click at [0, 95] on html "Menu Boards Boards Boards All jobs Status Workforce Workforce My Workforce Recr…" at bounding box center [132, 124] width 264 height 598
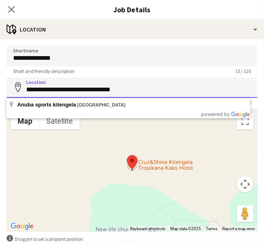
paste input
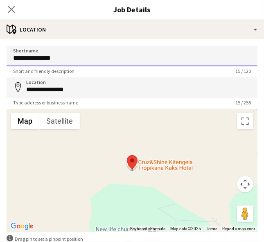
click at [154, 60] on input "**********" at bounding box center [132, 56] width 251 height 20
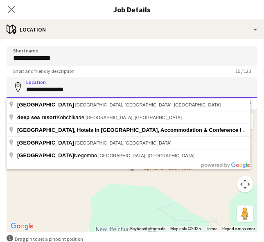
click at [102, 86] on input "**********" at bounding box center [132, 87] width 251 height 20
paste input "*******"
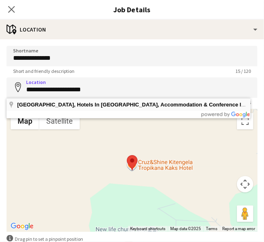
type input "**********"
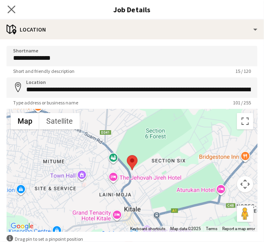
click at [7, 9] on app-icon "Close pop-in" at bounding box center [12, 10] width 12 height 12
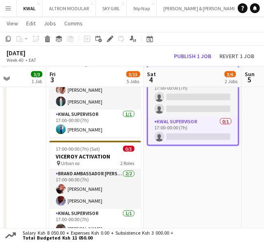
scroll to position [266, 0]
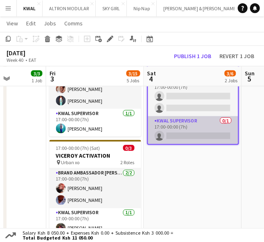
click at [195, 136] on app-card-role "KWAL SUPERVISOR 0/1 17:00-00:00 (7h) single-neutral-actions" at bounding box center [193, 130] width 90 height 28
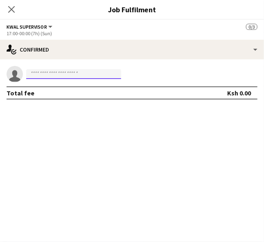
click at [55, 76] on input at bounding box center [73, 74] width 95 height 10
paste input "**********"
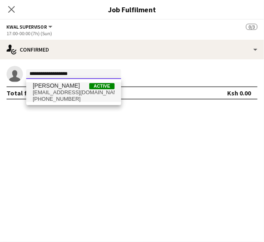
type input "**********"
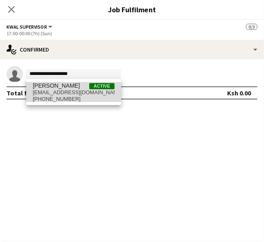
click at [66, 101] on span "[PHONE_NUMBER]" at bounding box center [74, 99] width 82 height 7
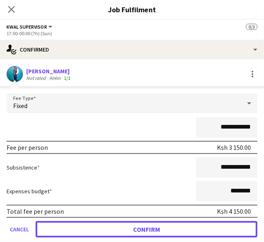
drag, startPoint x: 190, startPoint y: 227, endPoint x: 64, endPoint y: 228, distance: 125.8
click at [189, 227] on button "Confirm" at bounding box center [147, 229] width 222 height 16
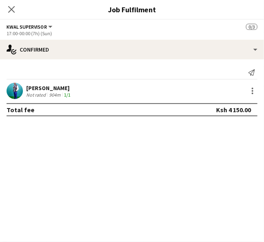
drag, startPoint x: 166, startPoint y: 158, endPoint x: 121, endPoint y: 95, distance: 77.8
click at [163, 150] on mat-expansion-panel "check Confirmed Send notification Isaac Muliro Not rated 904m 1/1 Total fee Ksh…" at bounding box center [132, 150] width 264 height 183
click at [13, 9] on icon "Close pop-in" at bounding box center [11, 9] width 8 height 8
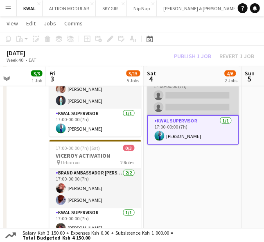
click at [177, 102] on app-card-role "Brand Ambassador [PERSON_NAME] 0/2 17:00-00:00 (7h) single-neutral-actions sing…" at bounding box center [194, 96] width 92 height 40
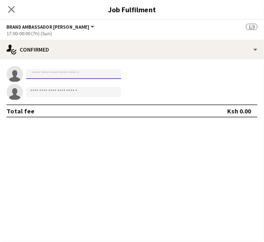
click at [57, 74] on input at bounding box center [73, 74] width 95 height 10
paste input "**********"
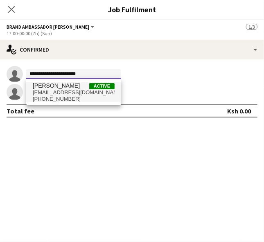
type input "**********"
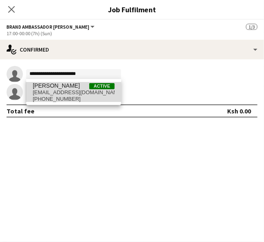
click at [56, 90] on span "[EMAIL_ADDRESS][DOMAIN_NAME]" at bounding box center [74, 92] width 82 height 7
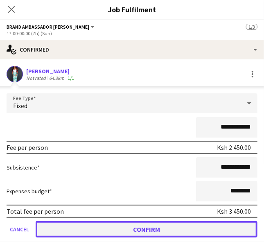
click at [181, 225] on button "Confirm" at bounding box center [147, 229] width 222 height 16
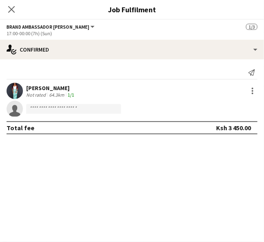
drag, startPoint x: 190, startPoint y: 174, endPoint x: 126, endPoint y: 122, distance: 82.4
click at [184, 168] on mat-expansion-panel "check Confirmed Send notification Jackline Wekesa Not rated 64.3km 1/1 single-n…" at bounding box center [132, 150] width 264 height 183
click at [61, 105] on input at bounding box center [73, 109] width 95 height 10
paste input "**********"
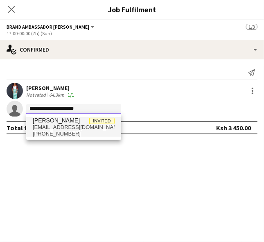
type input "**********"
click at [69, 135] on span "[PHONE_NUMBER]" at bounding box center [74, 134] width 82 height 7
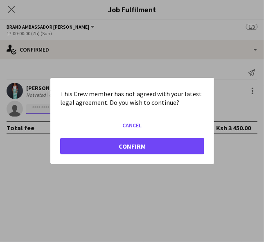
scroll to position [0, 0]
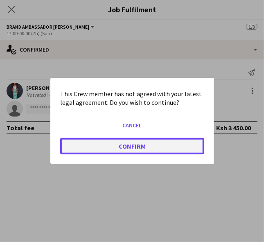
click at [149, 144] on button "Confirm" at bounding box center [132, 146] width 144 height 16
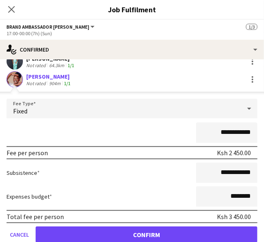
scroll to position [60, 0]
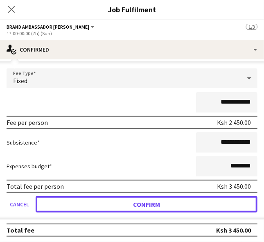
drag, startPoint x: 201, startPoint y: 205, endPoint x: 172, endPoint y: 186, distance: 34.9
click at [200, 205] on button "Confirm" at bounding box center [147, 204] width 222 height 16
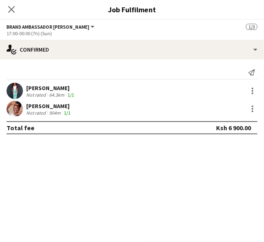
scroll to position [0, 0]
click at [13, 11] on icon "Close pop-in" at bounding box center [11, 9] width 8 height 8
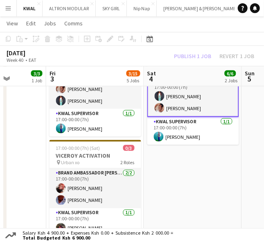
click at [184, 188] on app-date-cell "17:00-00:00 (7h) (Sun) 3/3 VICEROY ACTIVATION pin Anuba Kitengela 2 Roles Brand…" at bounding box center [193, 96] width 98 height 317
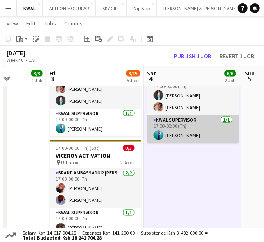
scroll to position [0, 346]
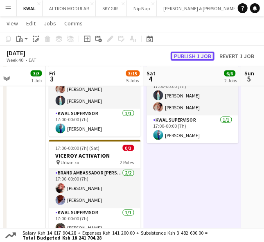
click at [194, 54] on button "Publish 1 job" at bounding box center [193, 56] width 44 height 9
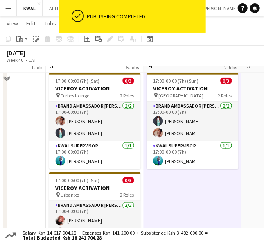
scroll to position [221, 0]
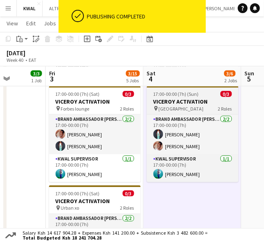
click at [175, 96] on span "17:00-00:00 (7h) (Sun)" at bounding box center [176, 94] width 45 height 6
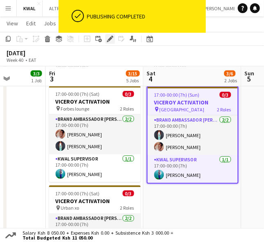
click at [107, 41] on icon at bounding box center [108, 41] width 2 height 2
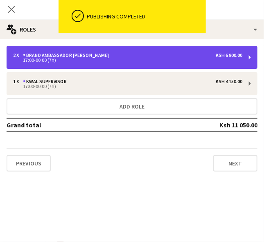
click at [124, 57] on div "2 x Brand Ambassador kwal Ksh 6 900.00" at bounding box center [128, 55] width 230 height 6
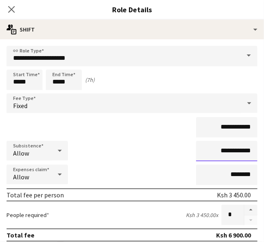
drag, startPoint x: 230, startPoint y: 151, endPoint x: 222, endPoint y: 152, distance: 8.0
click at [222, 152] on input "**********" at bounding box center [226, 151] width 61 height 20
type input "**********"
click at [13, 10] on icon "Close pop-in" at bounding box center [11, 9] width 8 height 8
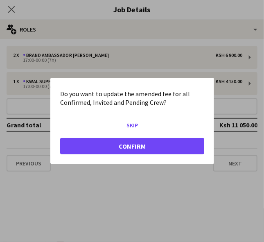
scroll to position [0, 0]
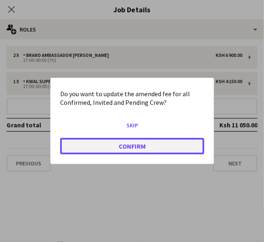
click at [129, 145] on button "Confirm" at bounding box center [132, 146] width 144 height 16
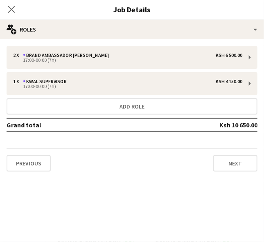
scroll to position [221, 0]
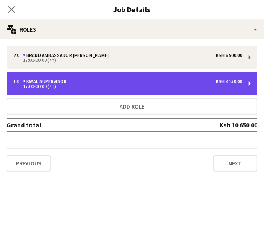
click at [194, 87] on div "17:00-00:00 (7h)" at bounding box center [128, 86] width 230 height 4
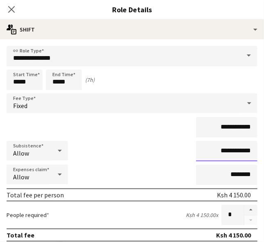
drag, startPoint x: 230, startPoint y: 151, endPoint x: 223, endPoint y: 152, distance: 7.0
click at [223, 152] on input "**********" at bounding box center [226, 151] width 61 height 20
type input "**********"
click at [6, 12] on app-icon "Close pop-in" at bounding box center [12, 10] width 12 height 12
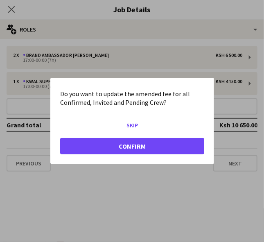
scroll to position [0, 0]
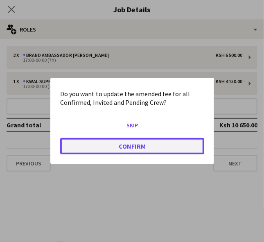
click at [139, 149] on button "Confirm" at bounding box center [132, 146] width 144 height 16
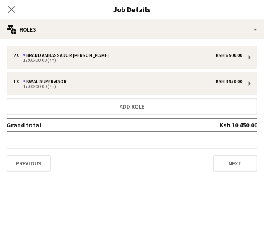
scroll to position [221, 0]
click at [14, 12] on icon at bounding box center [11, 9] width 8 height 8
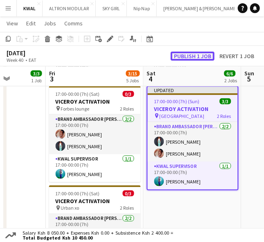
click at [194, 59] on button "Publish 1 job" at bounding box center [193, 56] width 44 height 9
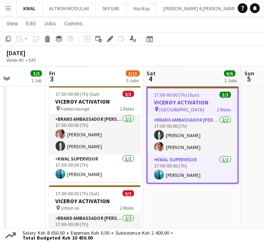
click at [236, 207] on app-date-cell "17:00-00:00 (7h) (Sun) 3/3 VICEROY ACTIVATION pin Anuba Kitengela 2 Roles Brand…" at bounding box center [193, 141] width 98 height 317
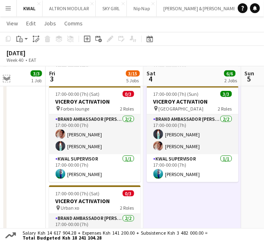
click at [9, 79] on app-icon "Expand/collapse" at bounding box center [6, 78] width 7 height 8
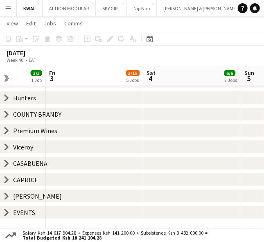
scroll to position [41, 0]
click at [9, 98] on icon "chevron-right" at bounding box center [6, 98] width 7 height 7
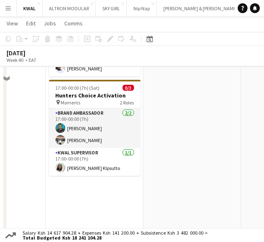
scroll to position [132, 0]
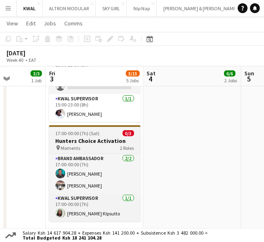
click at [95, 143] on h3 "Hunters Choice Activation" at bounding box center [95, 140] width 92 height 7
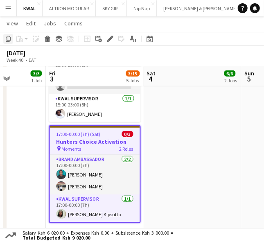
click at [7, 38] on icon at bounding box center [8, 39] width 5 height 6
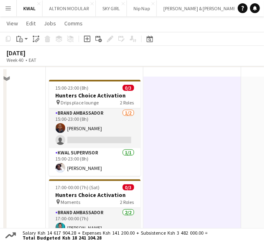
scroll to position [41, 0]
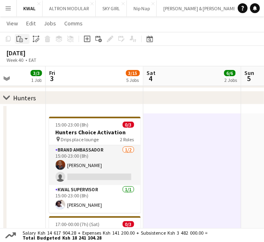
click at [25, 40] on app-action-btn "Paste" at bounding box center [22, 39] width 15 height 10
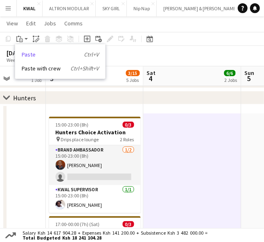
click at [26, 52] on link "Paste Ctrl+V" at bounding box center [60, 54] width 77 height 7
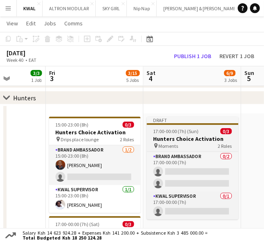
drag, startPoint x: 172, startPoint y: 139, endPoint x: 171, endPoint y: 132, distance: 7.0
click at [173, 137] on h3 "Hunters Choice Activation" at bounding box center [193, 138] width 92 height 7
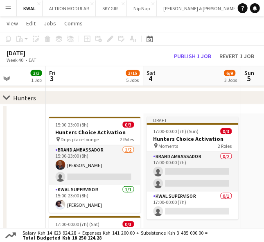
scroll to position [0, 345]
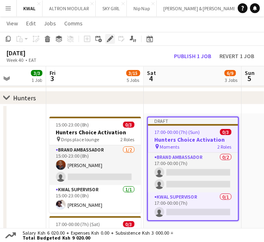
click at [111, 36] on icon at bounding box center [112, 37] width 2 height 2
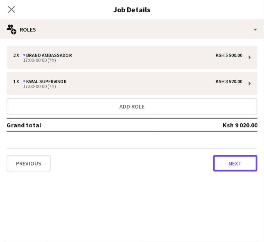
drag, startPoint x: 236, startPoint y: 160, endPoint x: 155, endPoint y: 125, distance: 88.6
click at [233, 158] on button "Next" at bounding box center [236, 163] width 44 height 16
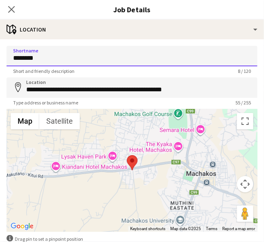
drag, startPoint x: 23, startPoint y: 57, endPoint x: -14, endPoint y: 53, distance: 37.8
paste input "**"
type input "*********"
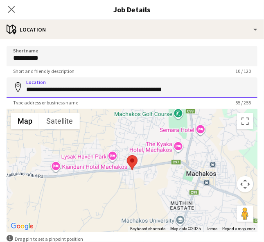
drag, startPoint x: 25, startPoint y: 90, endPoint x: 223, endPoint y: 87, distance: 198.0
click at [223, 88] on input "**********" at bounding box center [132, 87] width 251 height 20
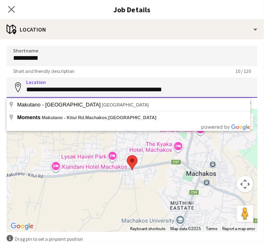
paste input
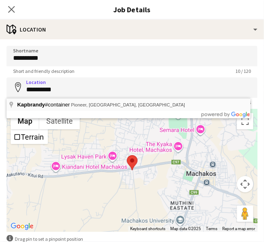
type input "**********"
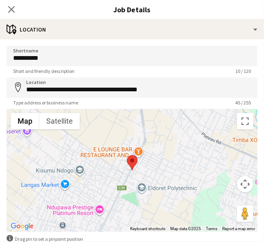
click at [10, 4] on div "Close pop-in" at bounding box center [11, 9] width 23 height 19
click at [13, 7] on icon "Close pop-in" at bounding box center [11, 9] width 8 height 8
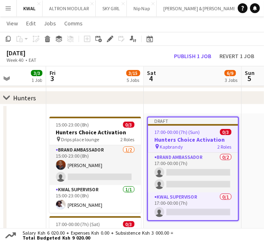
click at [183, 139] on h3 "Hunters Choice Activation" at bounding box center [193, 139] width 90 height 7
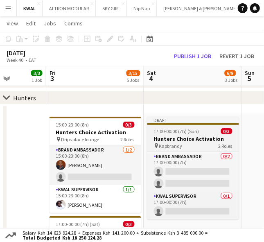
click at [189, 142] on h3 "Hunters Choice Activation" at bounding box center [194, 138] width 92 height 7
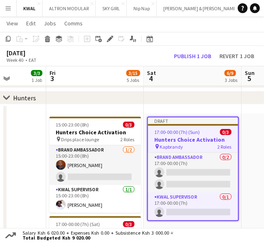
click at [185, 128] on app-job-card "Draft 17:00-00:00 (7h) (Sun) 0/3 Hunters Choice Activation pin Kapbrandy 2 Role…" at bounding box center [194, 169] width 92 height 105
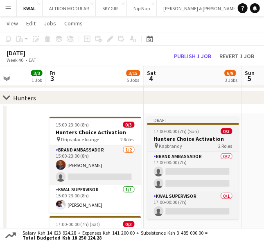
click at [184, 133] on span "17:00-00:00 (7h) (Sun)" at bounding box center [176, 131] width 45 height 6
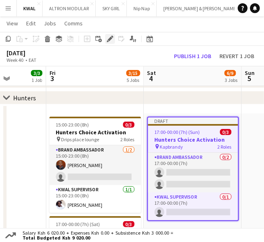
click at [111, 39] on icon "Edit" at bounding box center [110, 39] width 7 height 7
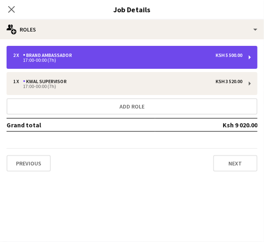
click at [105, 55] on div "2 x Brand Ambassador Ksh 5 500.00" at bounding box center [128, 55] width 230 height 6
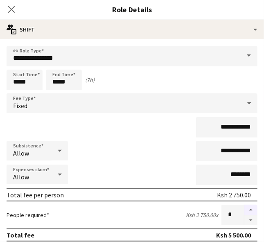
click at [246, 209] on button "button" at bounding box center [251, 210] width 13 height 11
type input "*"
drag, startPoint x: 11, startPoint y: 7, endPoint x: 28, endPoint y: 13, distance: 18.7
click at [11, 7] on icon "Close pop-in" at bounding box center [11, 9] width 7 height 7
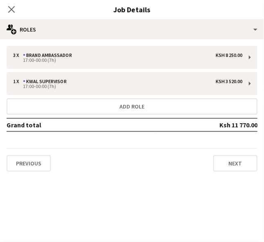
click at [13, 10] on icon "Close pop-in" at bounding box center [11, 9] width 7 height 7
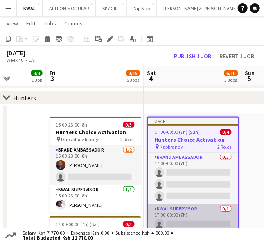
scroll to position [0, 345]
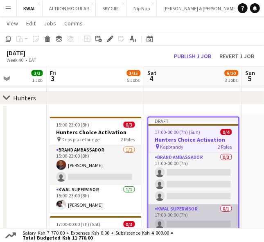
click at [185, 222] on app-card-role "KWAL SUPERVISOR 0/1 17:00-00:00 (7h) single-neutral-actions" at bounding box center [194, 219] width 90 height 28
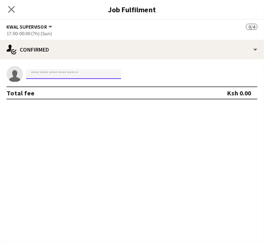
click at [75, 73] on input at bounding box center [73, 74] width 95 height 10
paste input "**********"
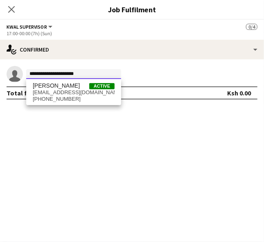
type input "**********"
click at [61, 82] on div "Betty Karungani Active karunbetty12@gmail.com +254724386847" at bounding box center [73, 92] width 95 height 26
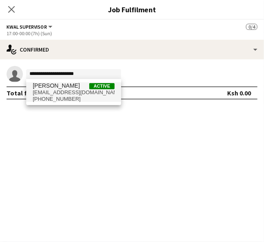
click at [78, 93] on span "karunbetty12@gmail.com" at bounding box center [74, 92] width 82 height 7
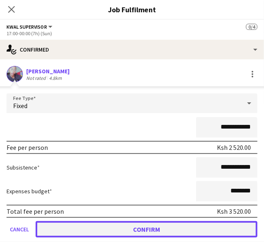
click at [166, 226] on button "Confirm" at bounding box center [147, 229] width 222 height 16
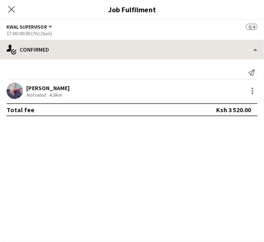
drag, startPoint x: 183, startPoint y: 173, endPoint x: 75, endPoint y: 52, distance: 162.2
click at [178, 162] on mat-expansion-panel "check Confirmed Send notification Betty Karungani Not rated 4.8km Total fee Ksh…" at bounding box center [132, 150] width 264 height 183
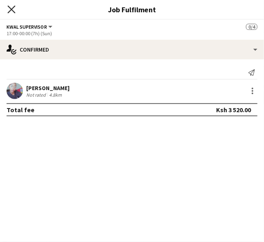
click at [11, 9] on icon at bounding box center [11, 9] width 8 height 8
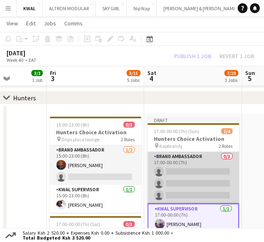
click at [175, 180] on app-card-role "Brand Ambassador 0/3 17:00-00:00 (7h) single-neutral-actions single-neutral-act…" at bounding box center [194, 178] width 92 height 52
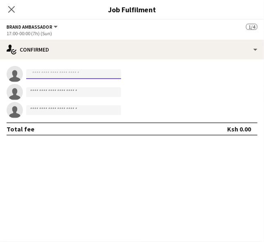
click at [57, 74] on input at bounding box center [73, 74] width 95 height 10
paste input "**********"
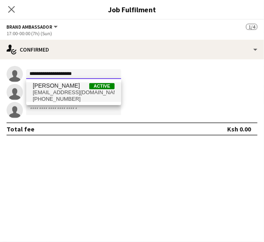
type input "**********"
click at [57, 93] on span "anitachep94@gmail.com" at bounding box center [74, 92] width 82 height 7
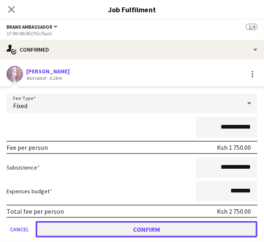
click at [164, 225] on button "Confirm" at bounding box center [147, 229] width 222 height 16
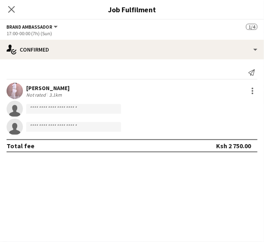
click at [173, 100] on div "Anita chepkoech Not rated 3.1km single-neutral-actions single-neutral-actions" at bounding box center [132, 109] width 264 height 52
click at [29, 110] on input at bounding box center [73, 109] width 95 height 10
paste input "**********"
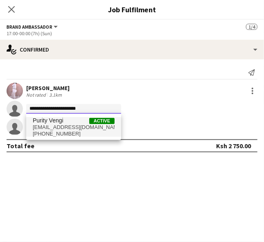
type input "**********"
click at [55, 131] on span "+254111223061" at bounding box center [74, 134] width 82 height 7
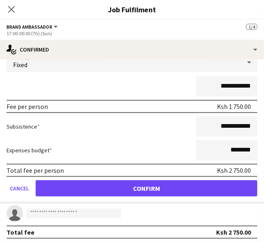
scroll to position [78, 0]
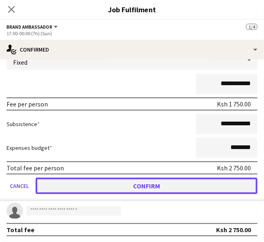
click at [176, 181] on button "Confirm" at bounding box center [147, 186] width 222 height 16
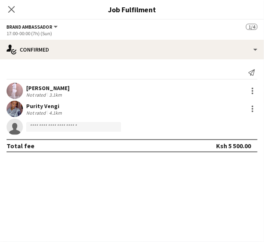
scroll to position [0, 0]
click at [173, 124] on form at bounding box center [140, 127] width 235 height 10
paste input "**********"
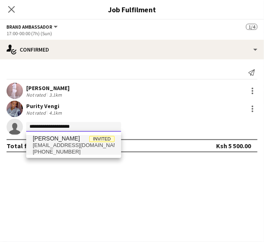
type input "**********"
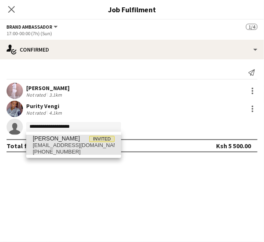
click at [61, 148] on span "Nicole Gesare Invited gesarecole@gmail.com +254757175632" at bounding box center [74, 145] width 82 height 20
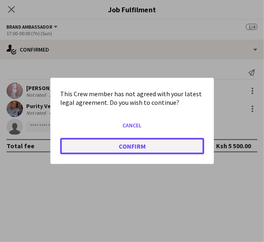
click at [145, 145] on button "Confirm" at bounding box center [132, 146] width 144 height 16
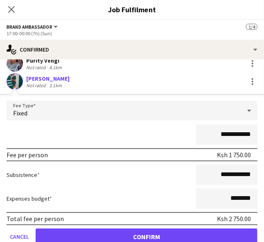
scroll to position [78, 0]
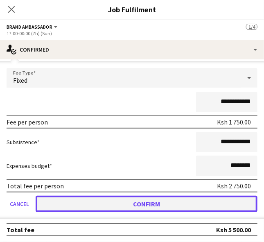
click at [190, 198] on button "Confirm" at bounding box center [147, 204] width 222 height 16
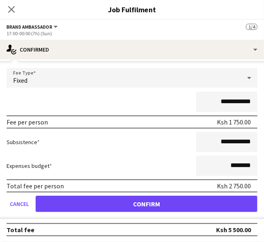
scroll to position [0, 0]
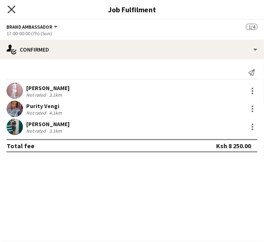
click at [11, 12] on icon "Close pop-in" at bounding box center [11, 9] width 8 height 8
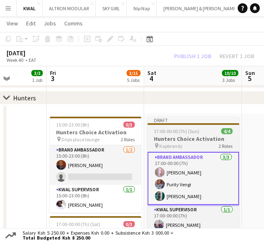
click at [184, 139] on h3 "Hunters Choice Activation" at bounding box center [194, 138] width 92 height 7
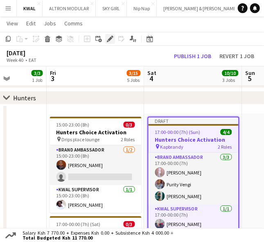
click at [111, 38] on icon at bounding box center [110, 39] width 5 height 5
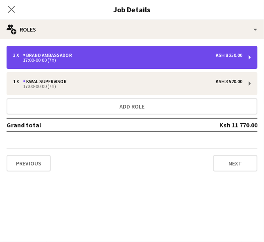
click at [106, 61] on div "17:00-00:00 (7h)" at bounding box center [128, 60] width 230 height 4
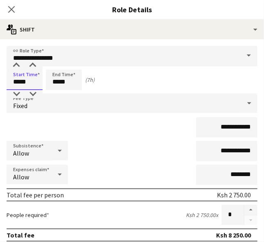
drag, startPoint x: 20, startPoint y: 83, endPoint x: -17, endPoint y: 76, distance: 37.5
type input "*****"
click at [11, 6] on icon "Close pop-in" at bounding box center [11, 9] width 8 height 8
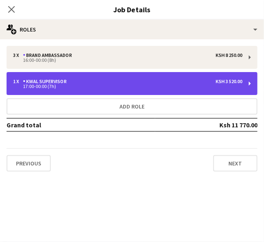
click at [78, 84] on div "17:00-00:00 (7h)" at bounding box center [128, 86] width 230 height 4
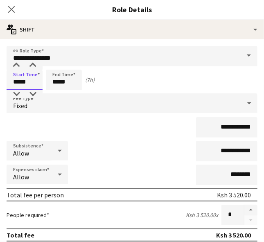
drag, startPoint x: 18, startPoint y: 83, endPoint x: 10, endPoint y: 83, distance: 8.2
click at [10, 83] on input "*****" at bounding box center [25, 80] width 36 height 20
type input "*****"
click at [13, 10] on icon "Close pop-in" at bounding box center [11, 9] width 8 height 8
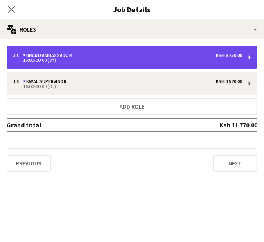
click at [57, 57] on div "Brand Ambassador" at bounding box center [49, 55] width 52 height 6
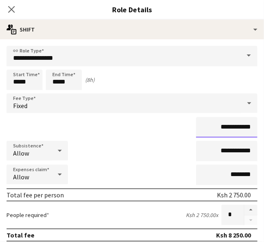
drag, startPoint x: 236, startPoint y: 127, endPoint x: 222, endPoint y: 128, distance: 14.4
click at [222, 128] on input "**********" at bounding box center [226, 127] width 61 height 20
type input "**********"
drag, startPoint x: 237, startPoint y: 150, endPoint x: 222, endPoint y: 151, distance: 15.2
click at [222, 151] on input "**********" at bounding box center [226, 151] width 61 height 20
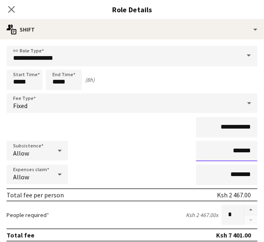
type input "*******"
click at [139, 161] on div "Subsistence Allow *******" at bounding box center [132, 151] width 251 height 20
click at [10, 6] on icon "Close pop-in" at bounding box center [11, 9] width 8 height 8
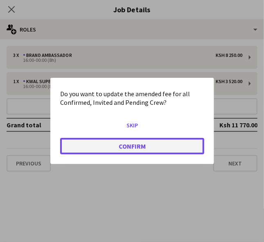
click at [145, 149] on button "Confirm" at bounding box center [132, 146] width 144 height 16
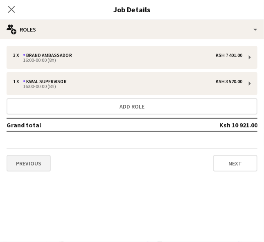
scroll to position [41, 0]
drag, startPoint x: 164, startPoint y: 168, endPoint x: 163, endPoint y: 153, distance: 14.8
click at [164, 166] on div "Previous Next" at bounding box center [132, 159] width 251 height 23
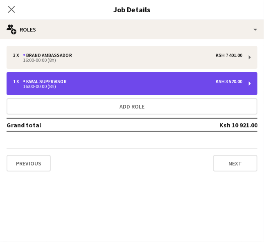
click at [126, 86] on div "16:00-00:00 (8h)" at bounding box center [128, 86] width 230 height 4
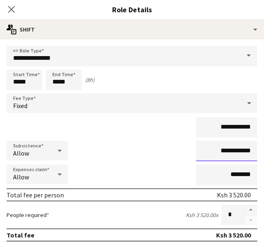
drag, startPoint x: 233, startPoint y: 151, endPoint x: 222, endPoint y: 152, distance: 10.7
click at [222, 152] on input "**********" at bounding box center [226, 151] width 61 height 20
type input "**********"
click at [13, 8] on icon "Close pop-in" at bounding box center [11, 9] width 8 height 8
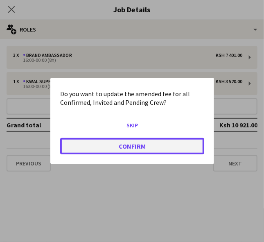
drag, startPoint x: 164, startPoint y: 143, endPoint x: 20, endPoint y: 118, distance: 146.3
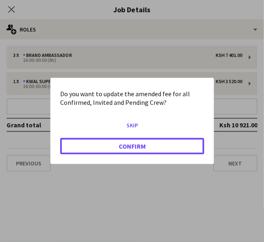
click at [164, 142] on button "Confirm" at bounding box center [132, 146] width 144 height 16
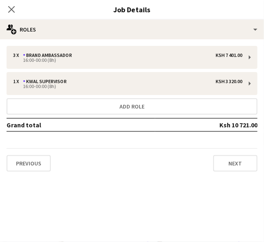
scroll to position [41, 0]
click at [14, 11] on icon "Close pop-in" at bounding box center [11, 9] width 8 height 8
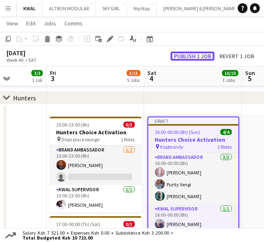
click at [191, 52] on button "Publish 1 job" at bounding box center [193, 56] width 44 height 9
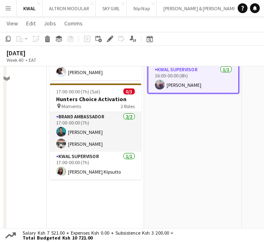
scroll to position [178, 0]
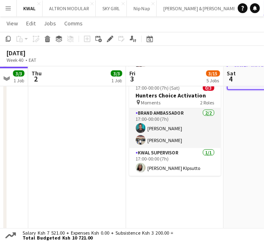
drag, startPoint x: 169, startPoint y: 184, endPoint x: 231, endPoint y: 183, distance: 61.5
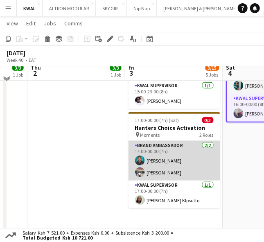
scroll to position [132, 0]
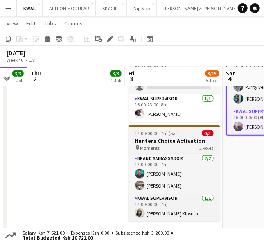
click at [152, 140] on h3 "Hunters Choice Activation" at bounding box center [175, 140] width 92 height 7
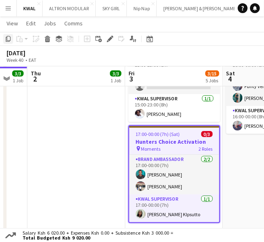
click at [9, 37] on icon "Copy" at bounding box center [8, 39] width 7 height 7
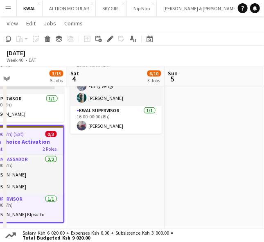
scroll to position [0, 276]
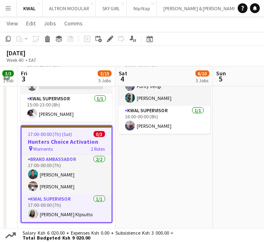
drag, startPoint x: 252, startPoint y: 182, endPoint x: 143, endPoint y: 181, distance: 108.2
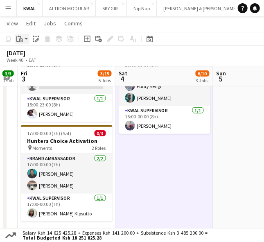
click at [26, 36] on app-action-btn "Paste" at bounding box center [22, 39] width 15 height 10
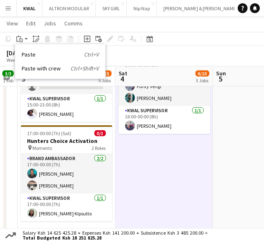
click at [29, 53] on link "Paste Ctrl+V" at bounding box center [60, 54] width 77 height 7
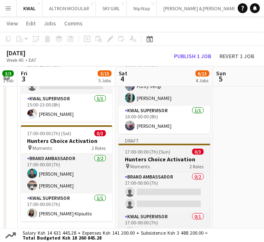
click at [148, 157] on h3 "Hunters Choice Activation" at bounding box center [165, 159] width 92 height 7
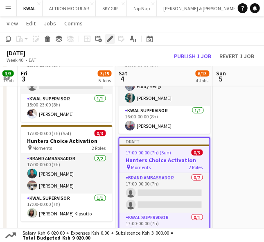
click at [109, 39] on icon at bounding box center [110, 39] width 5 height 5
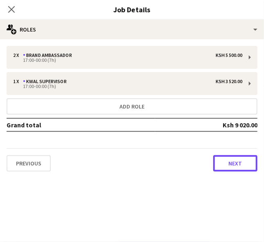
drag, startPoint x: 245, startPoint y: 163, endPoint x: 125, endPoint y: 120, distance: 127.9
click at [245, 163] on button "Next" at bounding box center [236, 163] width 44 height 16
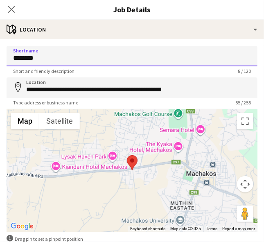
drag, startPoint x: 54, startPoint y: 59, endPoint x: -20, endPoint y: 66, distance: 74.8
paste input "****"
type input "**********"
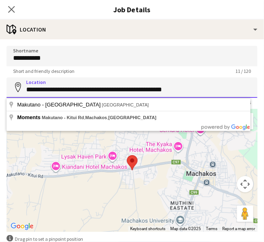
drag, startPoint x: 26, startPoint y: 89, endPoint x: 275, endPoint y: 73, distance: 249.3
paste input
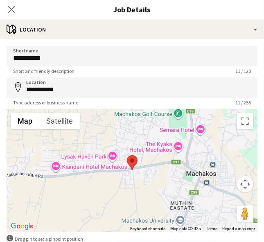
click at [165, 74] on div "Short and friendly description 11 / 120" at bounding box center [132, 71] width 251 height 6
click at [111, 90] on input "**********" at bounding box center [132, 87] width 251 height 20
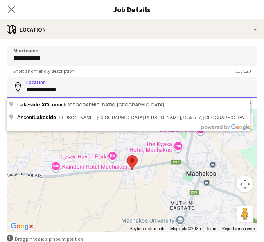
paste input "*********"
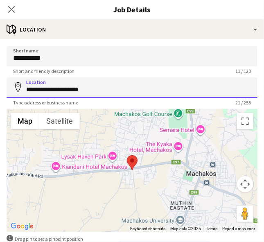
click at [184, 87] on input "**********" at bounding box center [132, 87] width 251 height 20
drag, startPoint x: 57, startPoint y: 90, endPoint x: 52, endPoint y: 90, distance: 5.3
click at [52, 90] on input "**********" at bounding box center [132, 87] width 251 height 20
click at [53, 90] on input "**********" at bounding box center [132, 87] width 251 height 20
drag, startPoint x: 52, startPoint y: 92, endPoint x: 20, endPoint y: 99, distance: 33.2
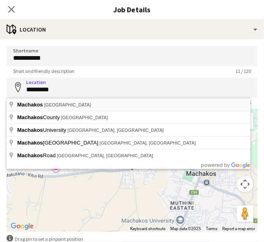
type input "**********"
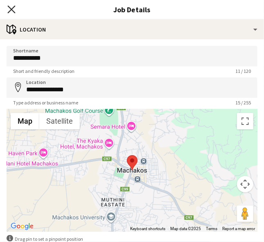
click at [15, 9] on icon "Close pop-in" at bounding box center [11, 9] width 8 height 8
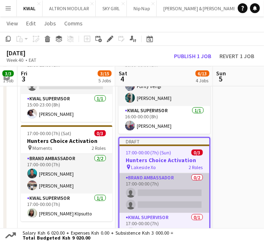
click at [175, 191] on app-card-role "Brand Ambassador 0/2 17:00-00:00 (7h) single-neutral-actions single-neutral-act…" at bounding box center [165, 193] width 90 height 40
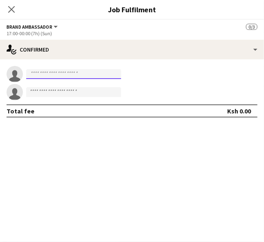
click at [77, 76] on input at bounding box center [73, 74] width 95 height 10
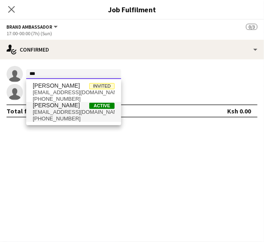
type input "***"
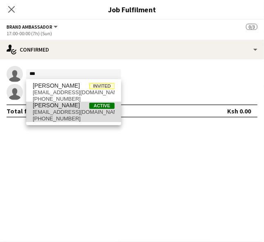
click at [61, 114] on span "[EMAIL_ADDRESS][DOMAIN_NAME]" at bounding box center [74, 112] width 82 height 7
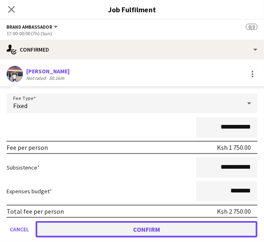
click at [126, 230] on button "Confirm" at bounding box center [147, 229] width 222 height 16
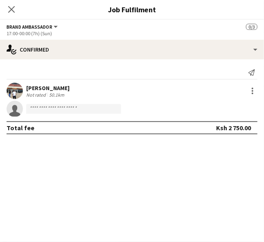
drag, startPoint x: 179, startPoint y: 182, endPoint x: 163, endPoint y: 174, distance: 18.0
click at [173, 180] on mat-expansion-panel "check Confirmed Send notification Robbinson Wachira Not rated 50.1km single-neu…" at bounding box center [132, 150] width 264 height 183
click at [59, 106] on input at bounding box center [73, 109] width 95 height 10
paste input "**********"
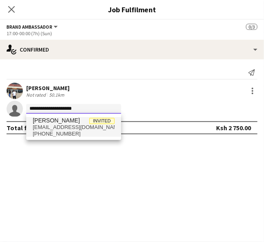
type input "**********"
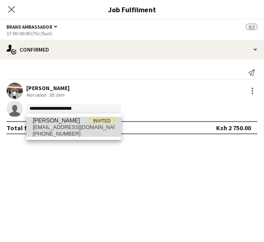
click at [59, 127] on span "[EMAIL_ADDRESS][DOMAIN_NAME]" at bounding box center [74, 127] width 82 height 7
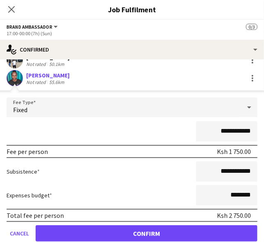
scroll to position [60, 0]
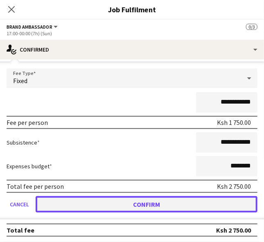
click at [189, 207] on button "Confirm" at bounding box center [147, 204] width 222 height 16
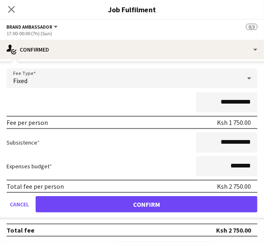
scroll to position [0, 0]
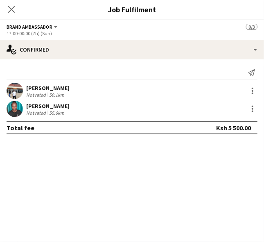
drag, startPoint x: 226, startPoint y: 188, endPoint x: 201, endPoint y: 169, distance: 31.1
click at [222, 182] on mat-expansion-panel "check Confirmed Send notification Robbinson Wachira Not rated 50.1km Diana Kama…" at bounding box center [132, 150] width 264 height 183
click at [12, 8] on icon at bounding box center [11, 9] width 8 height 8
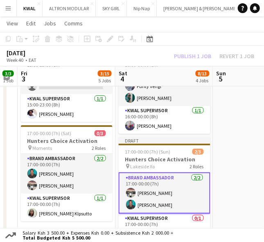
click at [12, 8] on button "Menu" at bounding box center [8, 8] width 16 height 16
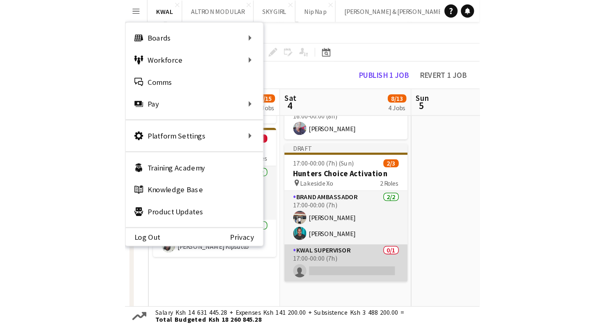
scroll to position [178, 0]
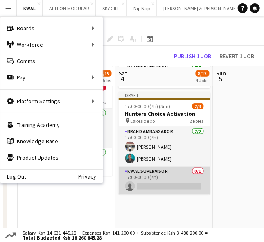
click at [167, 185] on app-card-role "KWAL SUPERVISOR 0/1 17:00-00:00 (7h) single-neutral-actions" at bounding box center [165, 181] width 92 height 28
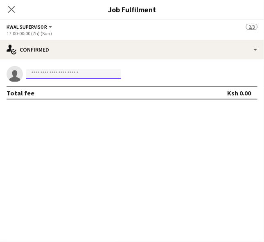
click at [84, 76] on input at bounding box center [73, 74] width 95 height 10
paste input "**********"
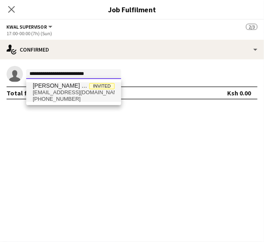
type input "**********"
click at [68, 91] on span "[EMAIL_ADDRESS][DOMAIN_NAME]" at bounding box center [74, 92] width 82 height 7
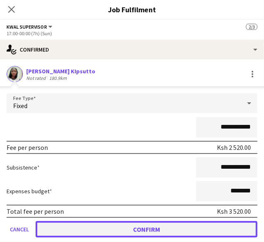
click at [175, 227] on button "Confirm" at bounding box center [147, 229] width 222 height 16
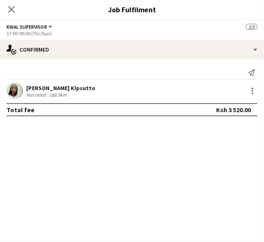
click at [216, 198] on mat-expansion-panel "check Confirmed Send notification venessa KIpsutto Not rated 180.9km Total fee …" at bounding box center [132, 150] width 264 height 183
click at [12, 4] on div "Close pop-in" at bounding box center [11, 9] width 23 height 19
click at [17, 11] on div "Close pop-in" at bounding box center [11, 9] width 23 height 19
click at [9, 11] on icon at bounding box center [11, 9] width 7 height 7
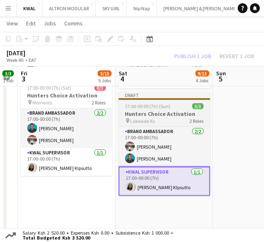
click at [156, 110] on h3 "Hunters Choice Activation" at bounding box center [165, 113] width 92 height 7
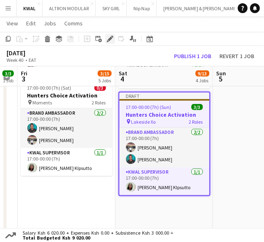
click at [112, 37] on icon at bounding box center [112, 37] width 2 height 2
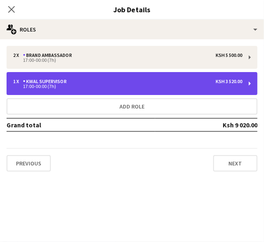
click at [194, 87] on div "17:00-00:00 (7h)" at bounding box center [128, 86] width 230 height 4
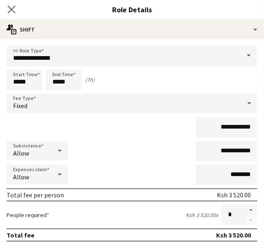
click at [7, 10] on app-icon "Close pop-in" at bounding box center [12, 10] width 12 height 12
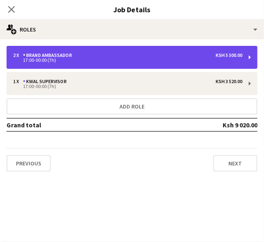
click at [231, 60] on div "17:00-00:00 (7h)" at bounding box center [128, 60] width 230 height 4
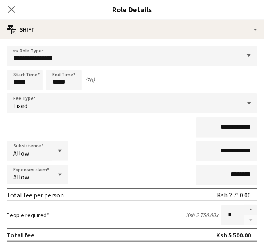
click at [6, 11] on div "Close pop-in" at bounding box center [11, 9] width 23 height 19
click at [14, 9] on icon "Close pop-in" at bounding box center [11, 9] width 8 height 8
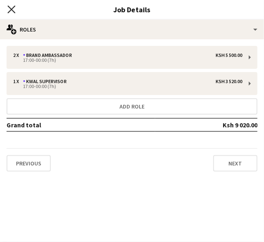
click at [8, 11] on icon "Close pop-in" at bounding box center [11, 9] width 8 height 8
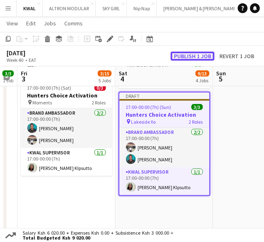
click at [207, 55] on button "Publish 1 job" at bounding box center [193, 56] width 44 height 9
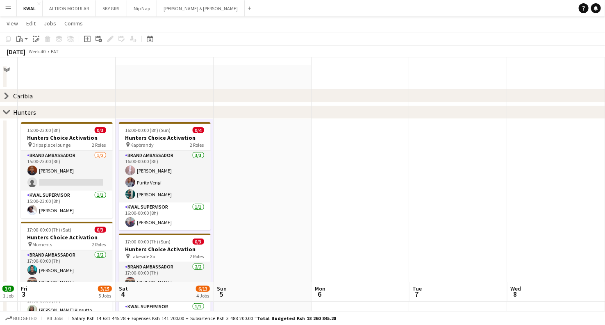
scroll to position [311, 0]
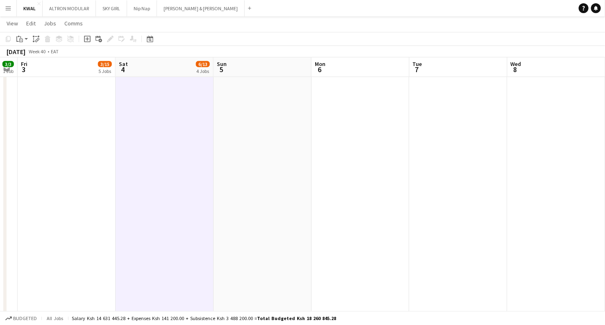
click at [72, 171] on app-date-cell "15:00-23:00 (8h) 0/3 Hunters Choice Activation pin Drips place lounge 2 Roles B…" at bounding box center [67, 219] width 98 height 770
